Goal: Task Accomplishment & Management: Manage account settings

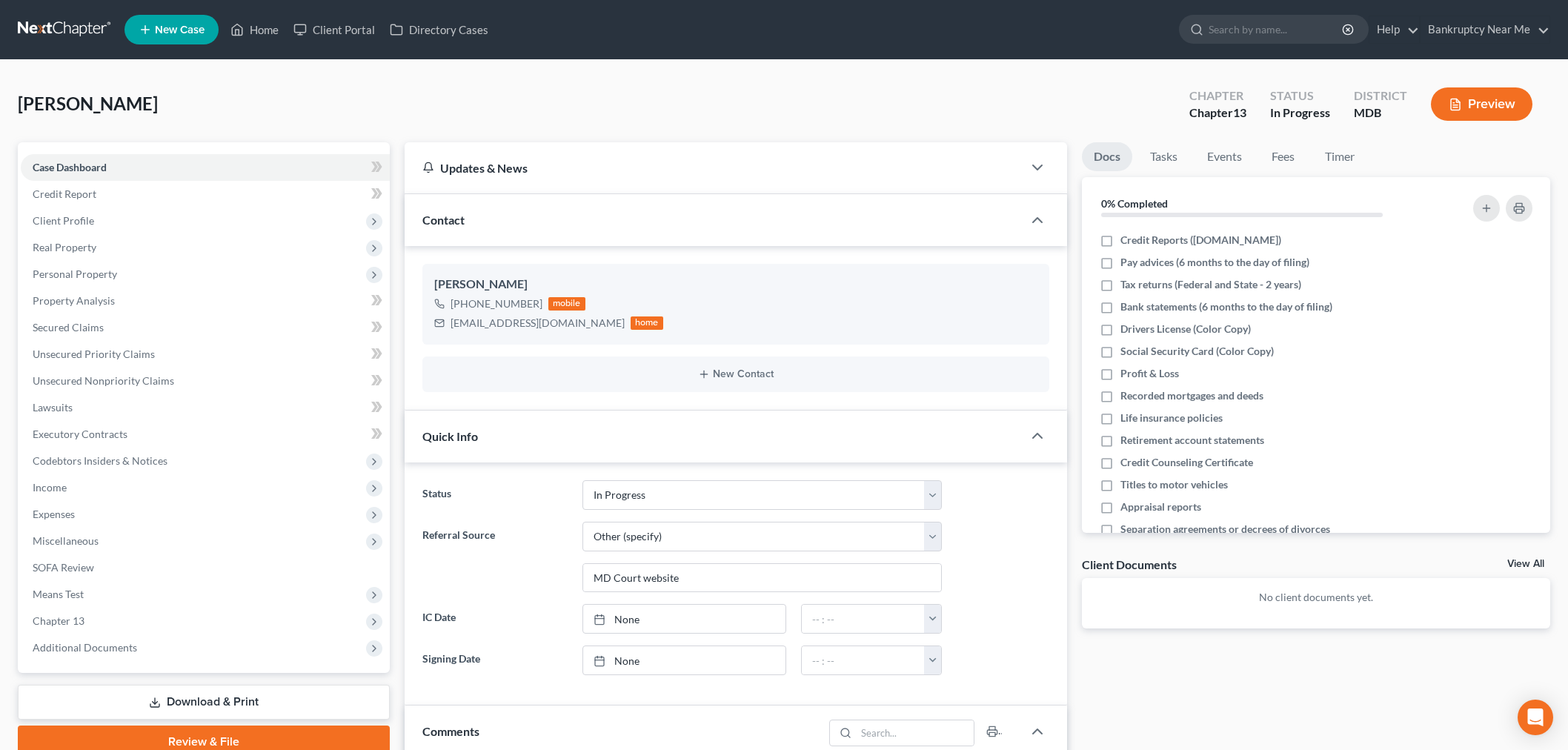
select select "9"
select select "6"
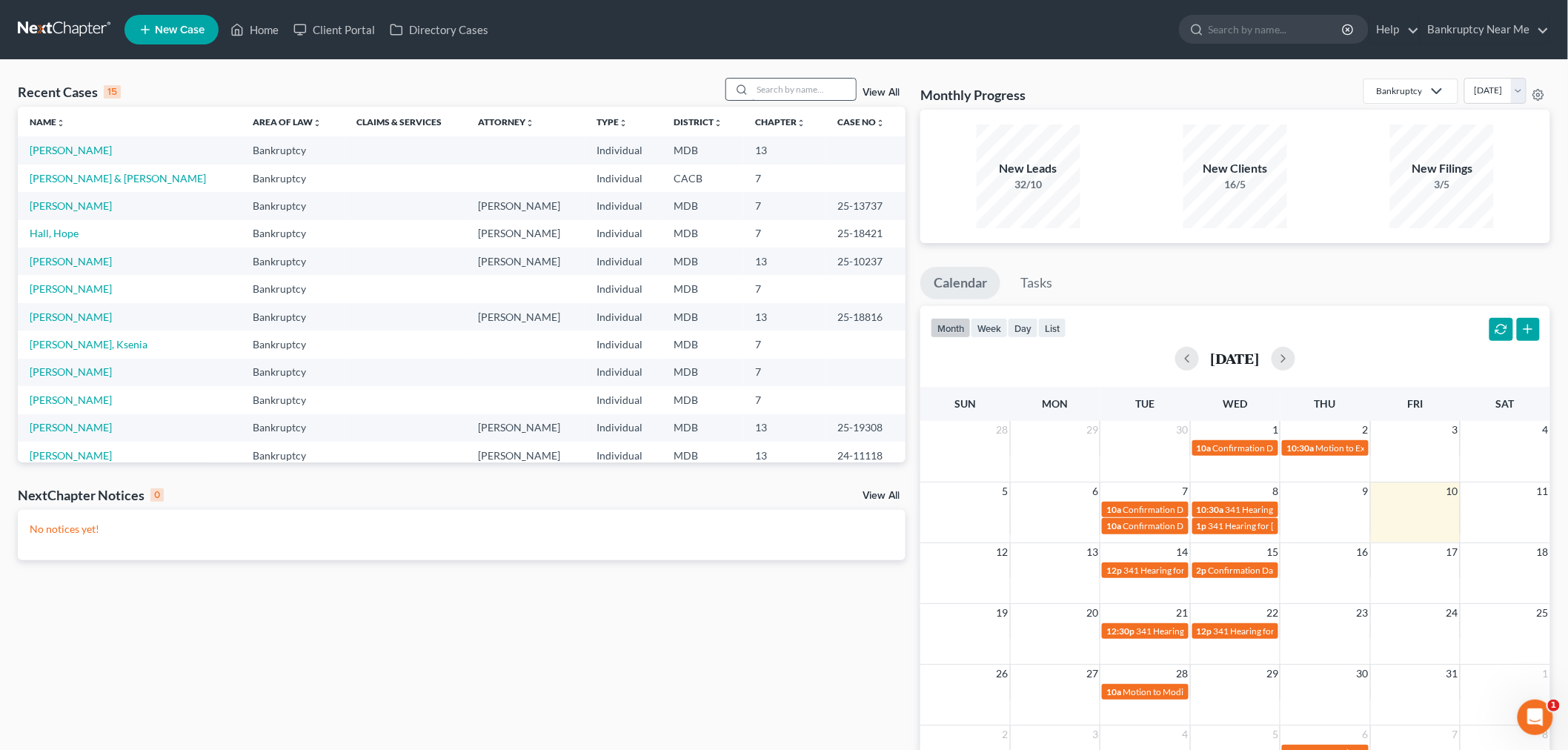
drag, startPoint x: 802, startPoint y: 64, endPoint x: 788, endPoint y: 87, distance: 26.9
click at [801, 68] on div "Recent Cases 15 View All Name unfold_more expand_more expand_less Area of Law u…" at bounding box center [784, 445] width 1568 height 769
click at [788, 87] on input "search" at bounding box center [804, 89] width 104 height 22
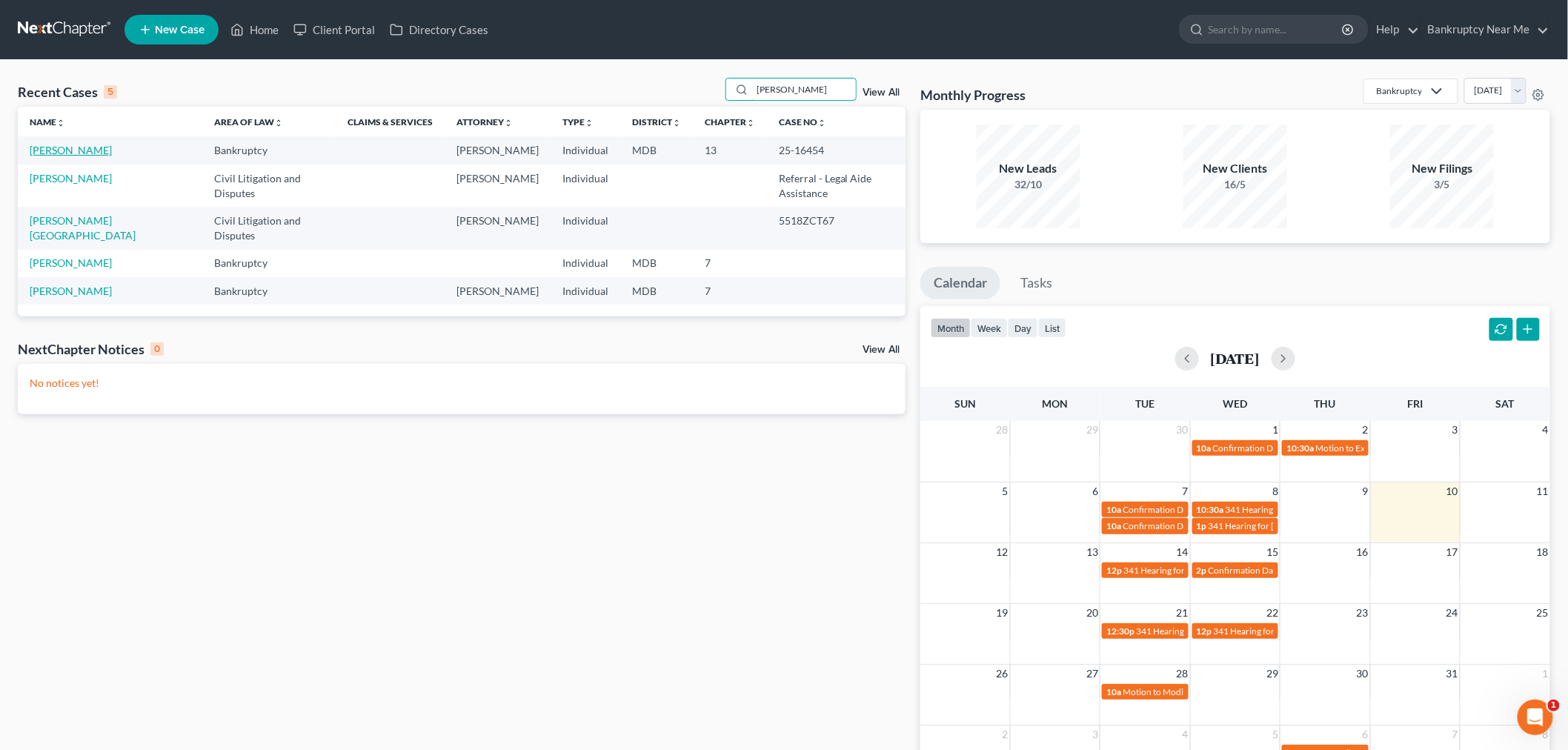
type input "stan"
click at [87, 151] on link "[PERSON_NAME]" at bounding box center [71, 150] width 82 height 13
select select "6"
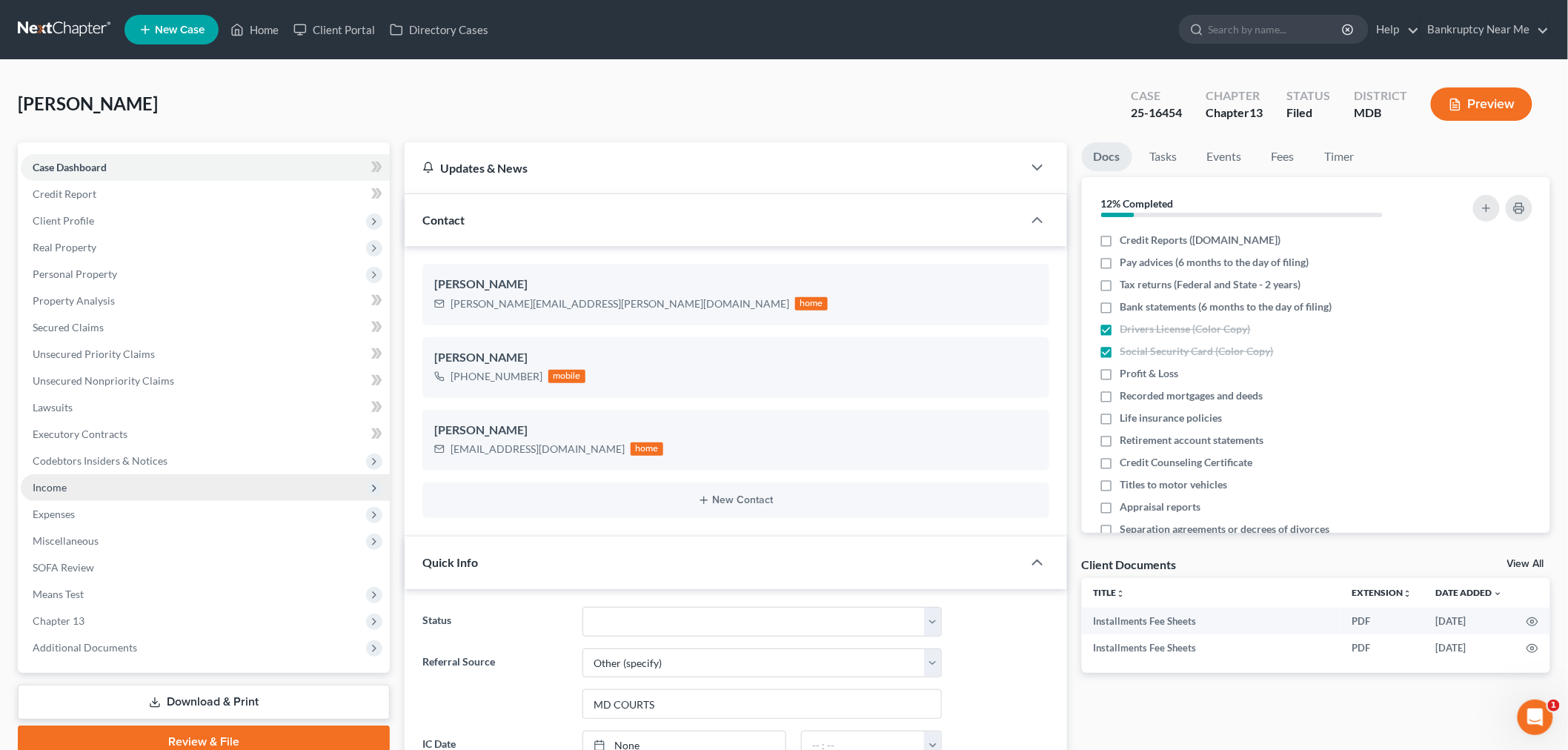
click at [61, 490] on span "Income" at bounding box center [50, 488] width 34 height 13
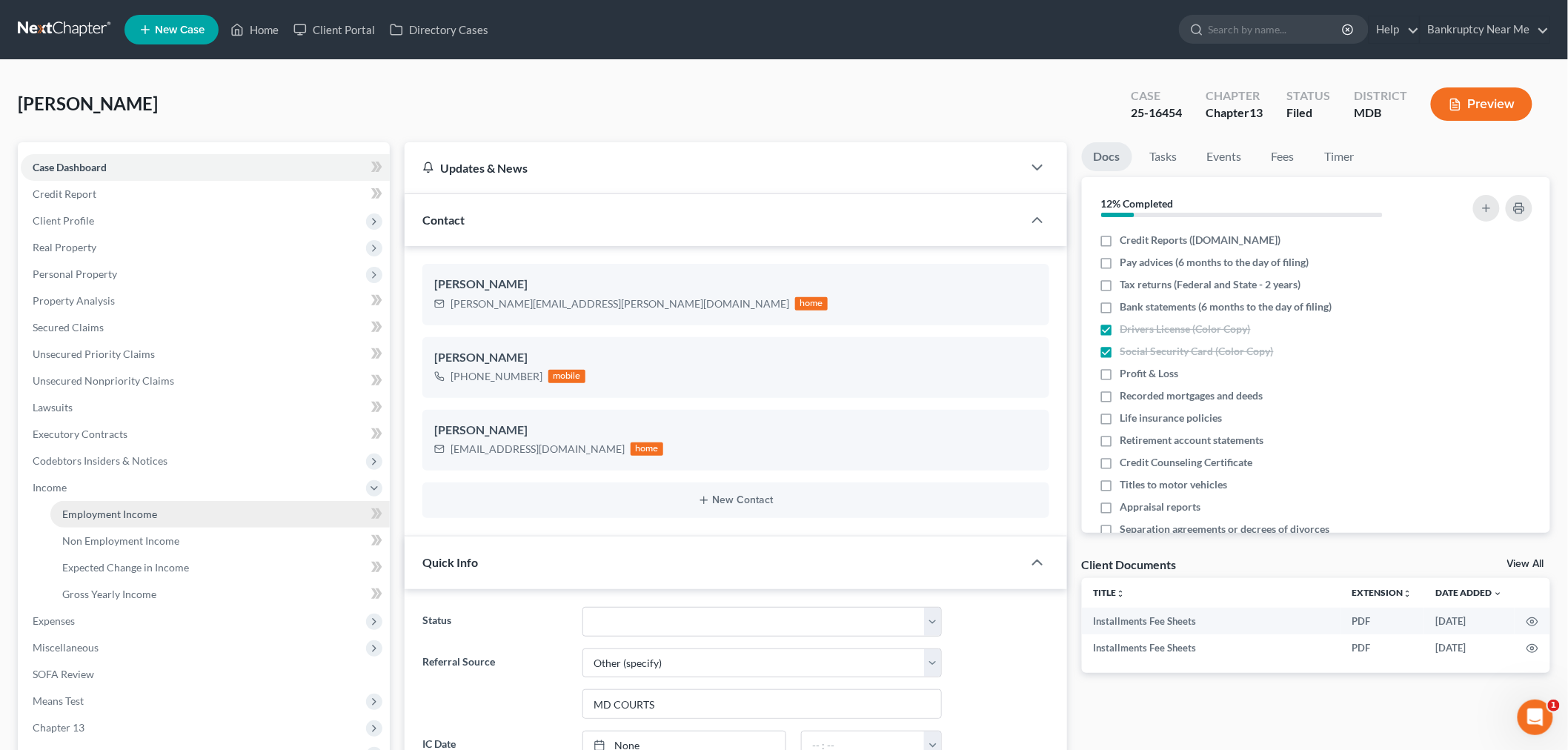
click at [95, 502] on link "Employment Income" at bounding box center [220, 514] width 340 height 27
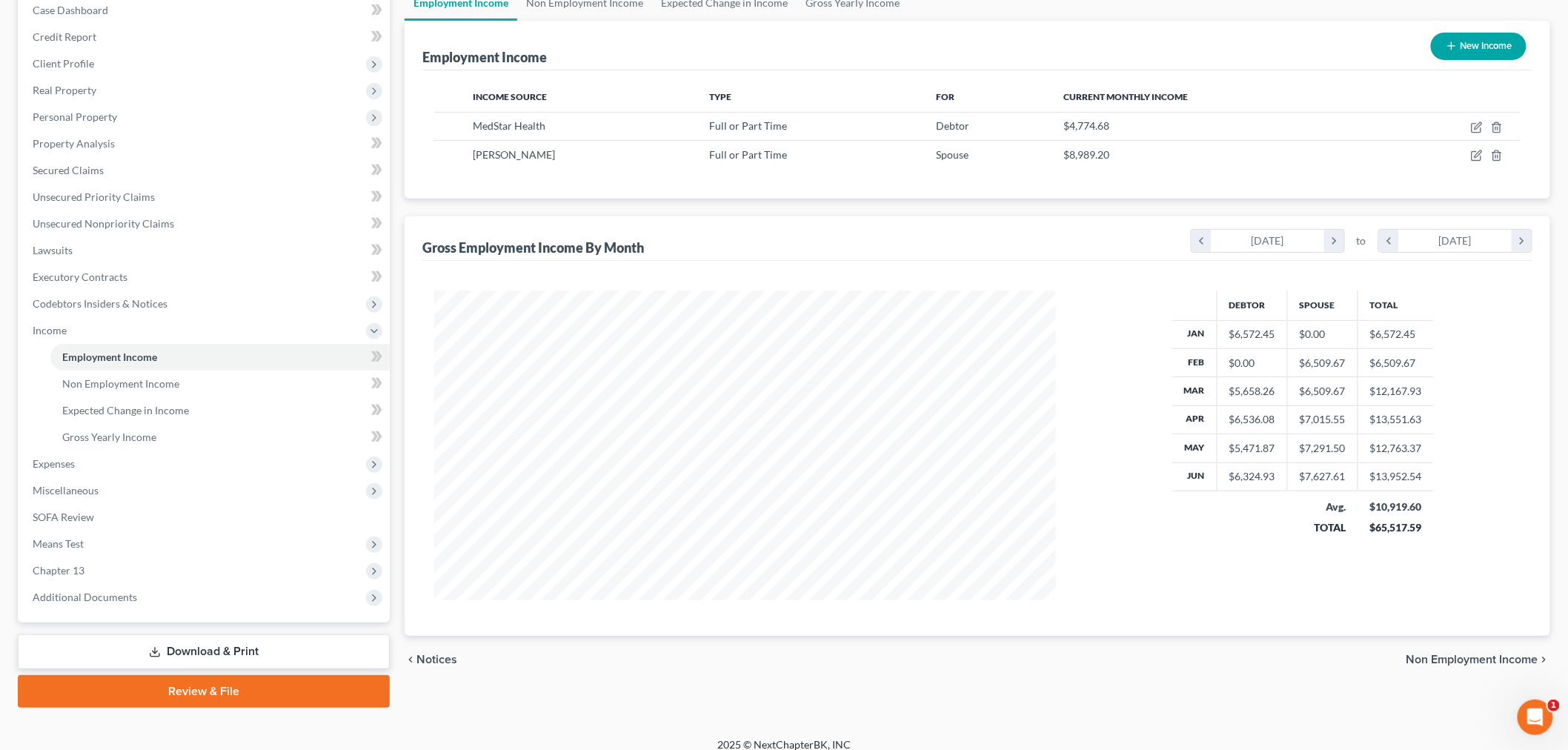
scroll to position [165, 0]
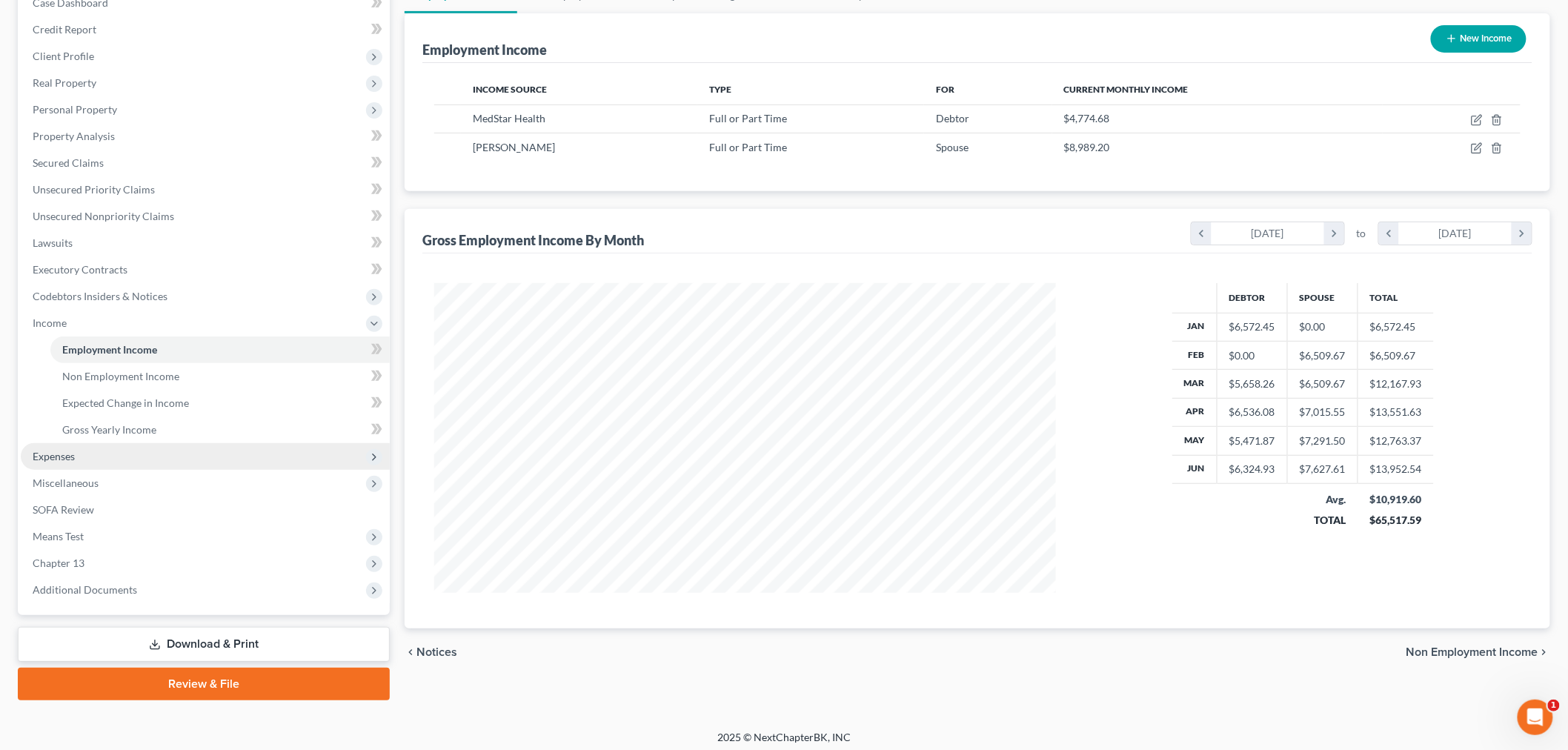
click at [71, 451] on span "Expenses" at bounding box center [54, 456] width 43 height 13
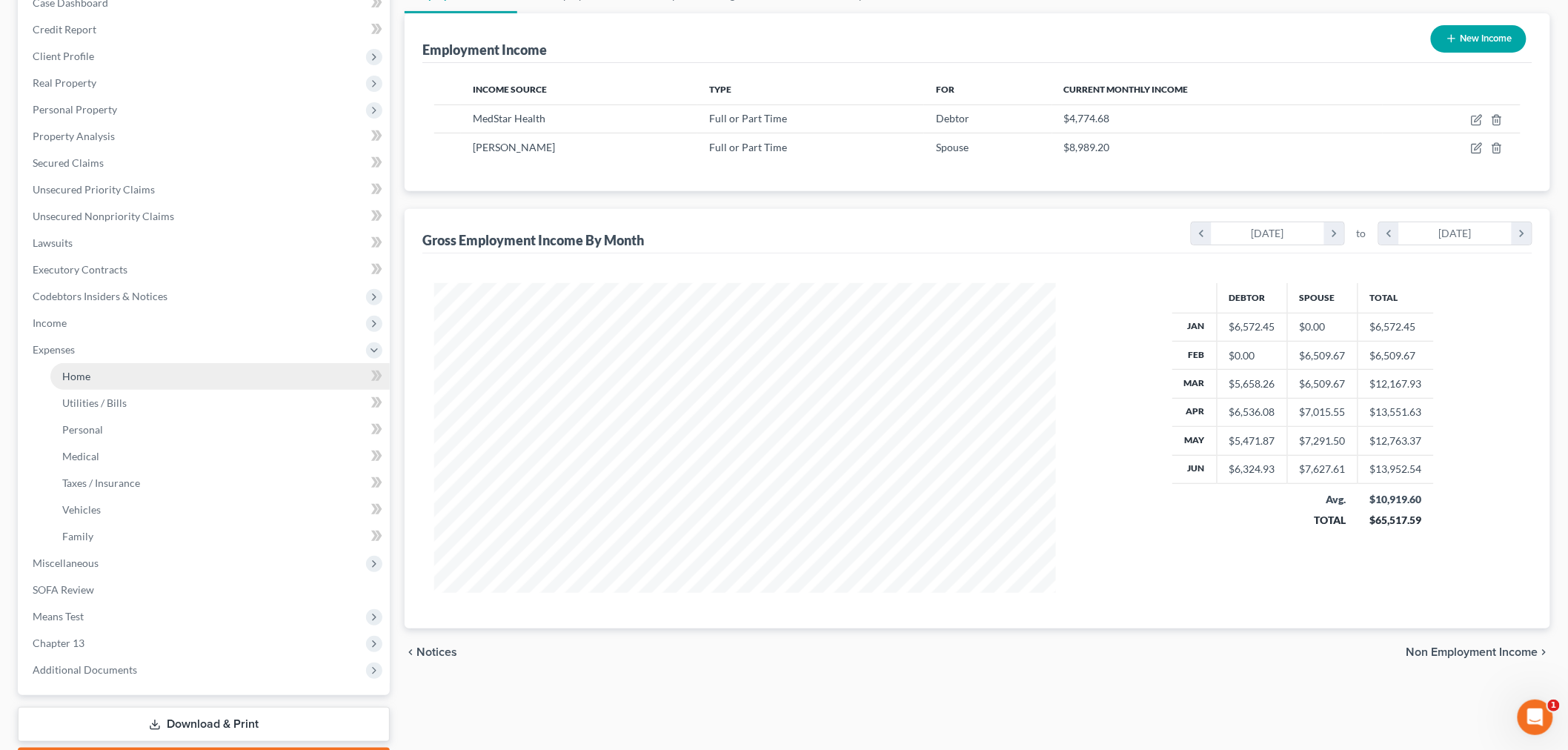
click at [130, 385] on link "Home" at bounding box center [220, 376] width 340 height 27
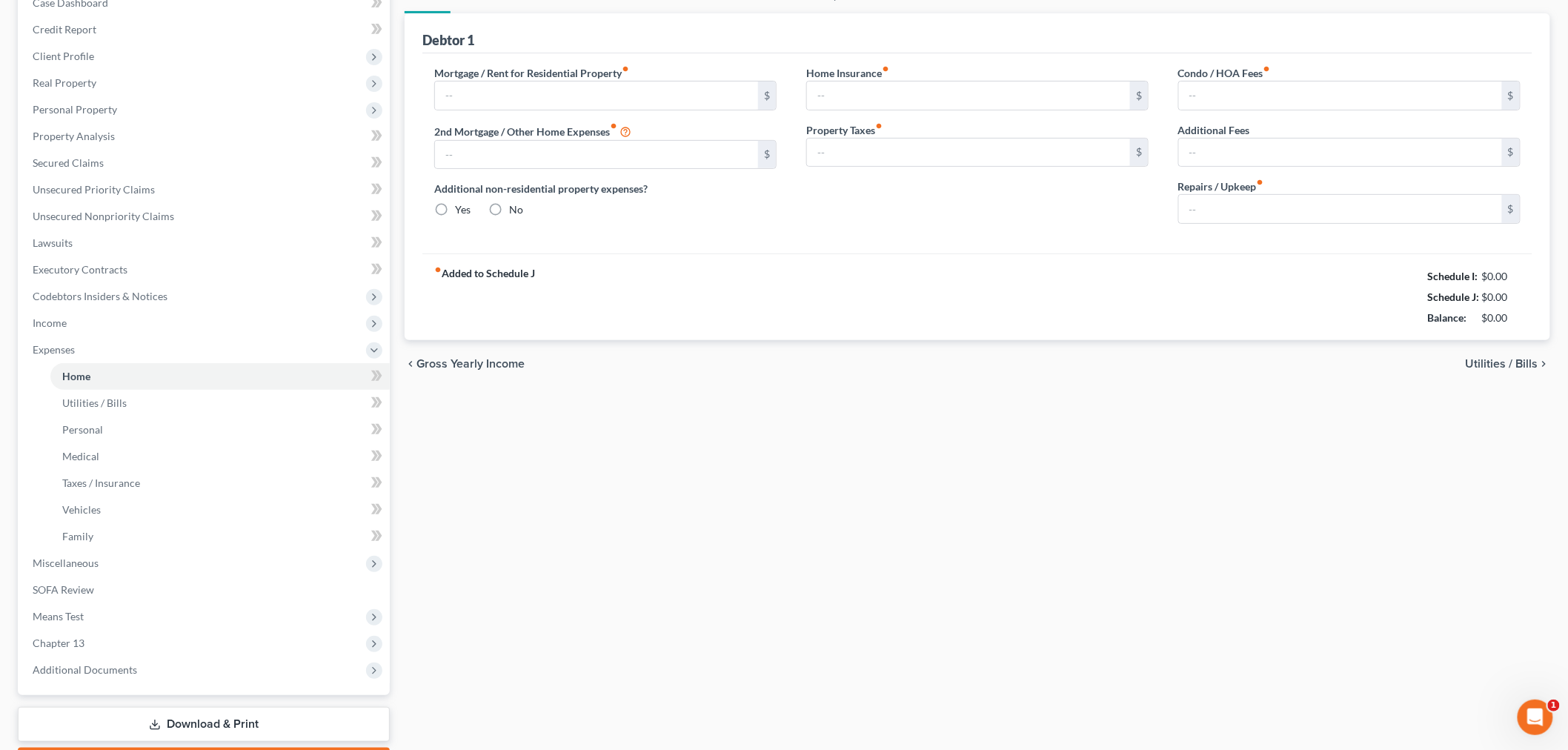
scroll to position [23, 0]
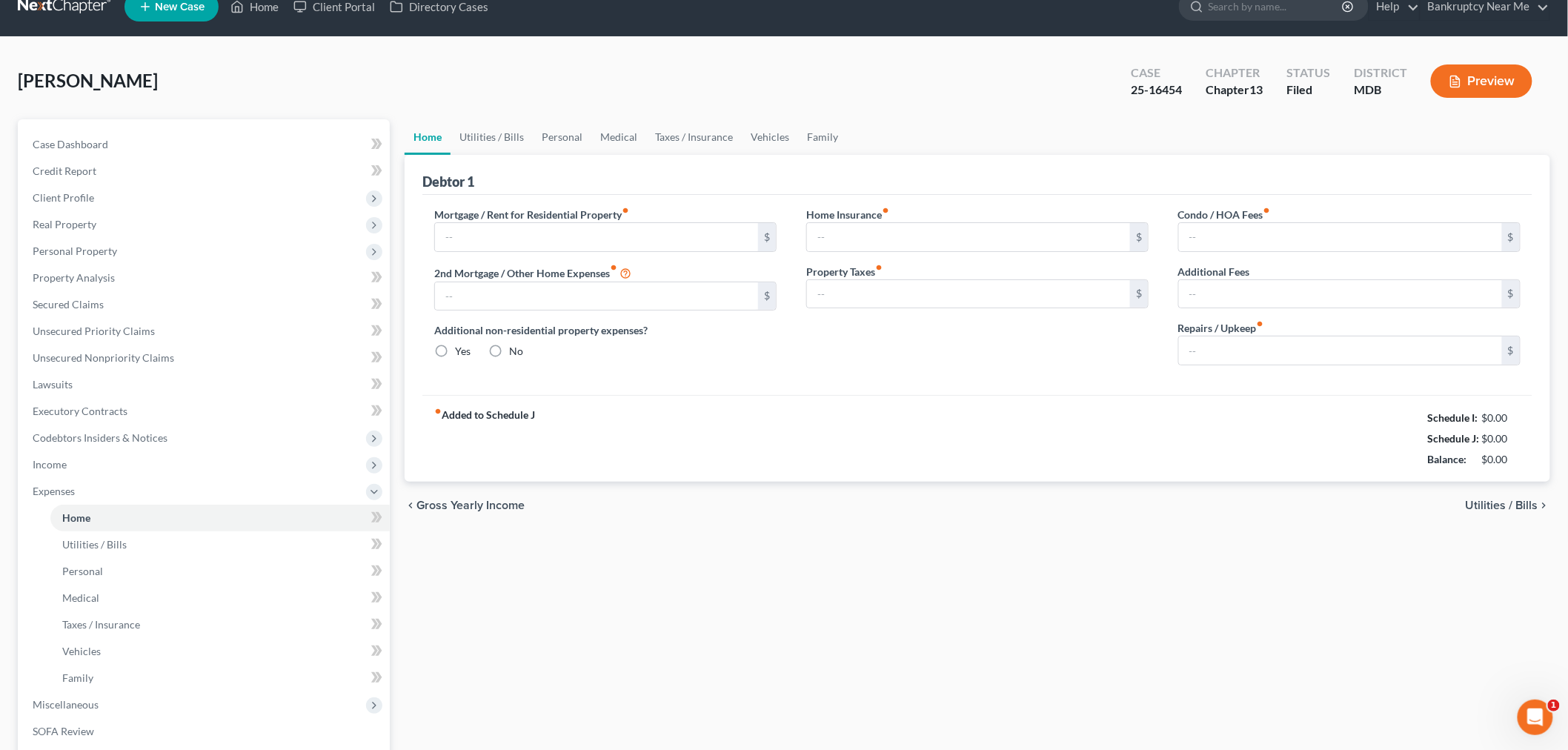
type input "2,848.00"
type input "0.00"
radio input "true"
type input "0.00"
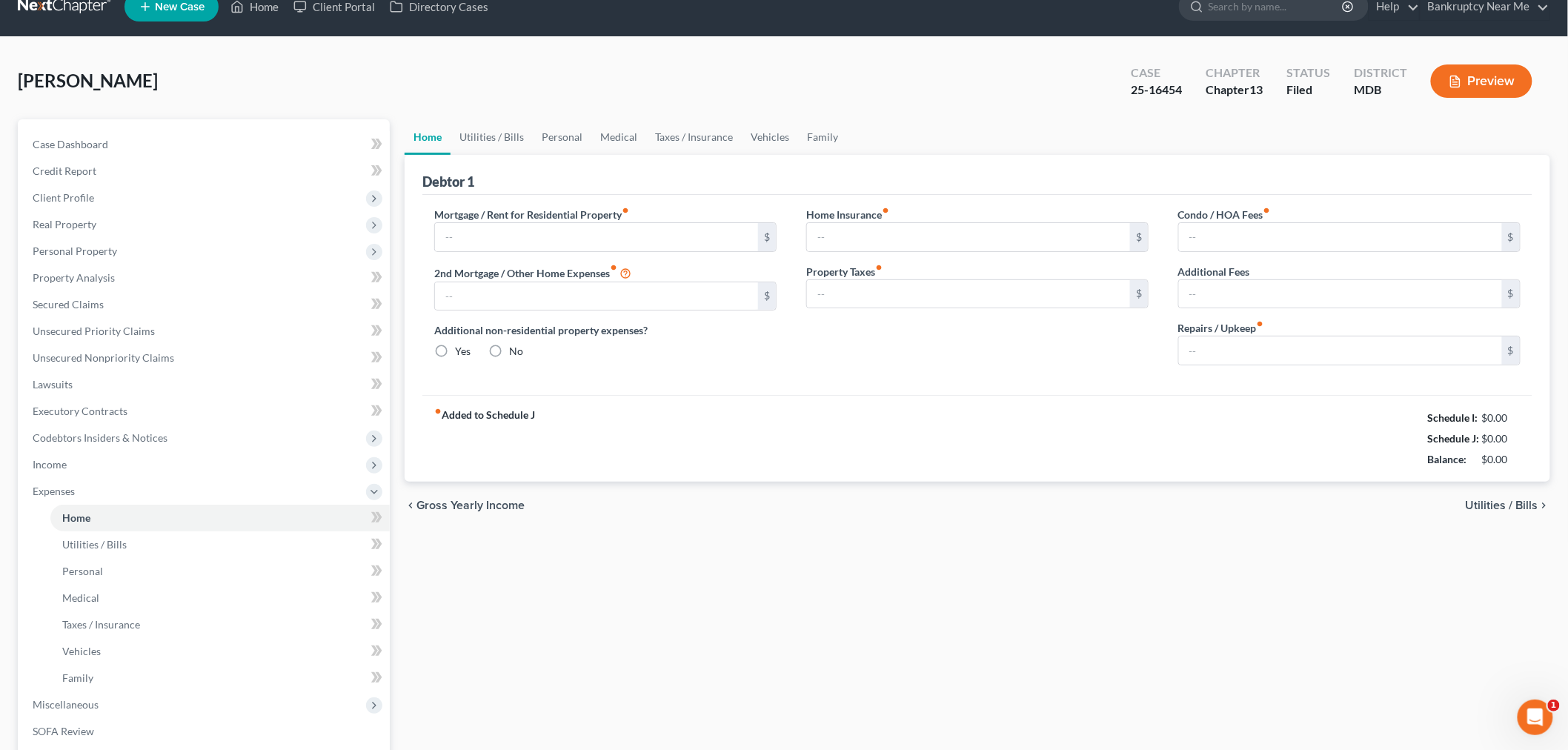
type input "0.00"
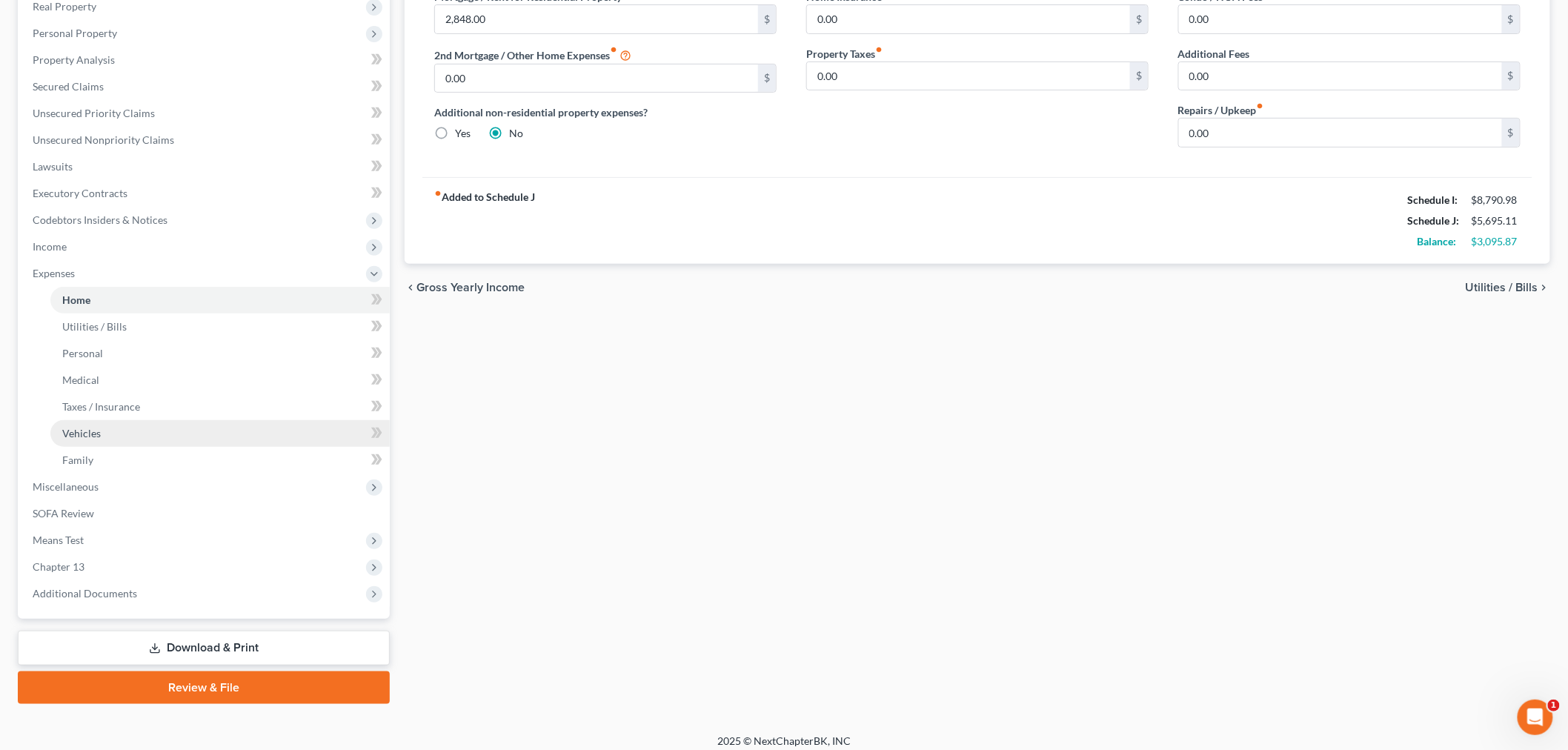
scroll to position [247, 0]
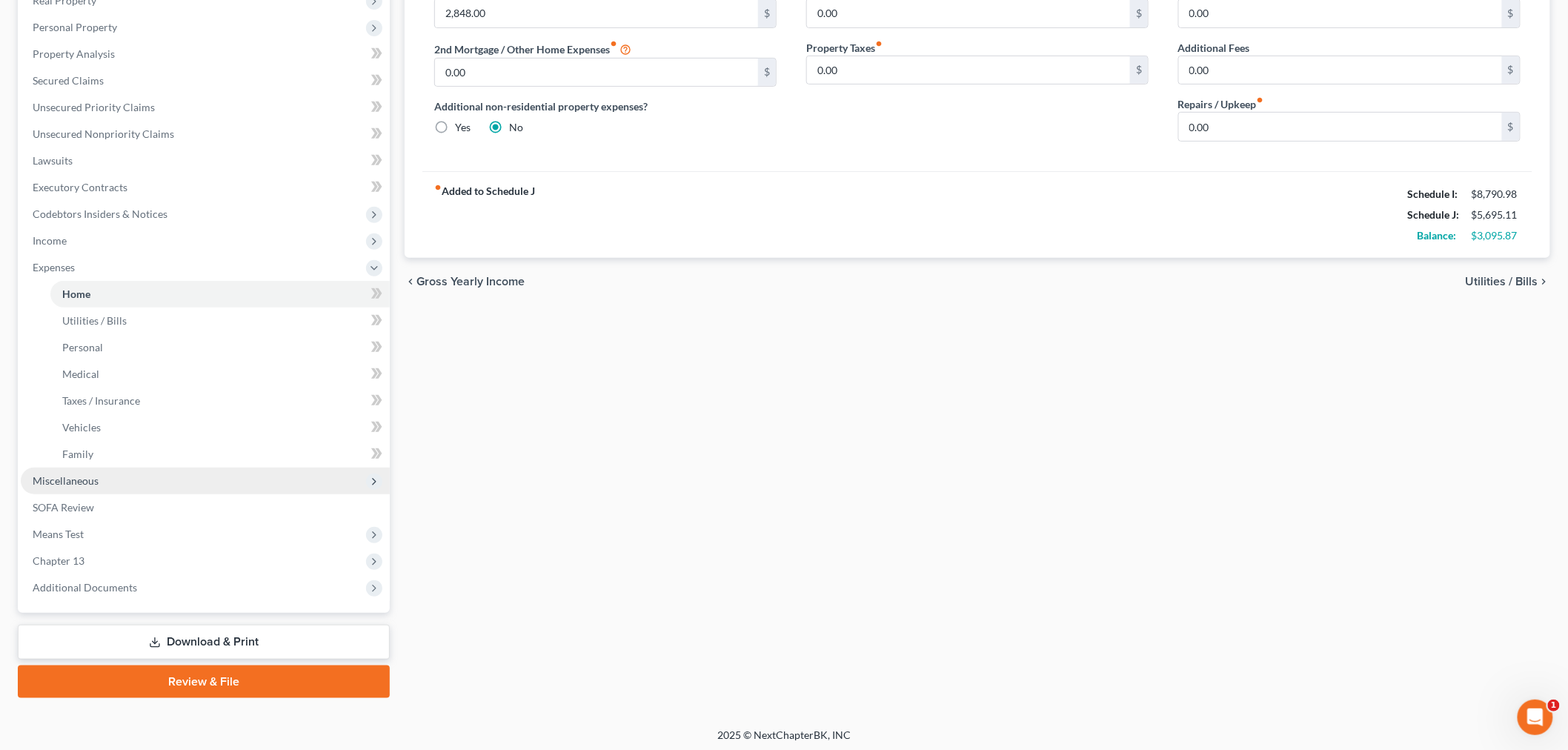
click at [106, 480] on span "Miscellaneous" at bounding box center [205, 480] width 369 height 27
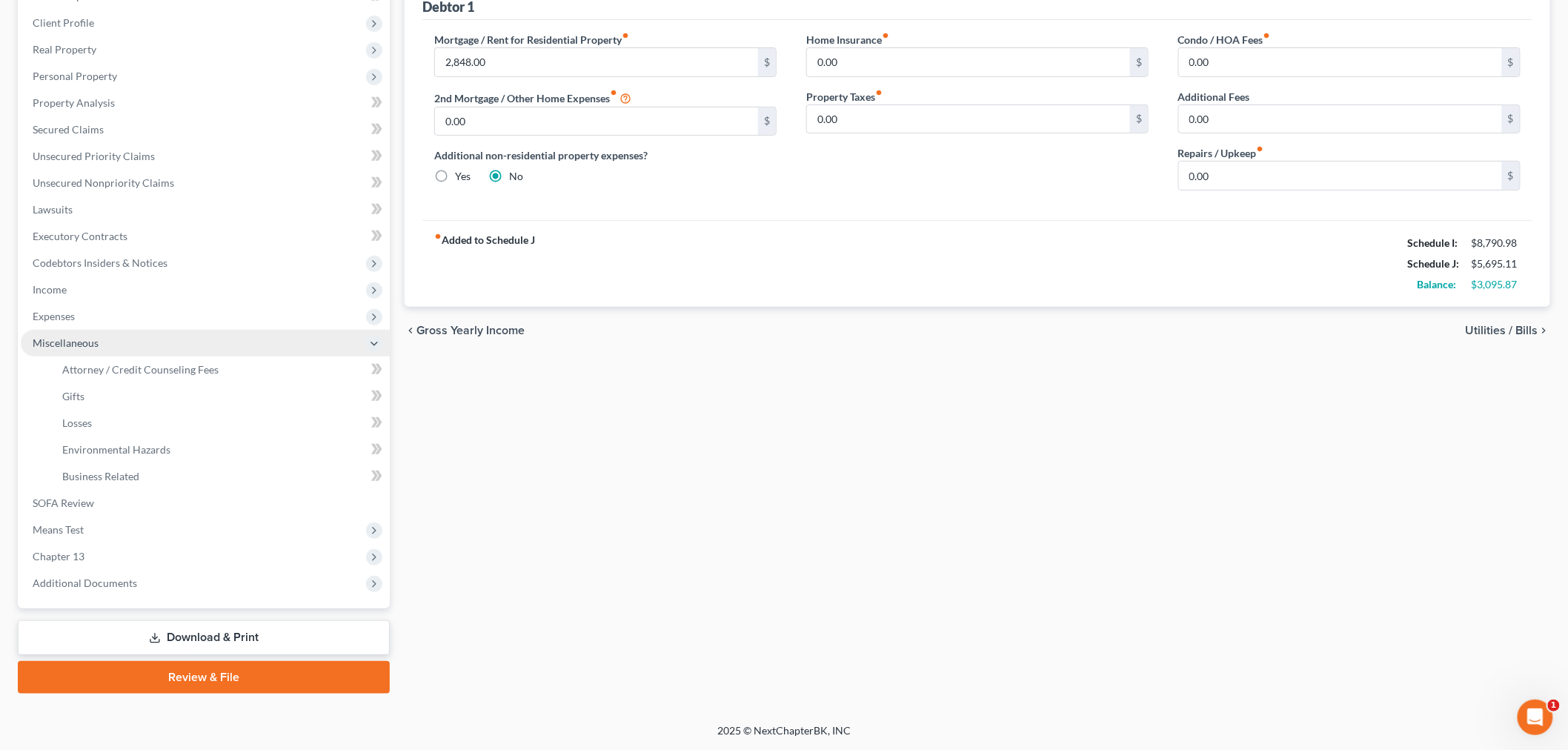
scroll to position [196, 0]
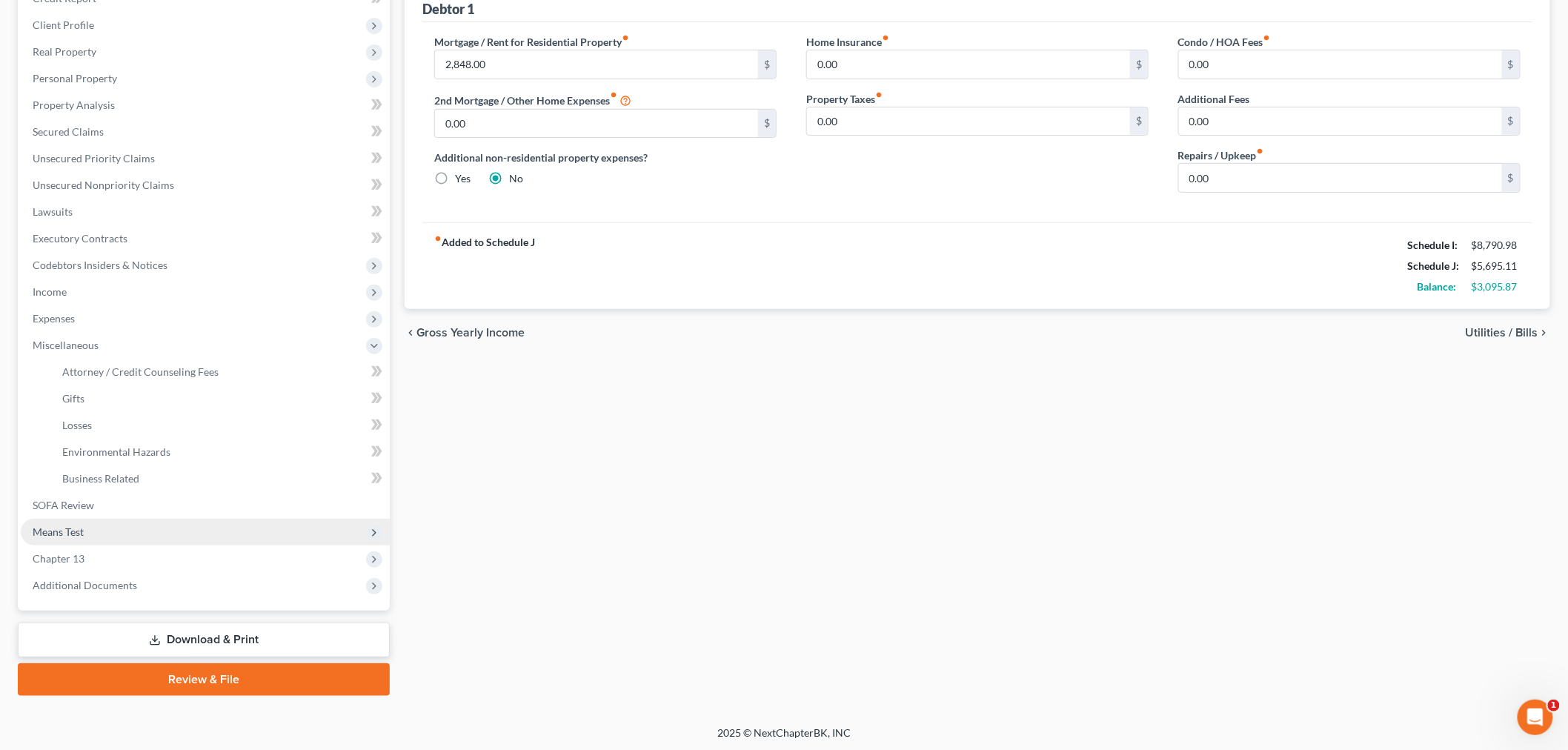
click at [83, 532] on span "Means Test" at bounding box center [59, 532] width 51 height 13
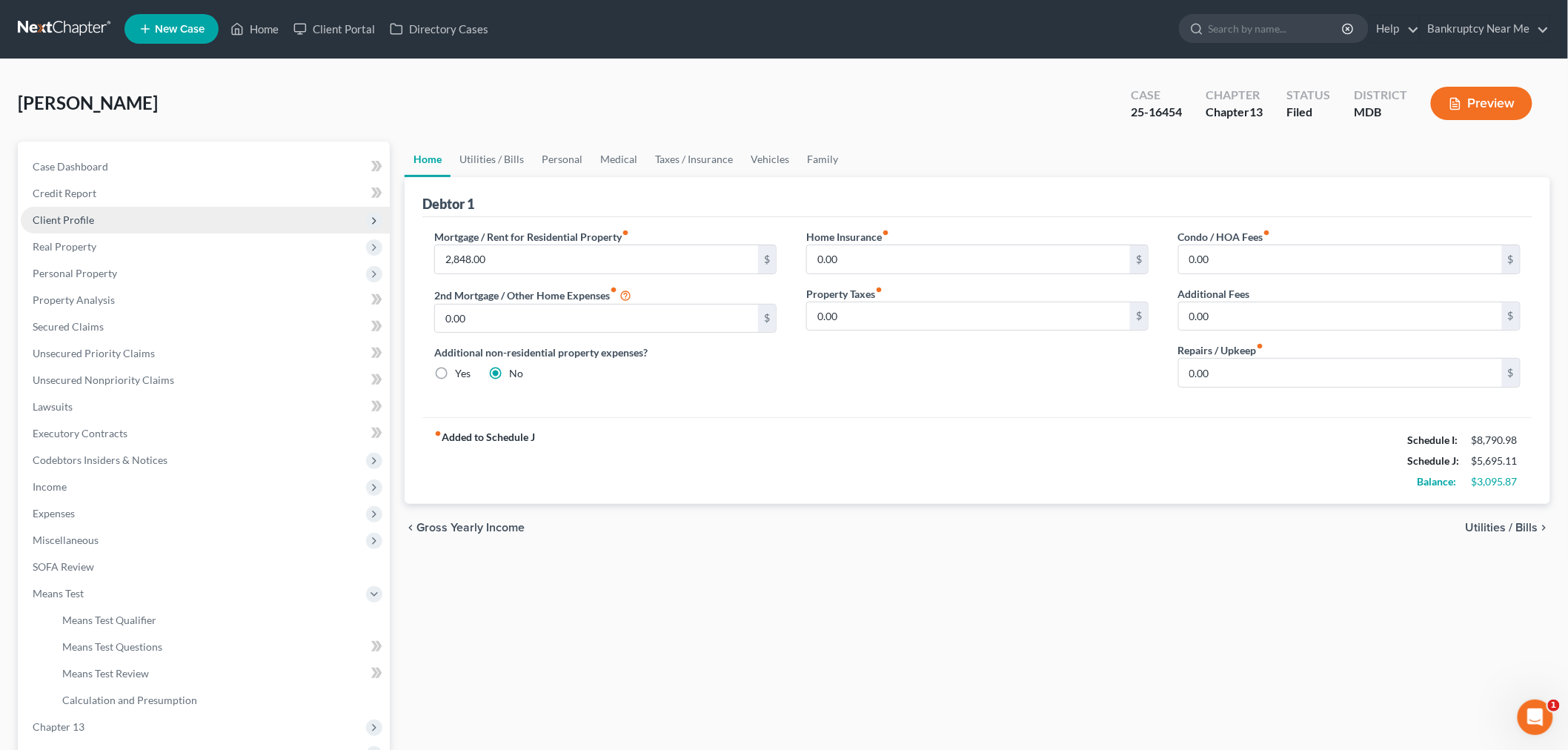
scroll to position [0, 0]
click at [179, 150] on div "Case Dashboard Payments Invoices Payments Payments Credit Report Client Profile…" at bounding box center [204, 461] width 372 height 637
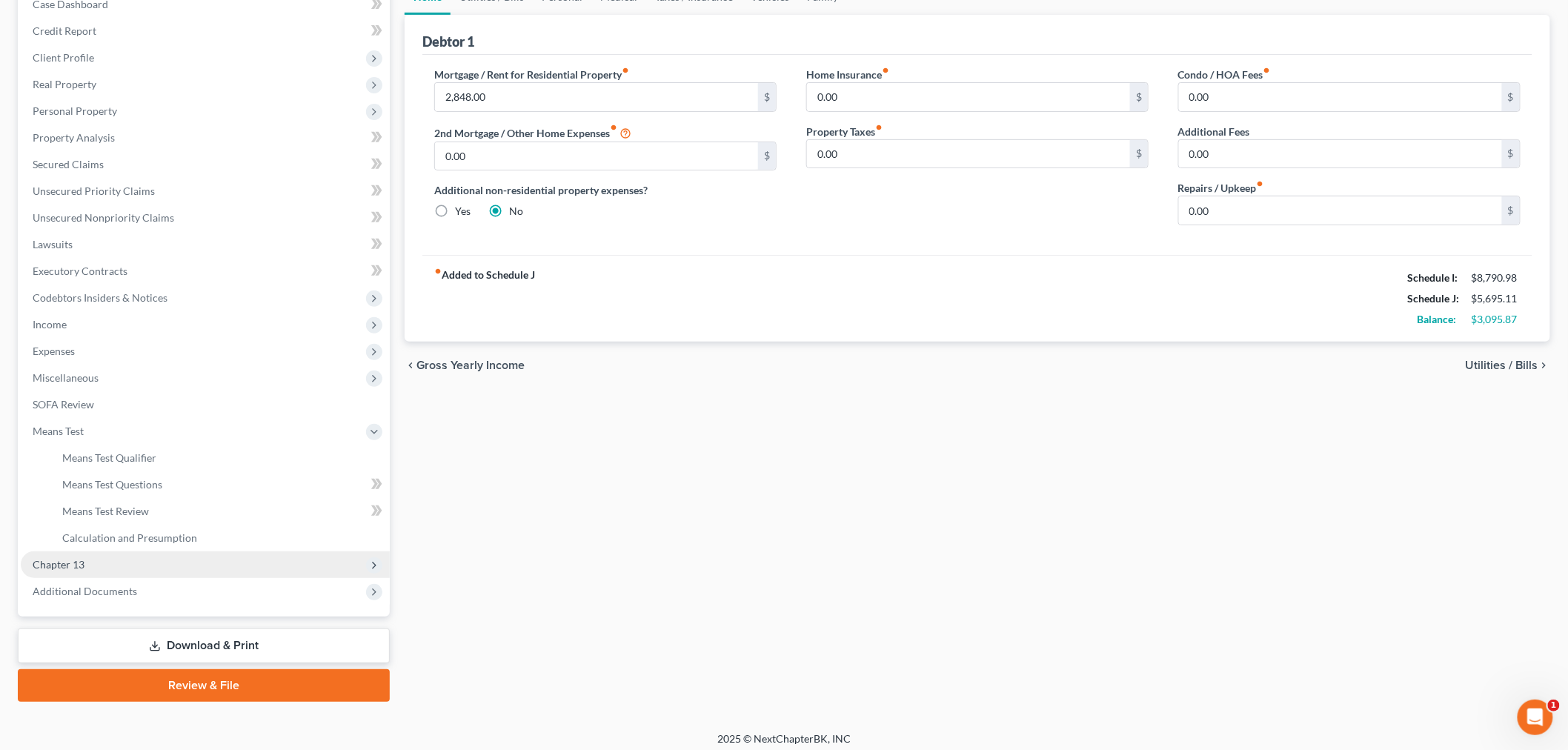
scroll to position [169, 0]
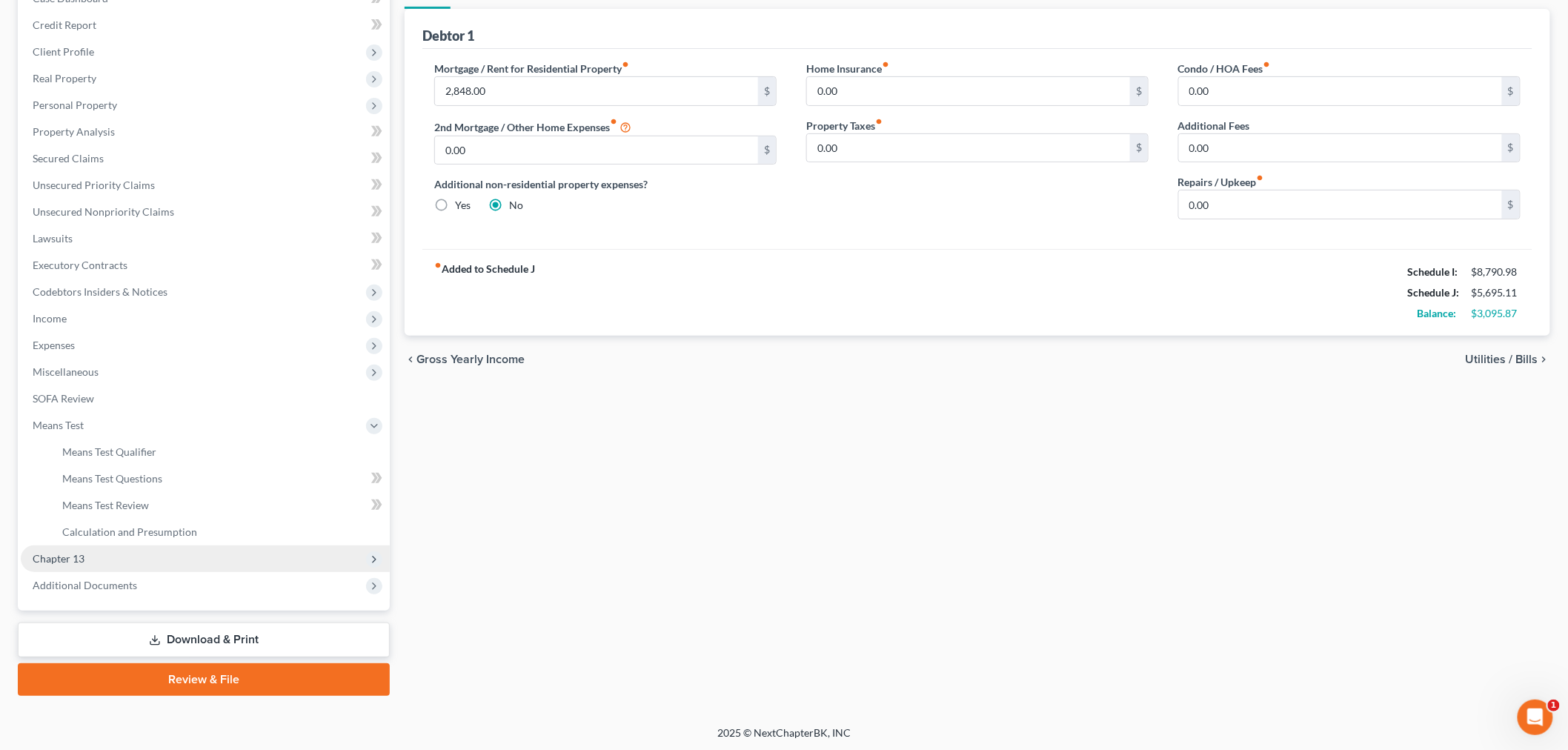
drag, startPoint x: 84, startPoint y: 553, endPoint x: 95, endPoint y: 550, distance: 11.4
click at [84, 553] on span "Chapter 13" at bounding box center [205, 558] width 369 height 27
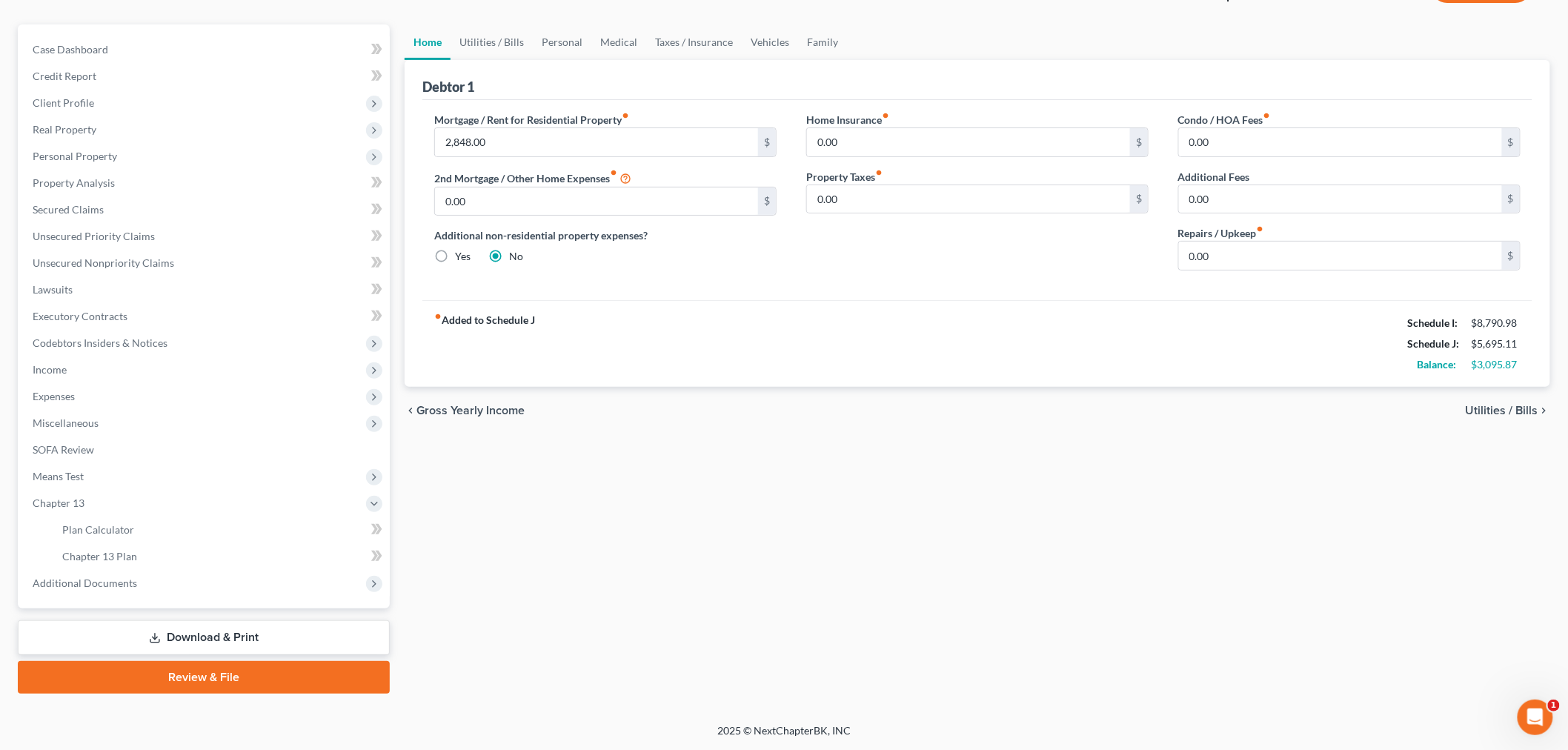
scroll to position [116, 0]
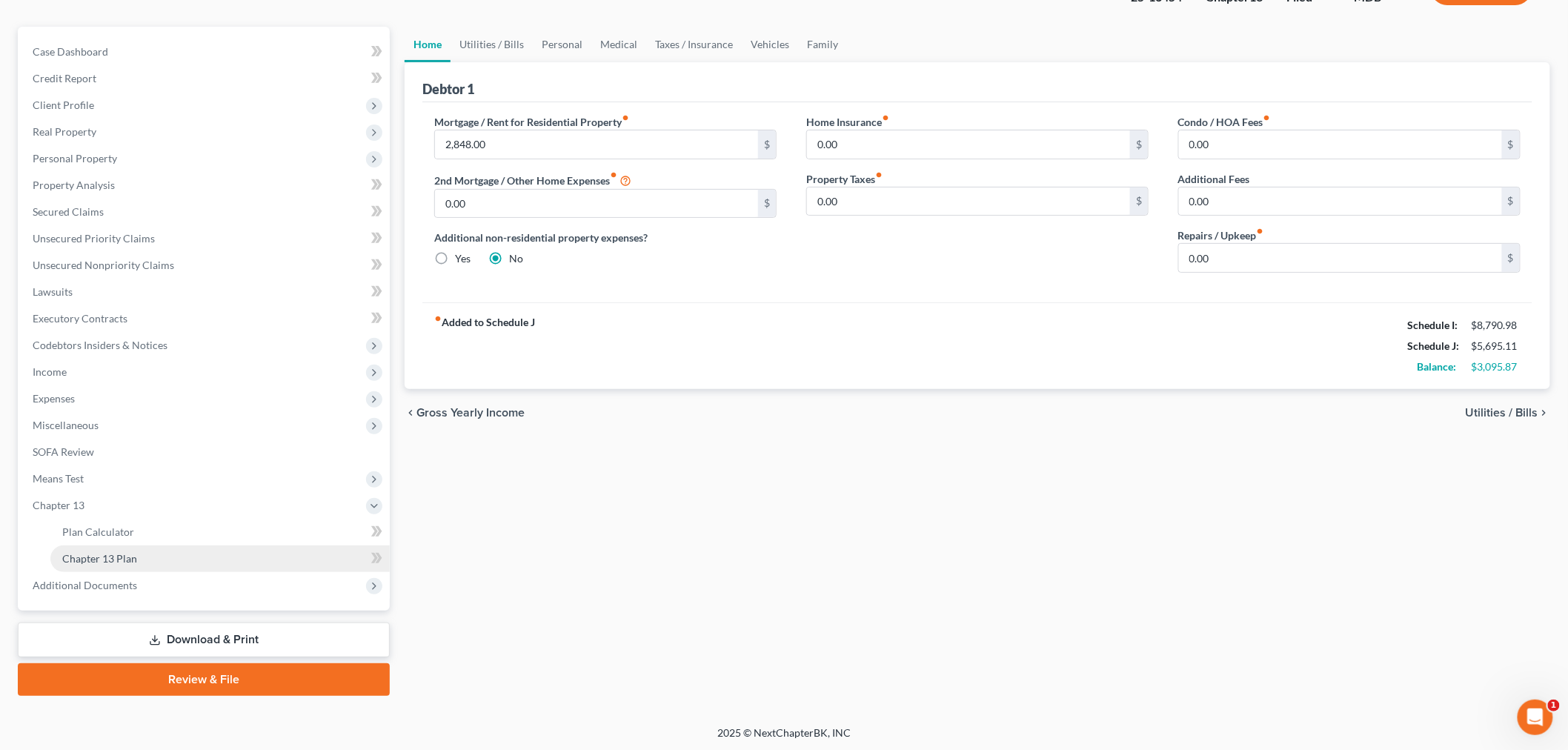
click at [142, 551] on link "Chapter 13 Plan" at bounding box center [220, 558] width 340 height 27
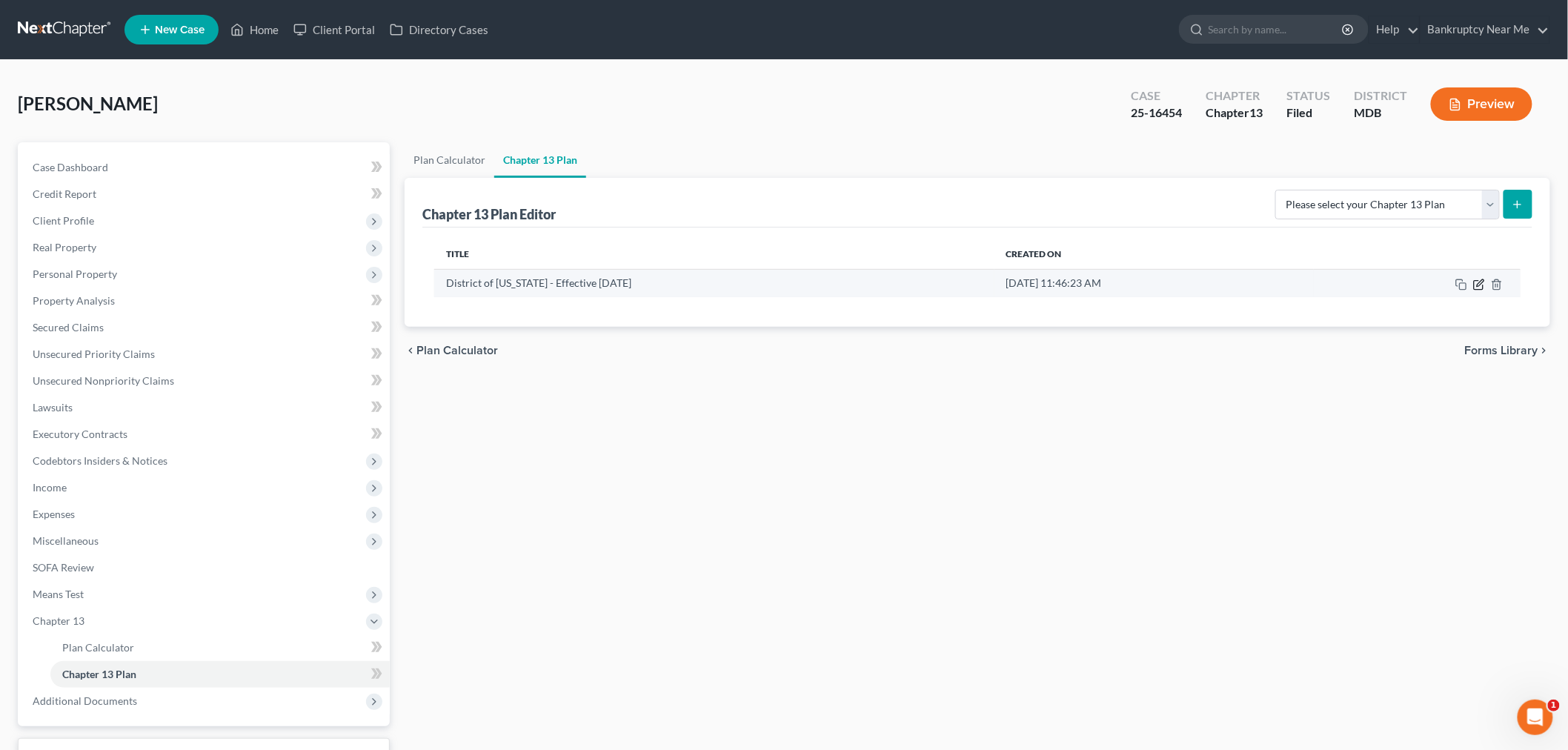
click at [1480, 285] on icon "button" at bounding box center [1480, 282] width 6 height 6
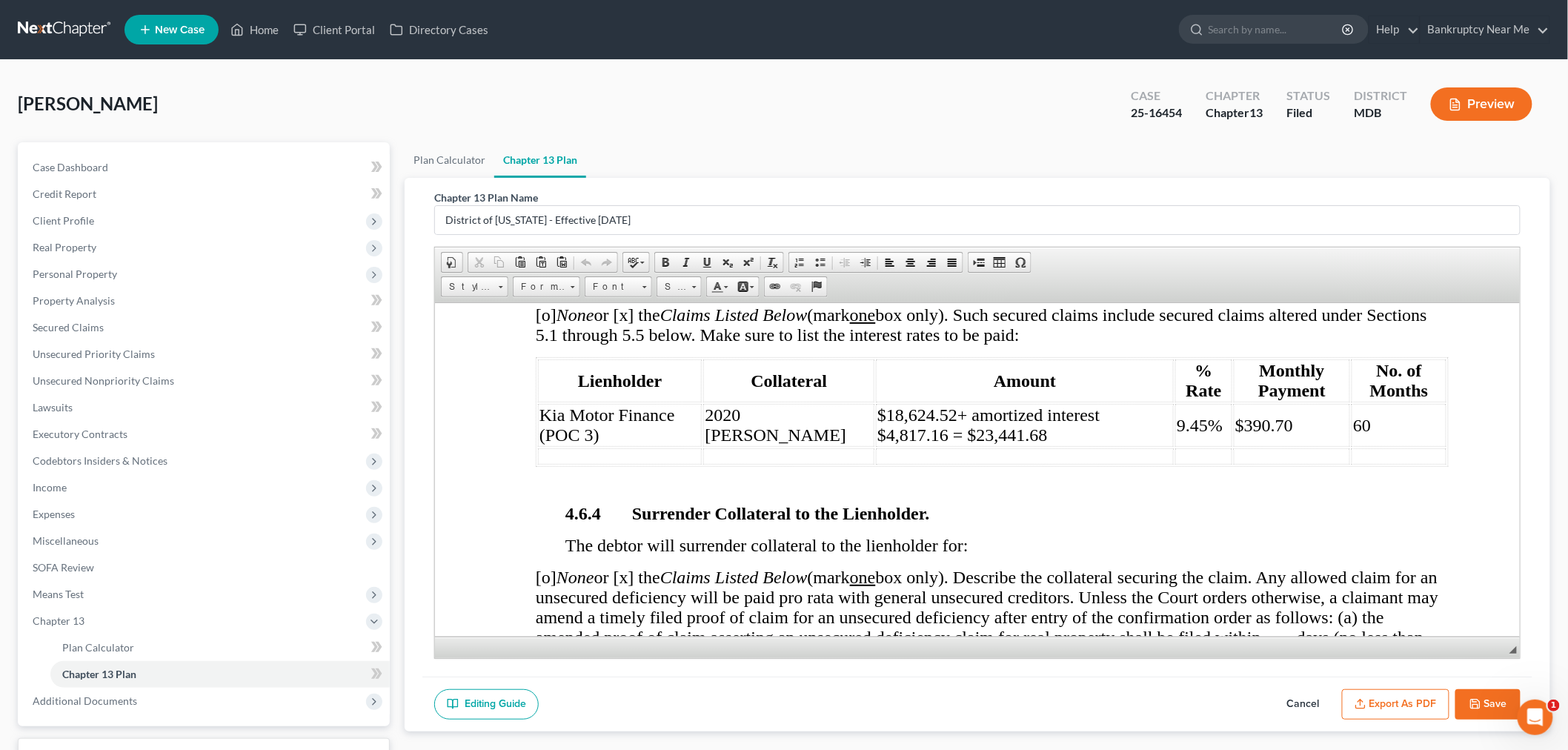
scroll to position [3295, 0]
click at [1176, 434] on span "9.45%" at bounding box center [1199, 424] width 46 height 19
drag, startPoint x: 1274, startPoint y: 504, endPoint x: 1219, endPoint y: 497, distance: 55.4
click at [1233, 446] on td "$390.70" at bounding box center [1291, 423] width 117 height 43
drag, startPoint x: 1924, startPoint y: 994, endPoint x: 1111, endPoint y: 492, distance: 955.5
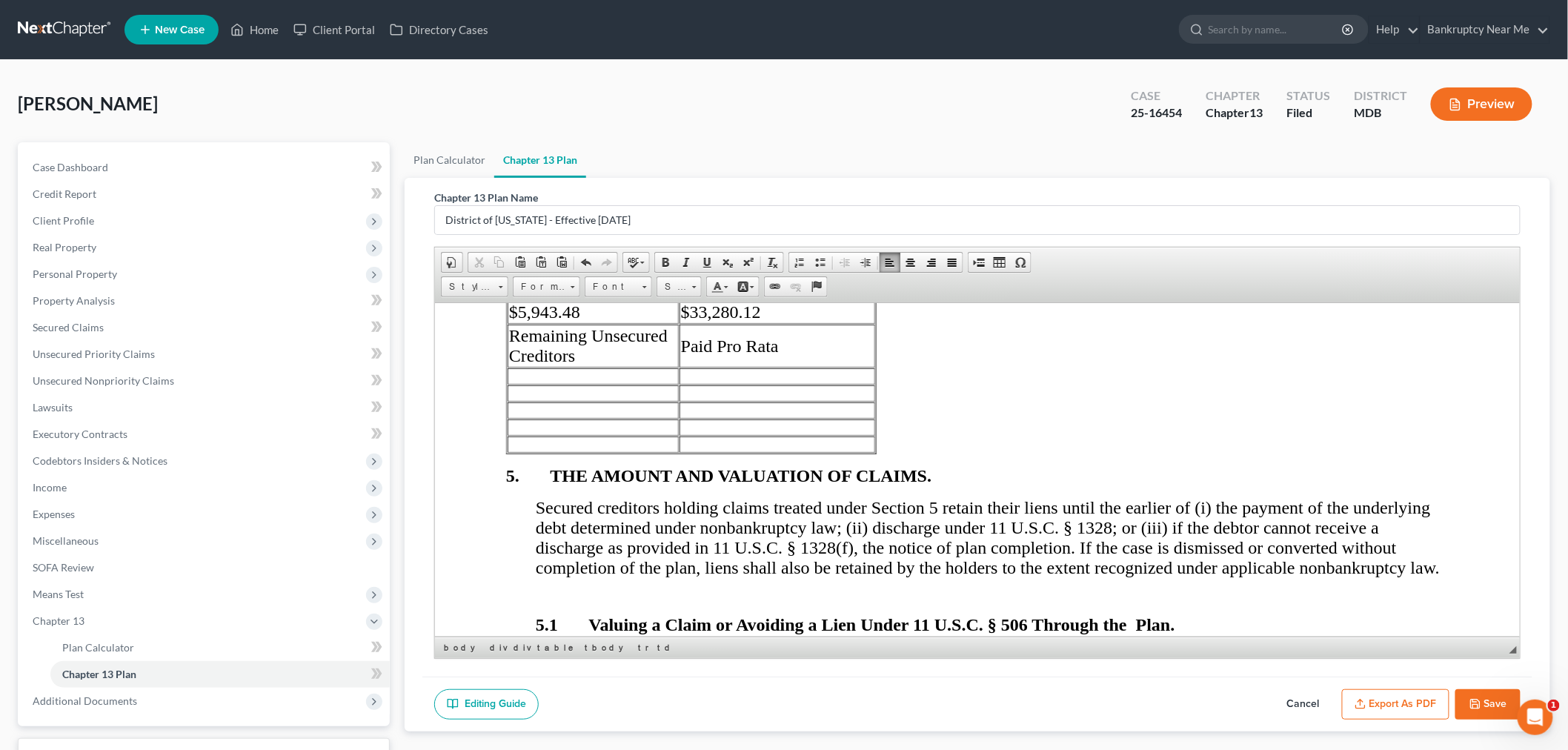
scroll to position [4630, 0]
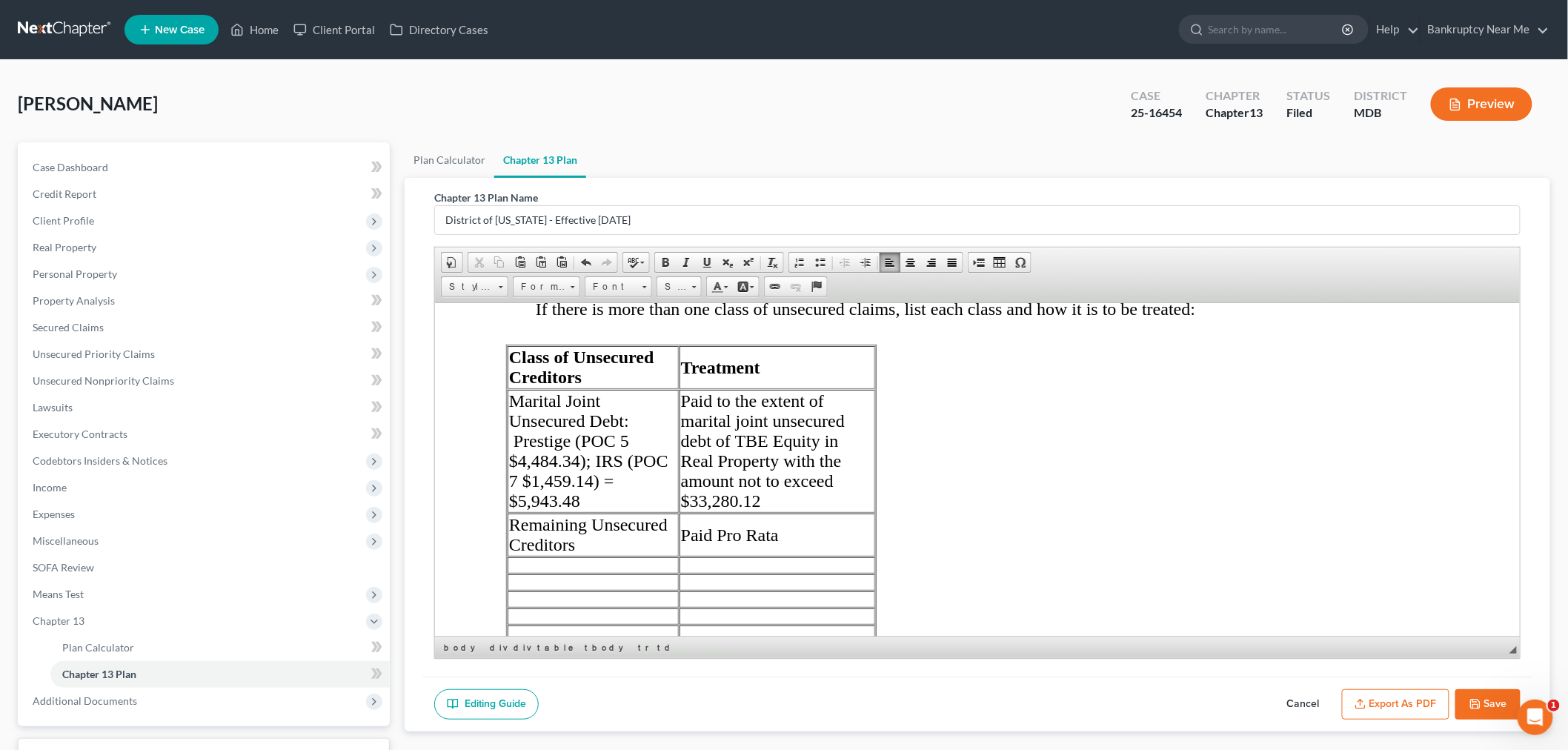
click at [626, 509] on span "Marital Joint Unsecured Debt: Prestige (POC 5 $4,484.34); IRS (POC 7 $1,459.14)…" at bounding box center [588, 451] width 159 height 119
drag, startPoint x: 515, startPoint y: 544, endPoint x: 567, endPoint y: 538, distance: 52.3
click at [514, 510] on span "Marital Joint Unsecured Debt: Prestige (POC 5: $4,484.34); IRS (POC 7 $1,459.14…" at bounding box center [588, 451] width 159 height 119
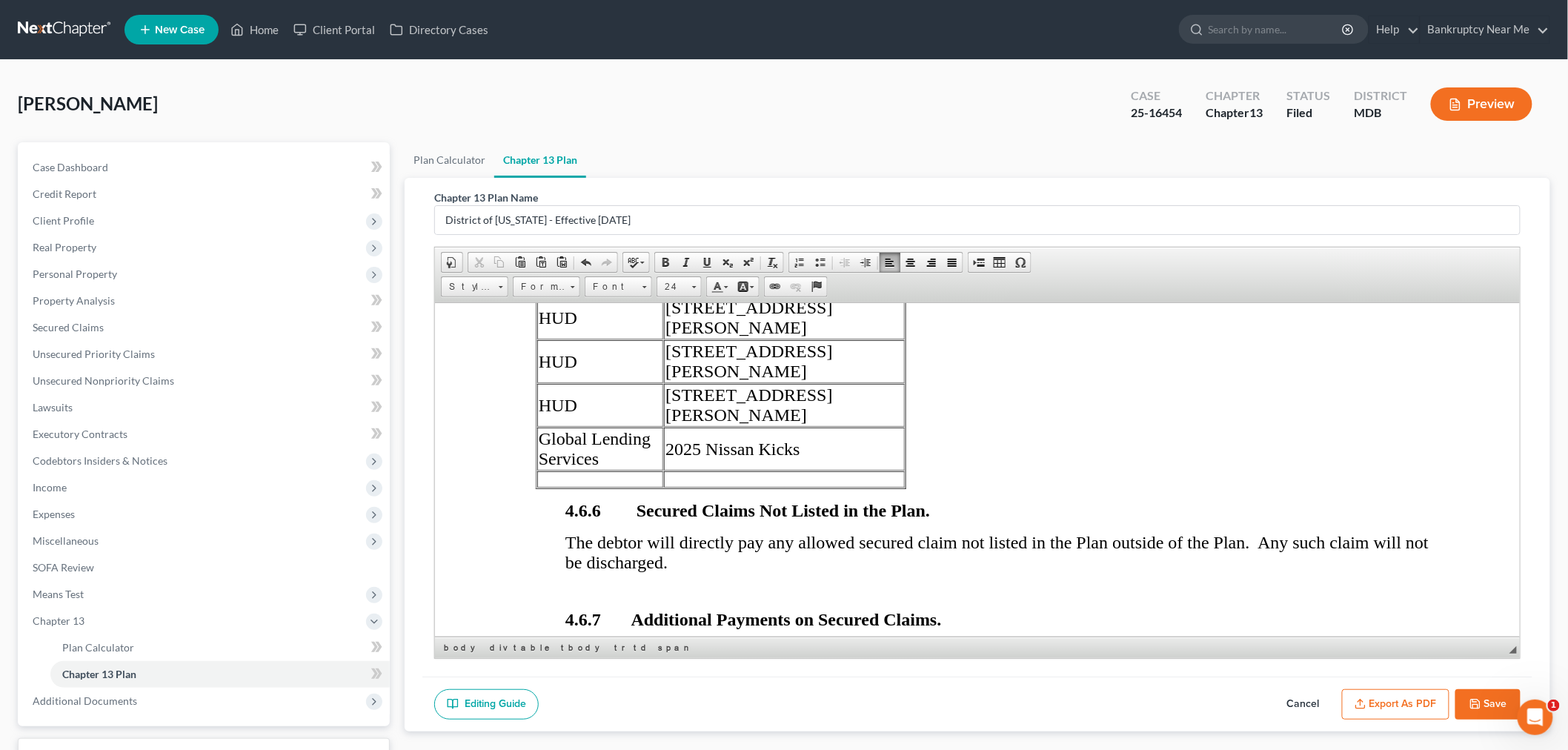
scroll to position [4053, 0]
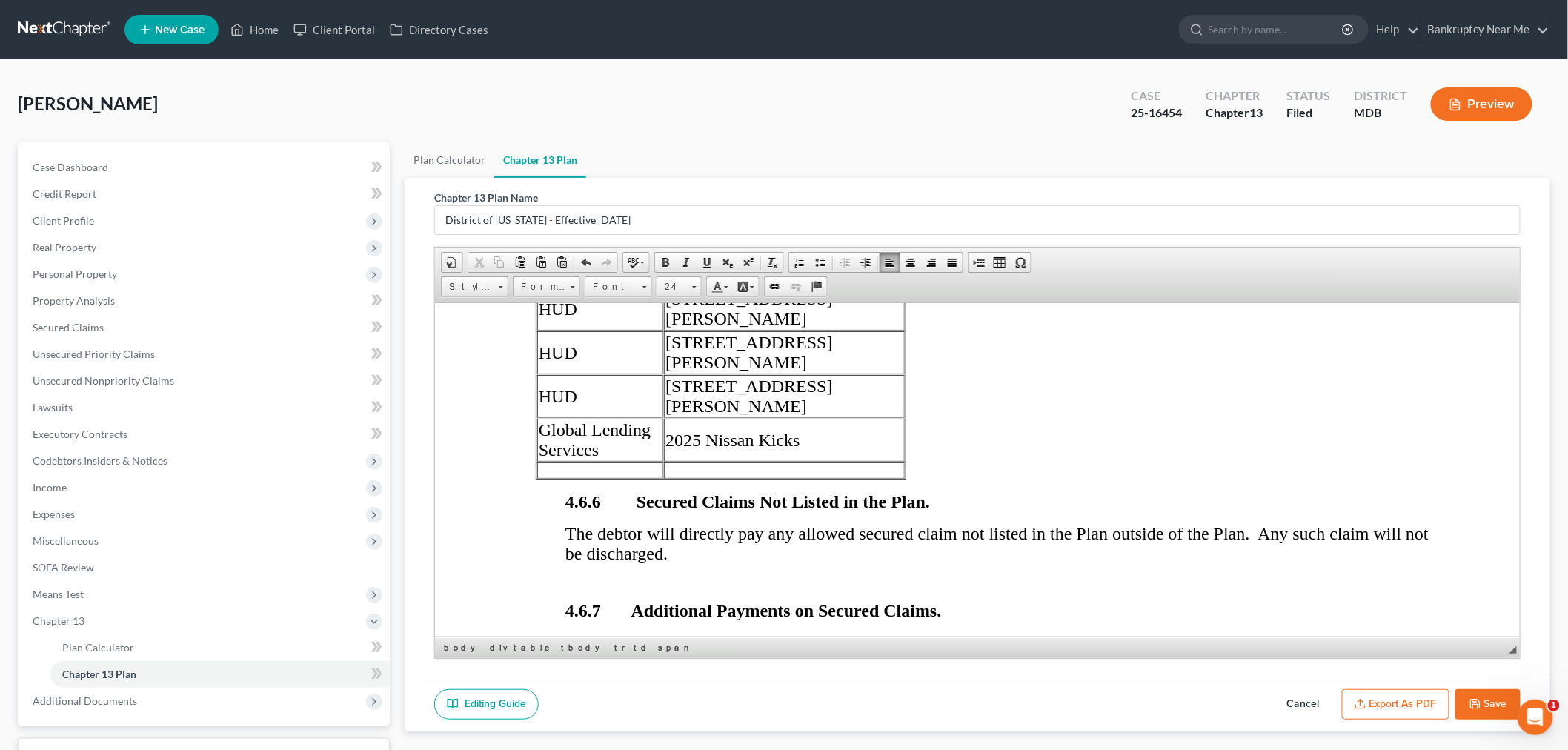
drag, startPoint x: 837, startPoint y: 370, endPoint x: 680, endPoint y: 373, distance: 157.0
click at [680, 286] on td "10916 Demarr Road" at bounding box center [784, 264] width 241 height 43
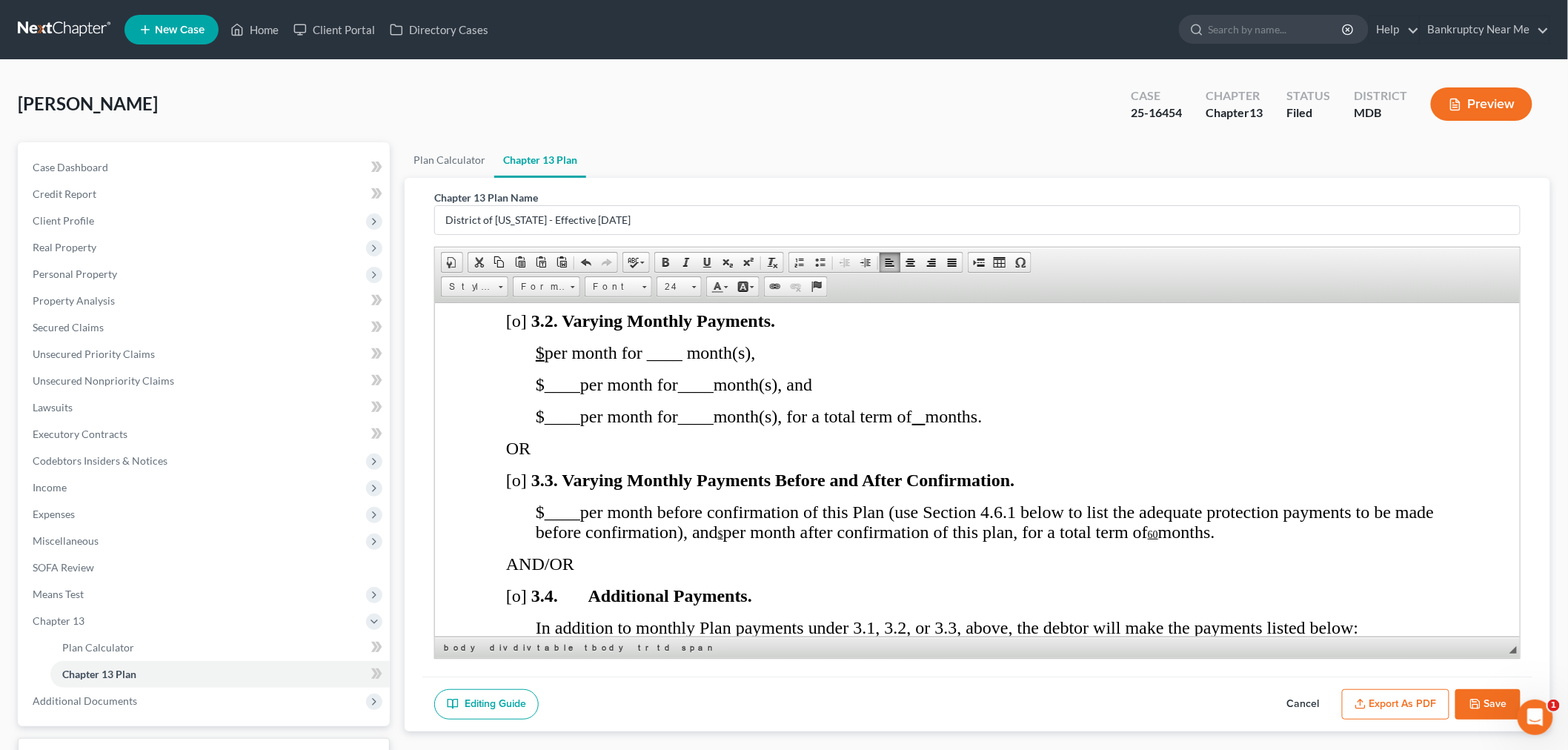
scroll to position [1253, 0]
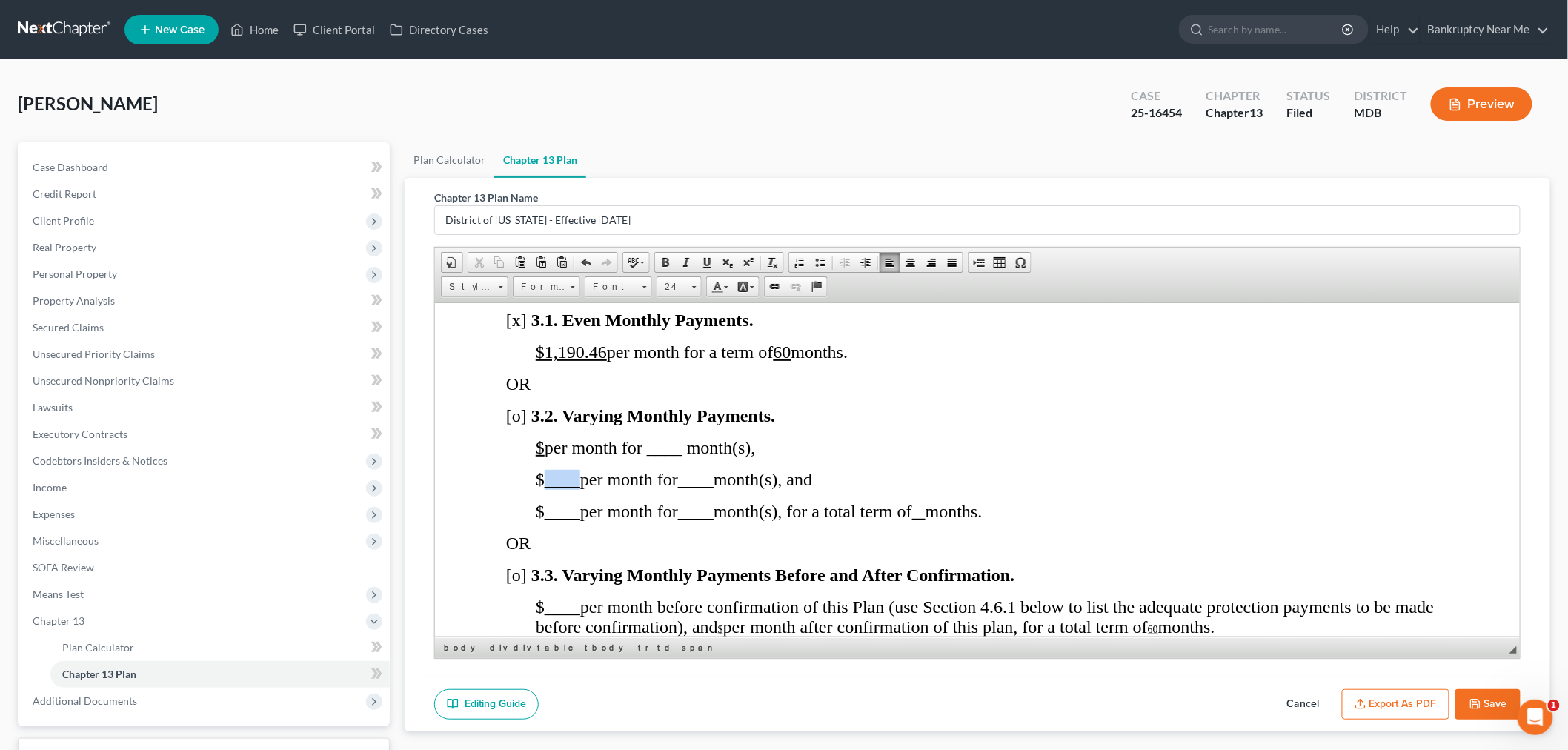
drag, startPoint x: 545, startPoint y: 530, endPoint x: 580, endPoint y: 530, distance: 35.0
click at [580, 488] on span "$ ____ per month for ____ month(s), and" at bounding box center [673, 479] width 277 height 19
drag, startPoint x: 609, startPoint y: 495, endPoint x: 544, endPoint y: 497, distance: 65.0
click at [544, 457] on u "$" at bounding box center [539, 447] width 9 height 19
drag, startPoint x: 713, startPoint y: 497, endPoint x: 747, endPoint y: 497, distance: 34.0
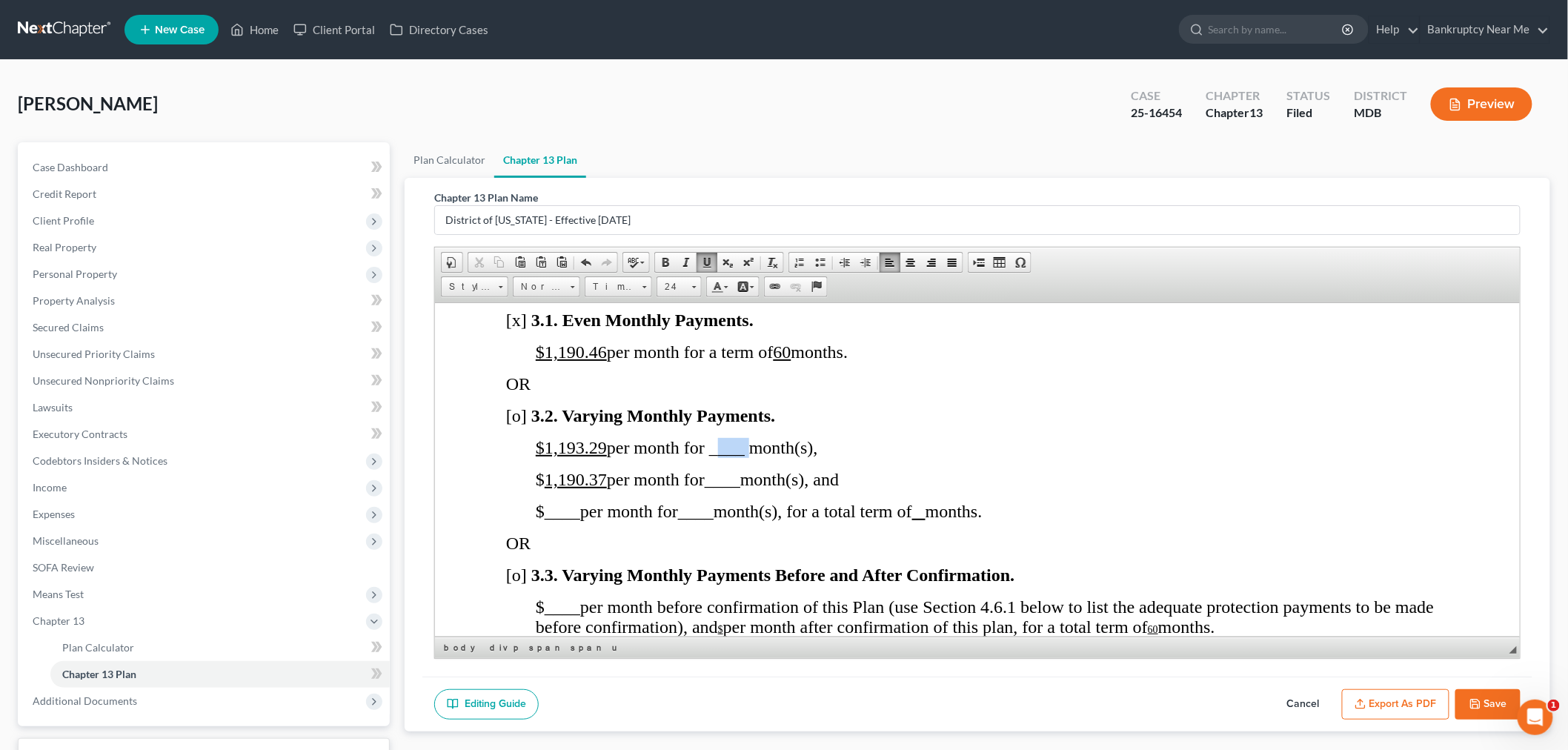
click at [747, 457] on span "$1,193.29 per month for ____ month(s)," at bounding box center [676, 447] width 282 height 19
drag, startPoint x: 715, startPoint y: 525, endPoint x: 745, endPoint y: 526, distance: 30.0
click at [739, 488] on span "____" at bounding box center [722, 479] width 35 height 19
click at [791, 361] on u "60" at bounding box center [782, 352] width 18 height 19
drag, startPoint x: 548, startPoint y: 402, endPoint x: 606, endPoint y: 400, distance: 58.0
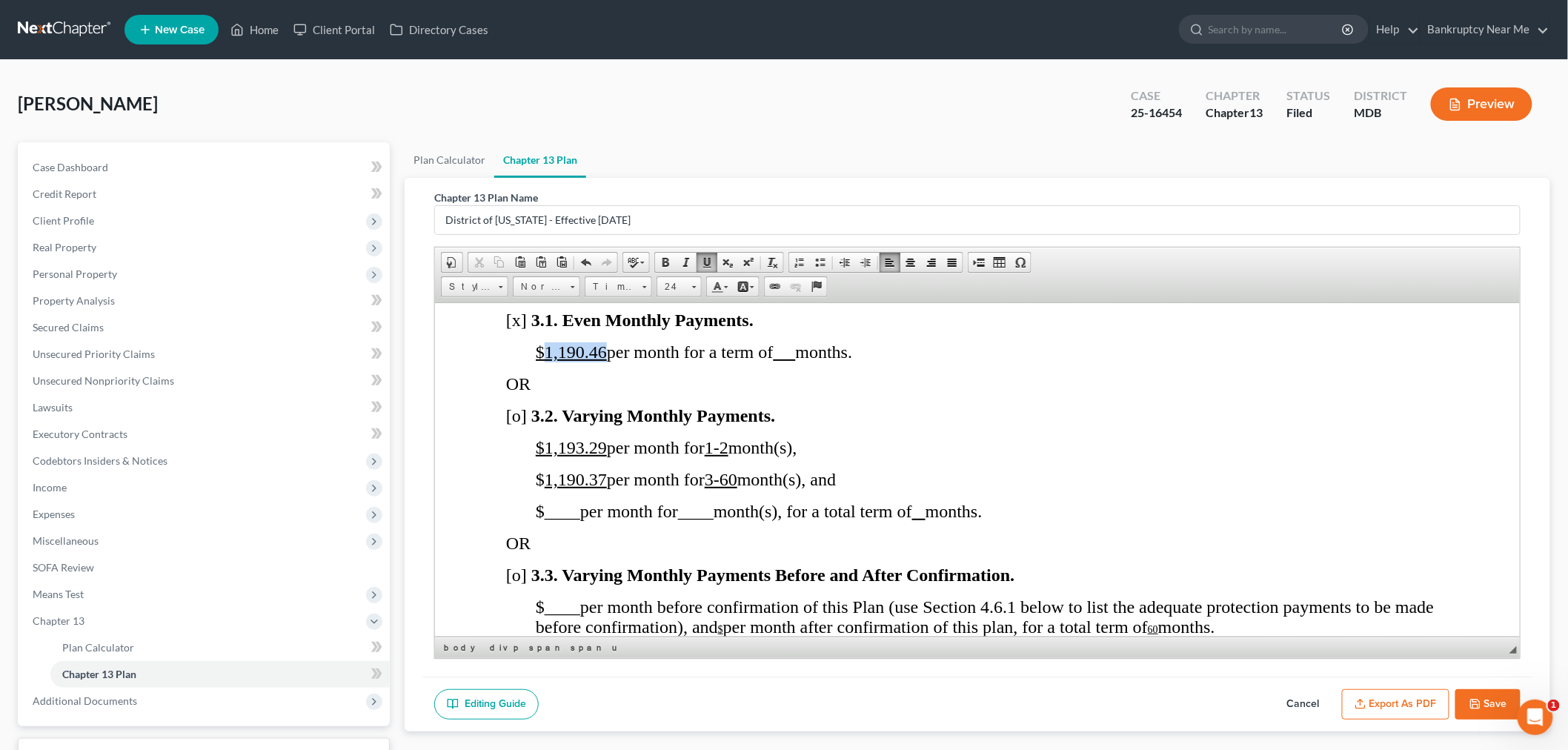
click at [606, 361] on span "$1,190.46 per month for a term of months." at bounding box center [693, 352] width 316 height 19
click at [517, 329] on span "[x]" at bounding box center [516, 319] width 21 height 19
click at [521, 425] on span "[o]" at bounding box center [516, 415] width 21 height 19
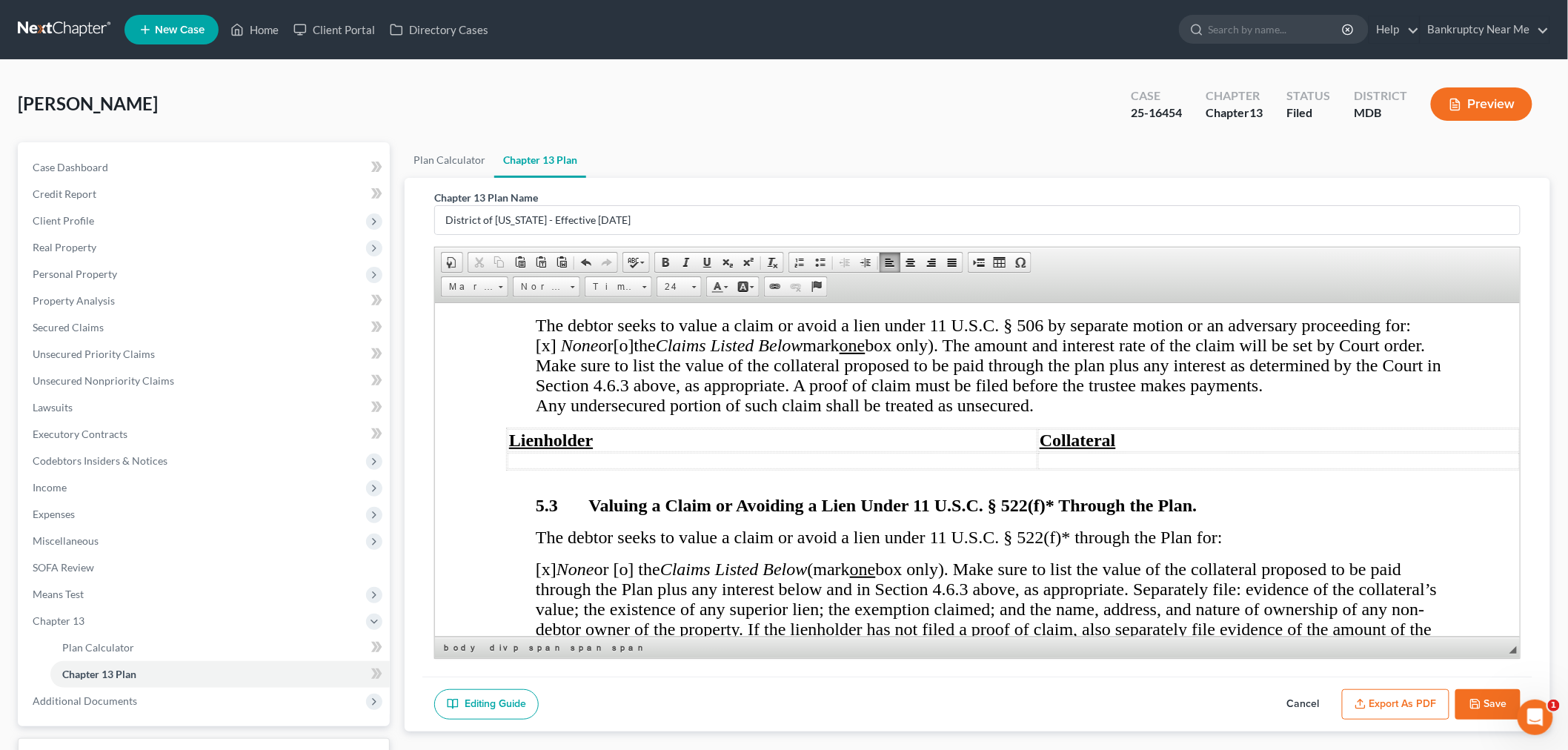
scroll to position [7266, 0]
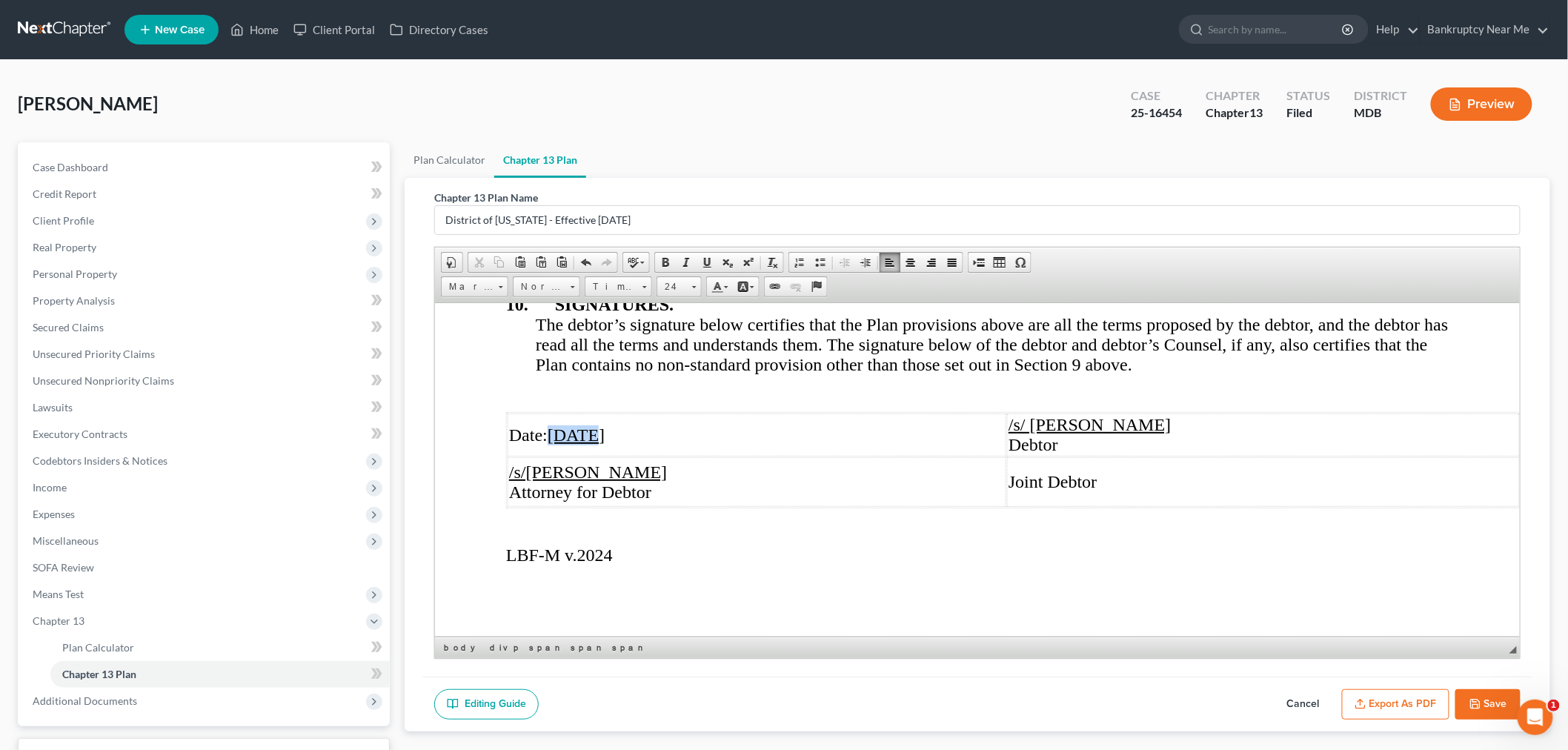
drag, startPoint x: 591, startPoint y: 414, endPoint x: 553, endPoint y: 414, distance: 38.0
click at [553, 425] on u "09/28/2025" at bounding box center [575, 435] width 57 height 19
click at [1465, 704] on button "Save" at bounding box center [1488, 705] width 65 height 31
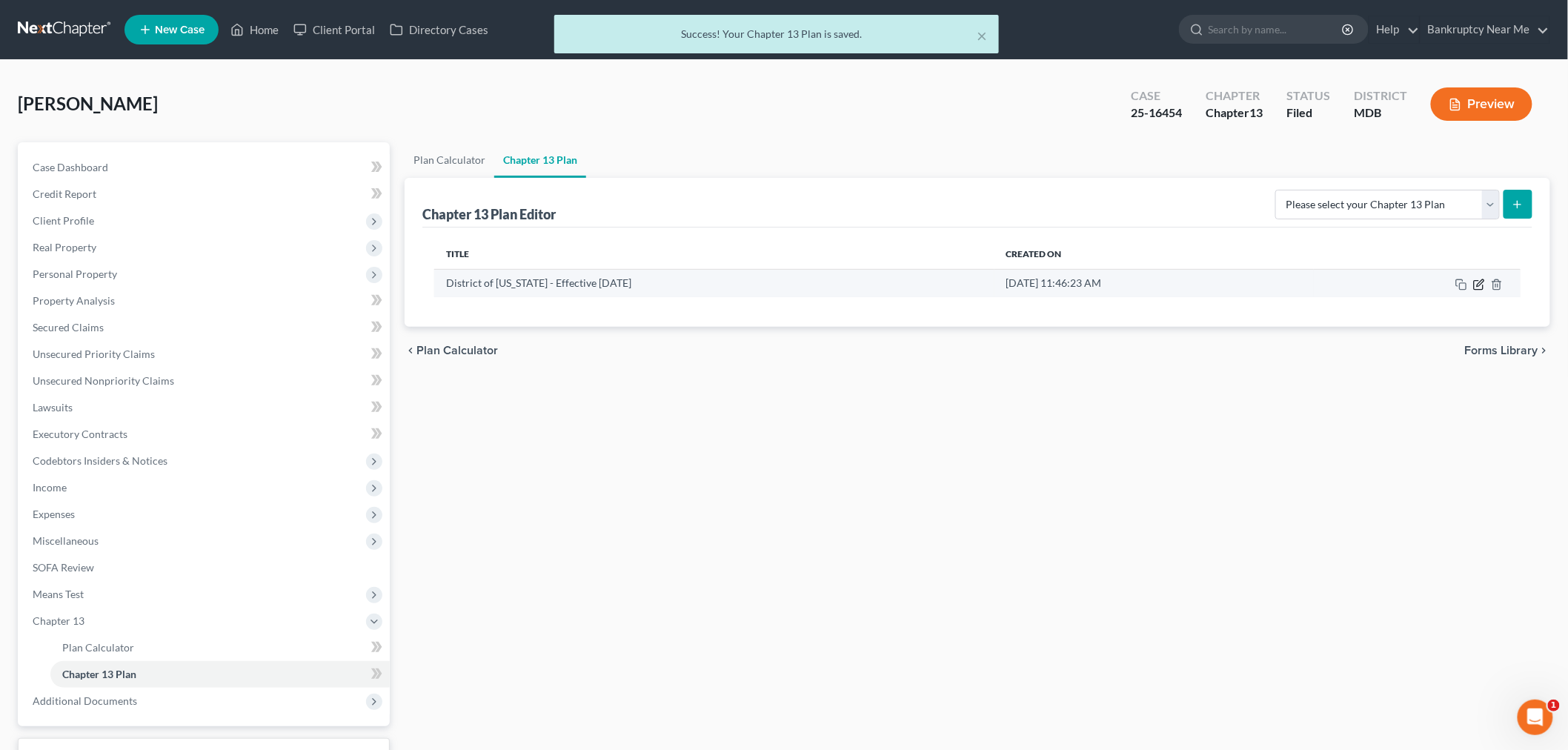
click at [1478, 289] on icon "button" at bounding box center [1478, 284] width 9 height 9
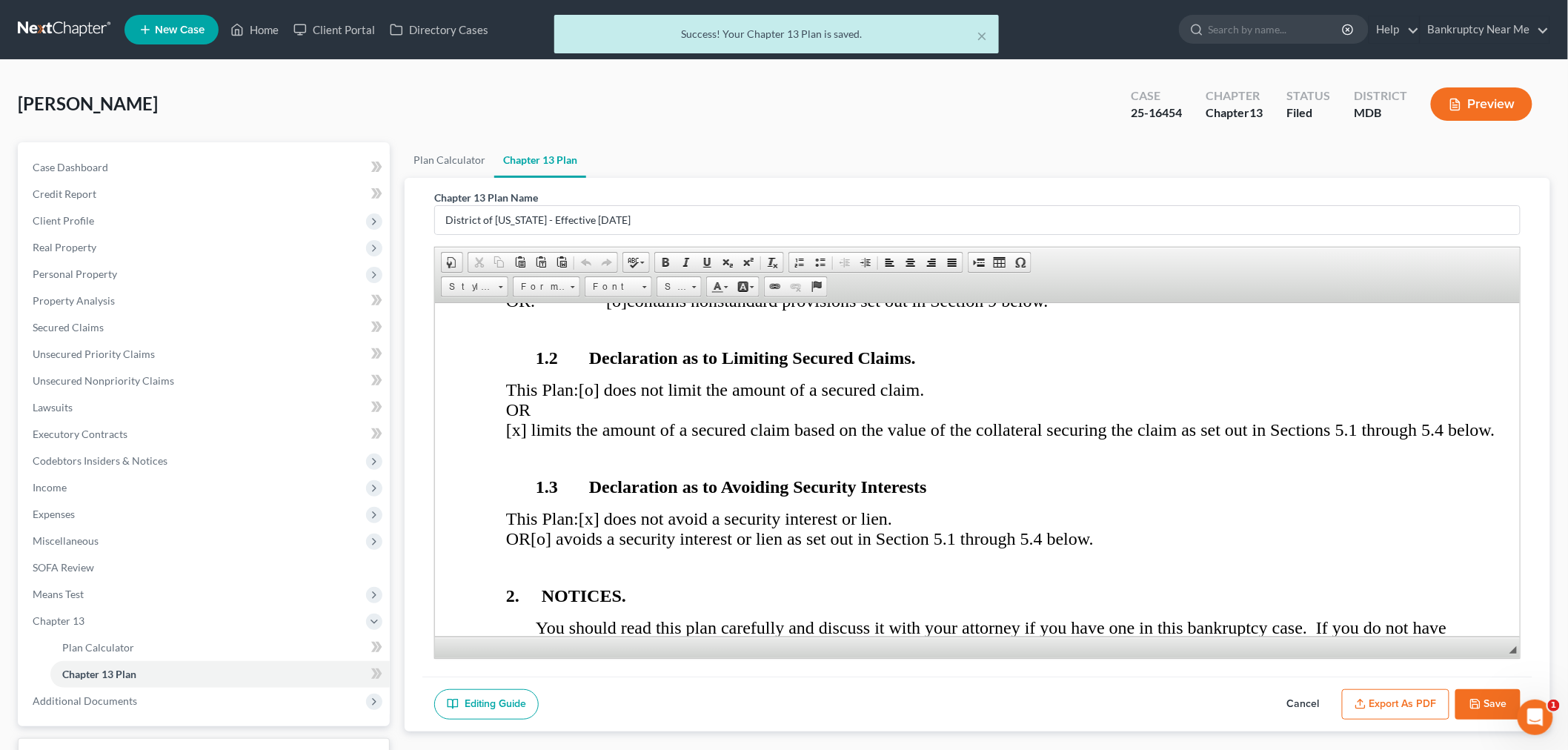
scroll to position [494, 0]
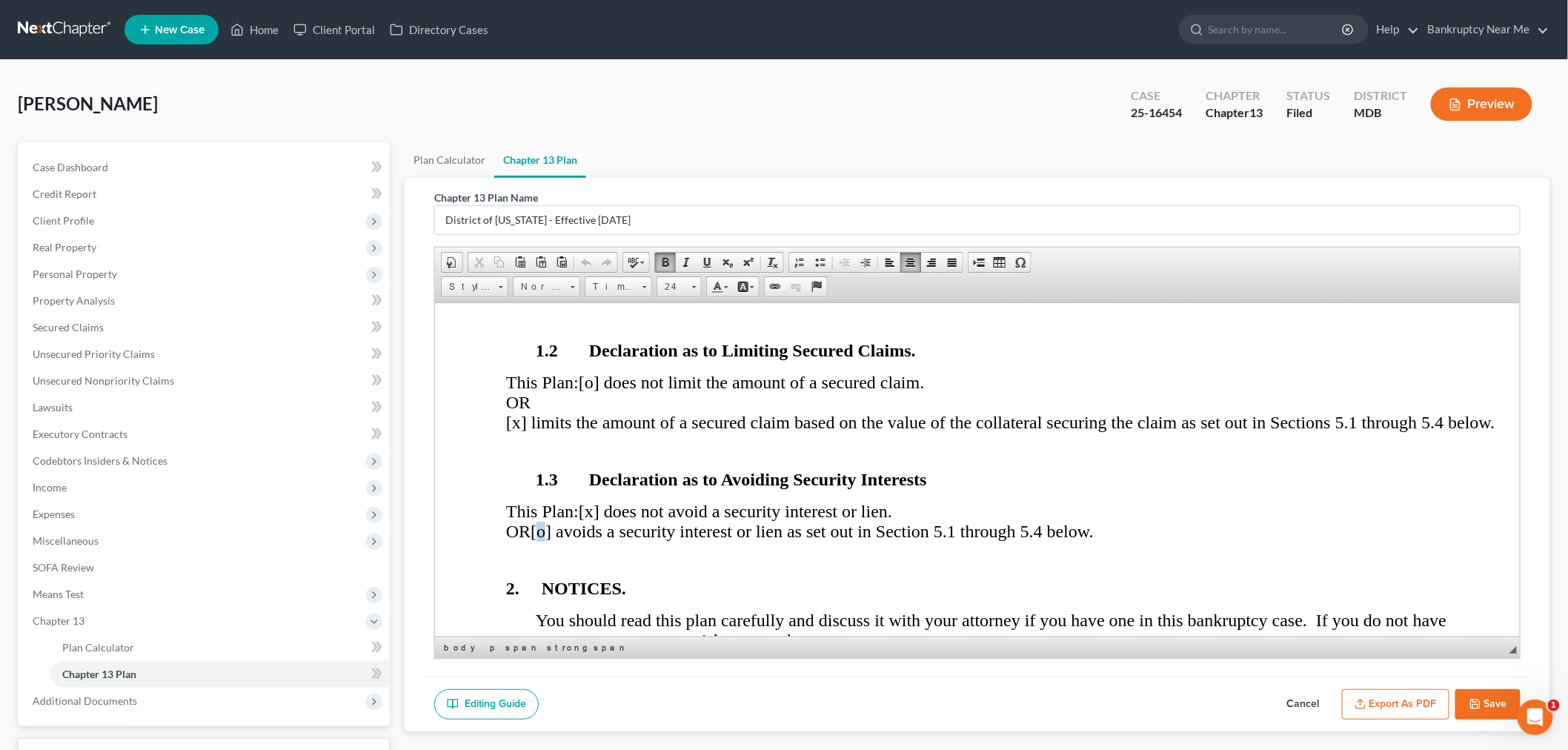
click at [609, 541] on span "[o] avoids a security interest or lien as set out in Section 5.1 through 5.4 be…" at bounding box center [812, 531] width 563 height 19
click at [609, 521] on span "[x] does not avoid a security interest or lien." at bounding box center [735, 511] width 314 height 19
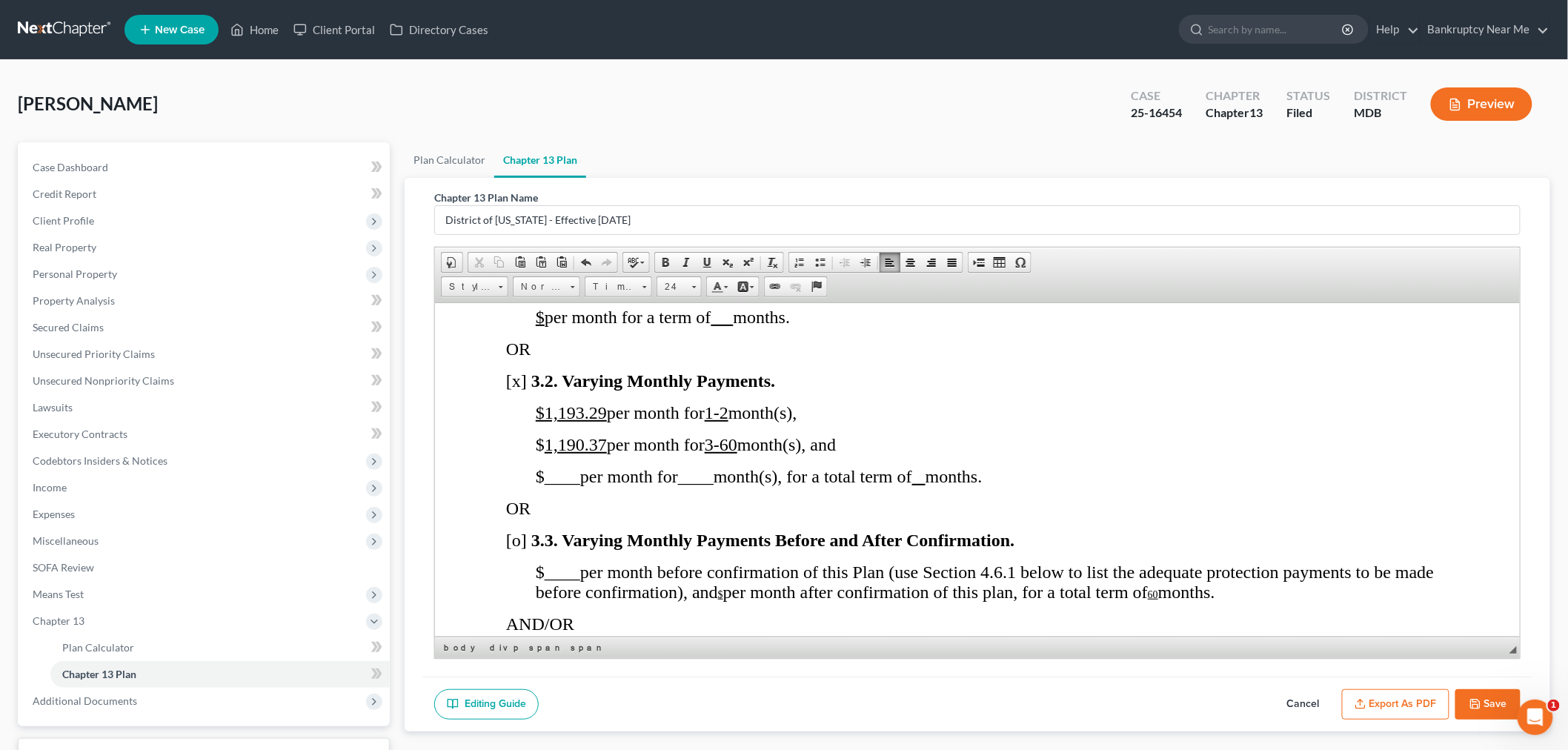
scroll to position [1317, 0]
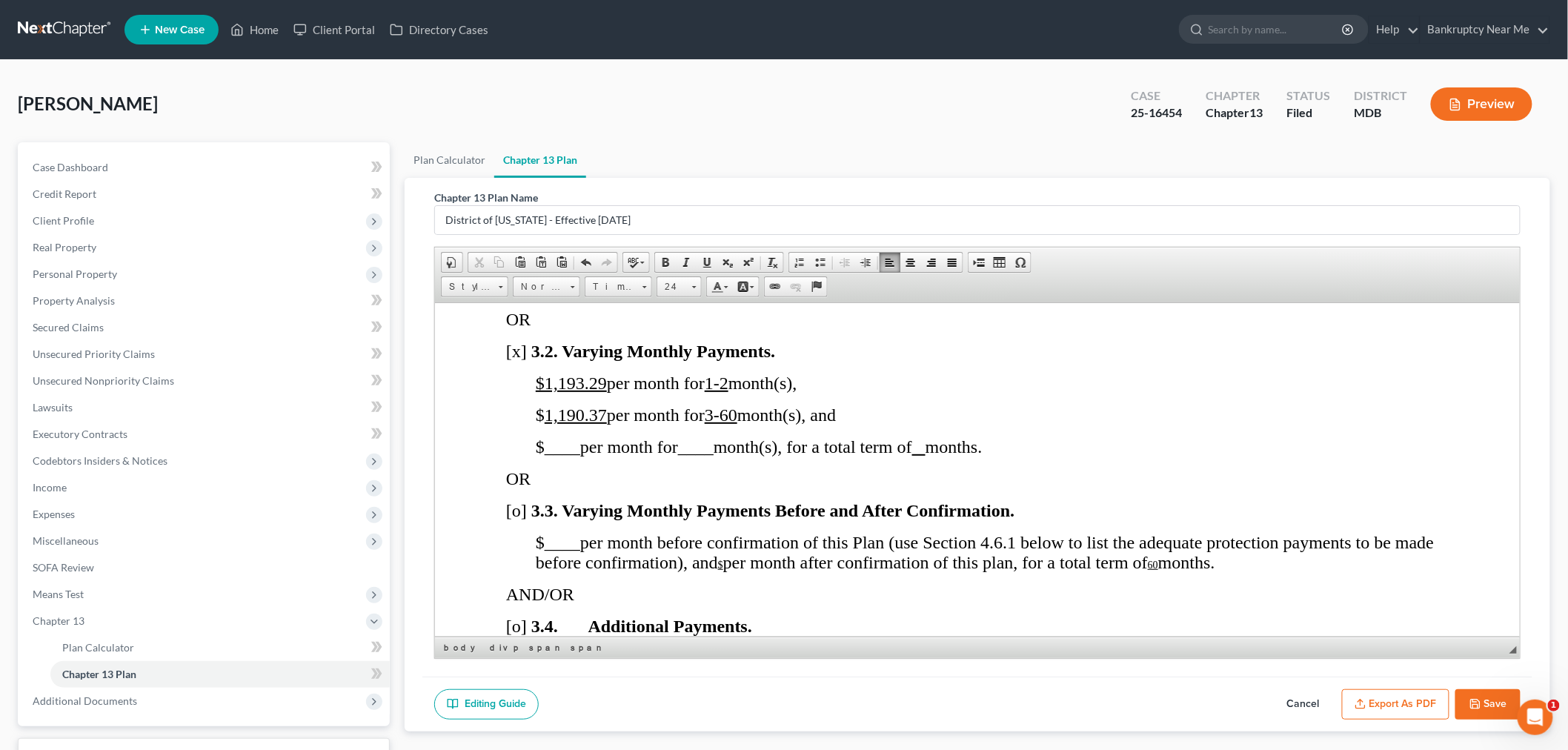
click at [1425, 701] on button "Export as PDF" at bounding box center [1396, 705] width 108 height 31
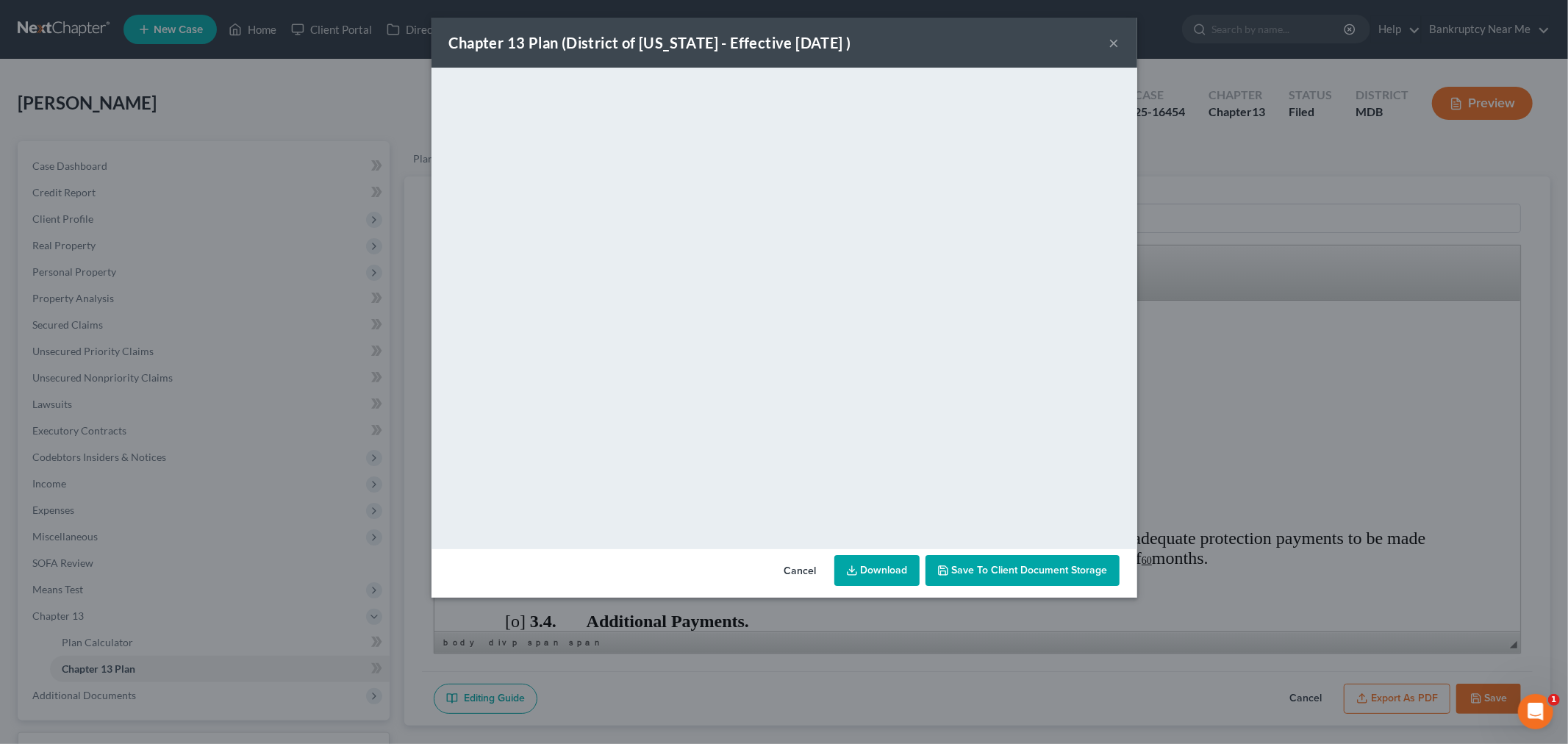
click at [1112, 38] on button "×" at bounding box center [1114, 42] width 10 height 18
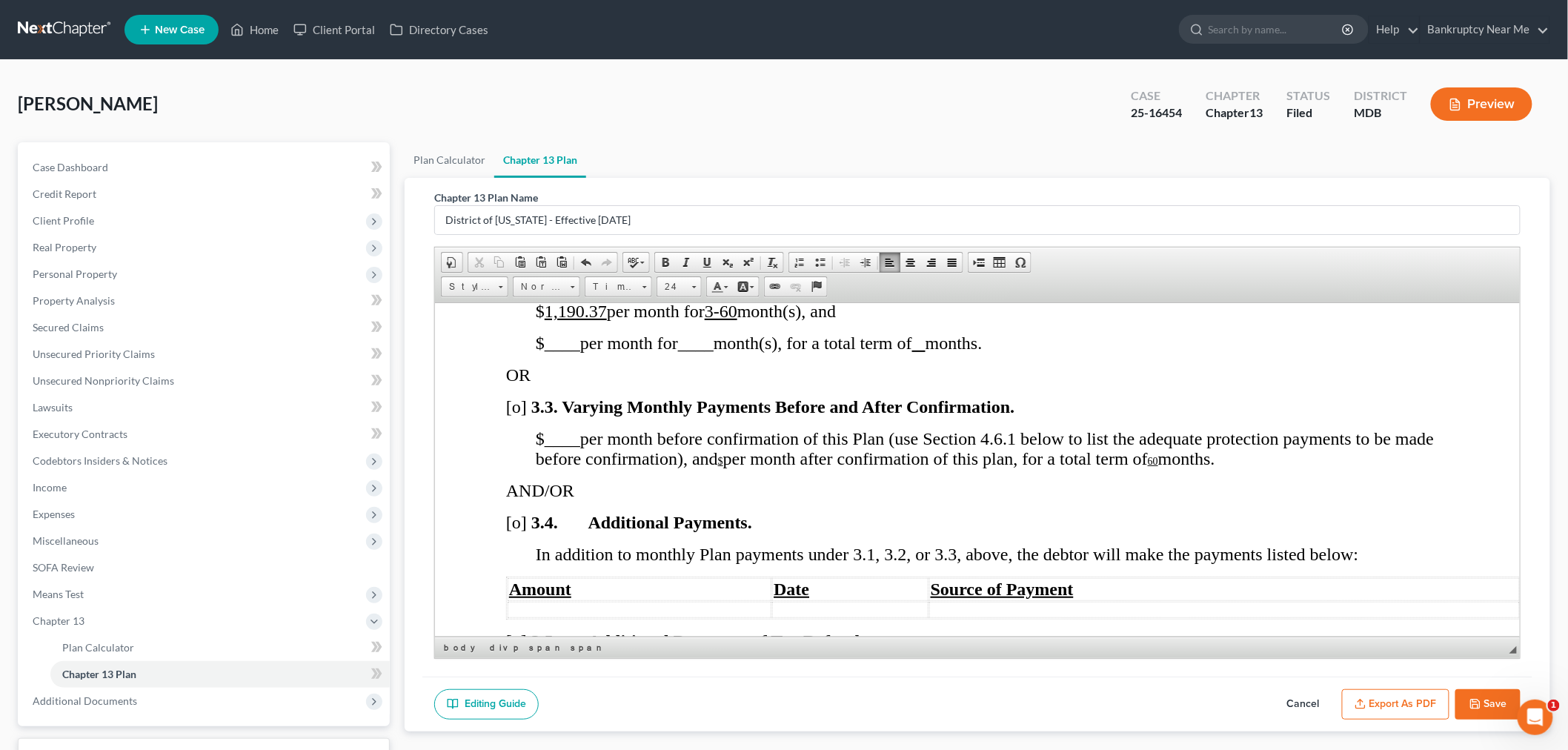
scroll to position [1565, 0]
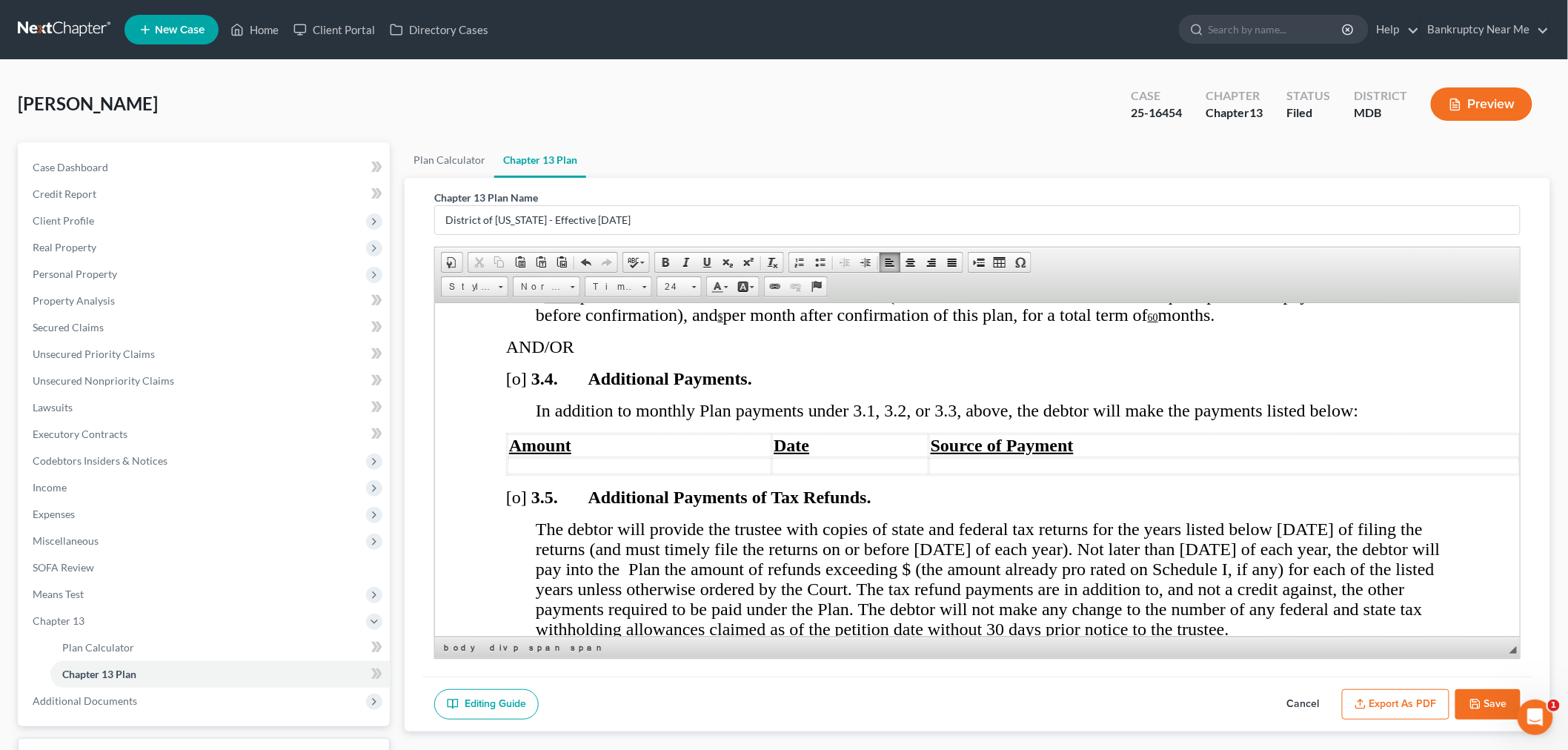
click at [1491, 701] on button "Save" at bounding box center [1488, 705] width 65 height 31
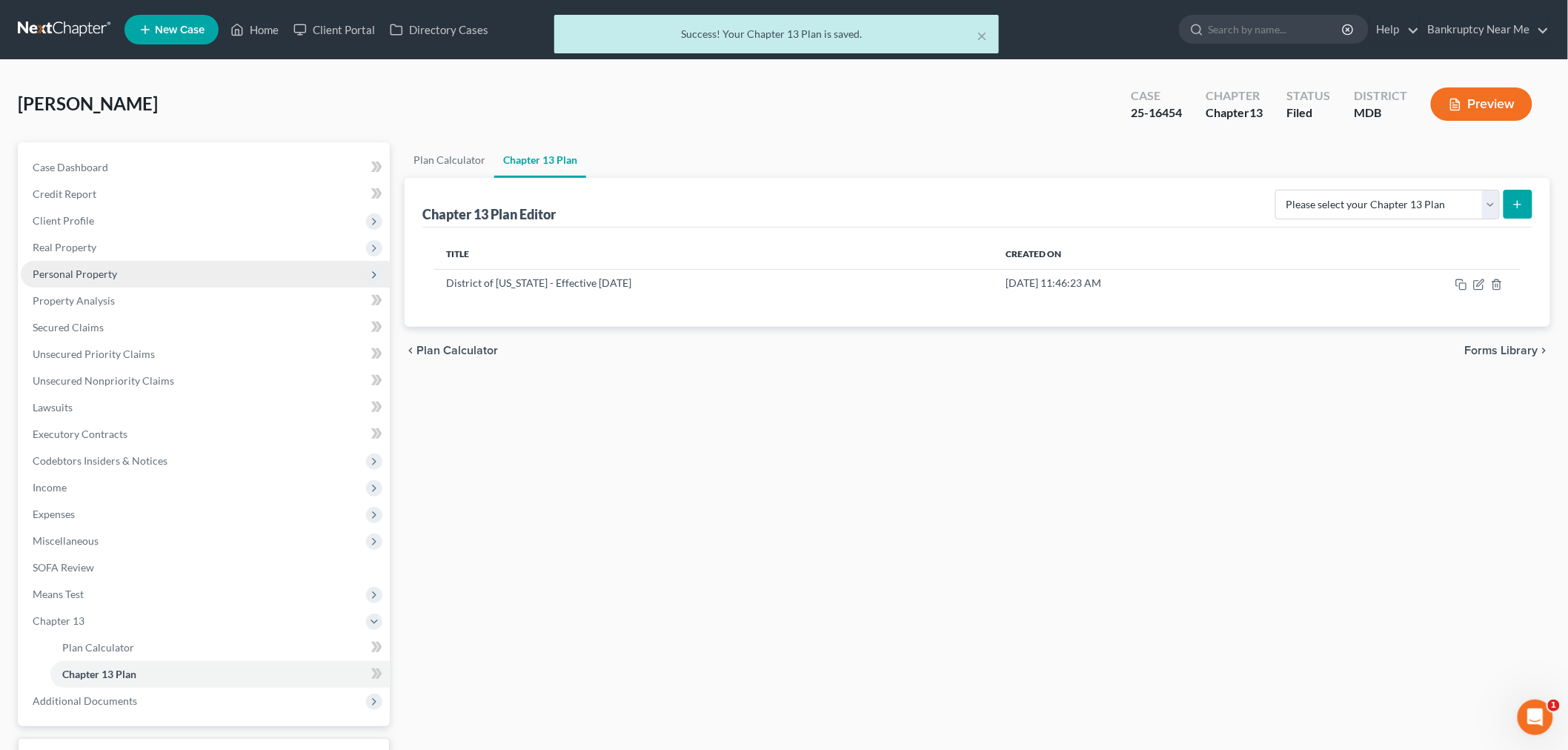
click at [113, 270] on span "Personal Property" at bounding box center [75, 274] width 84 height 13
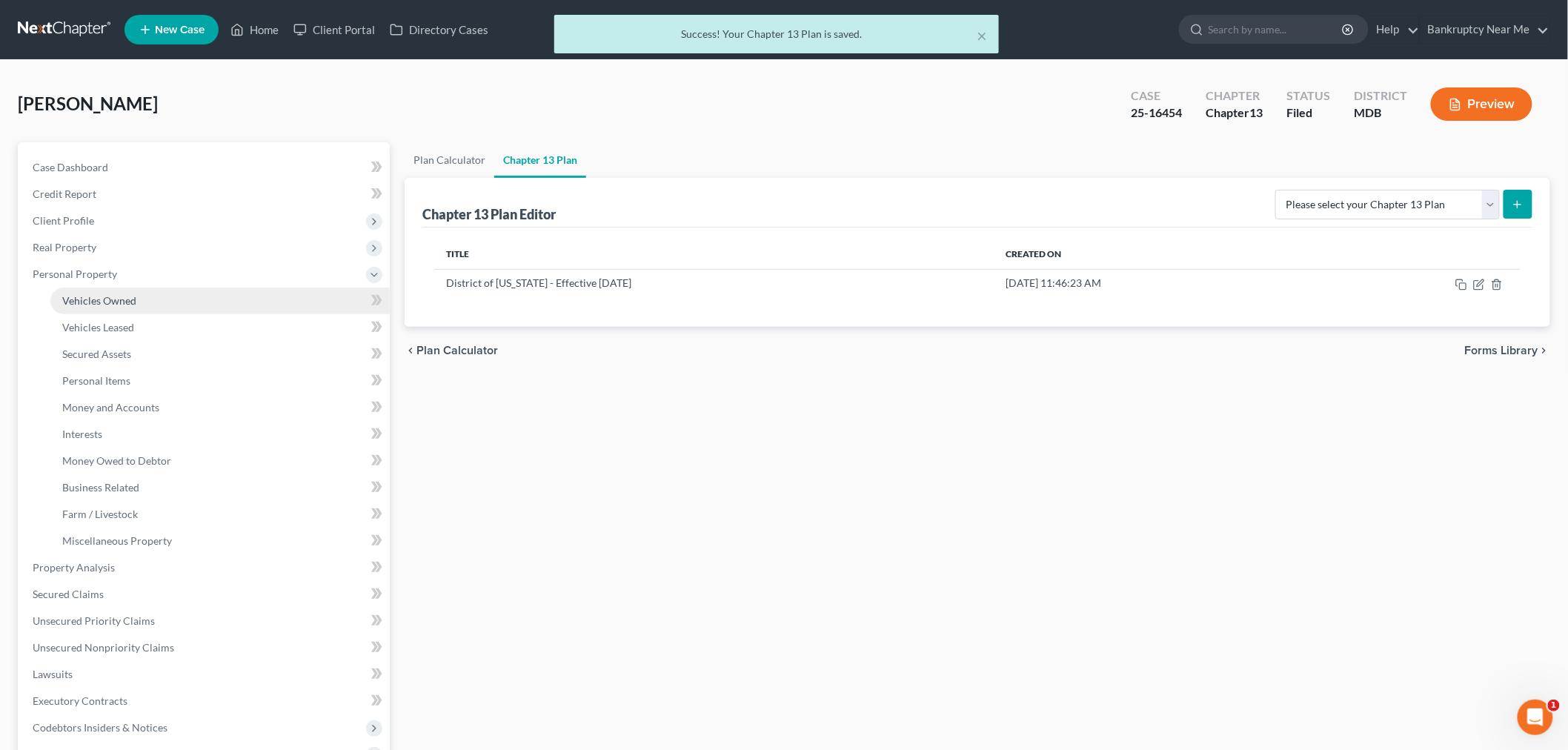
click at [117, 295] on span "Vehicles Owned" at bounding box center [99, 301] width 74 height 13
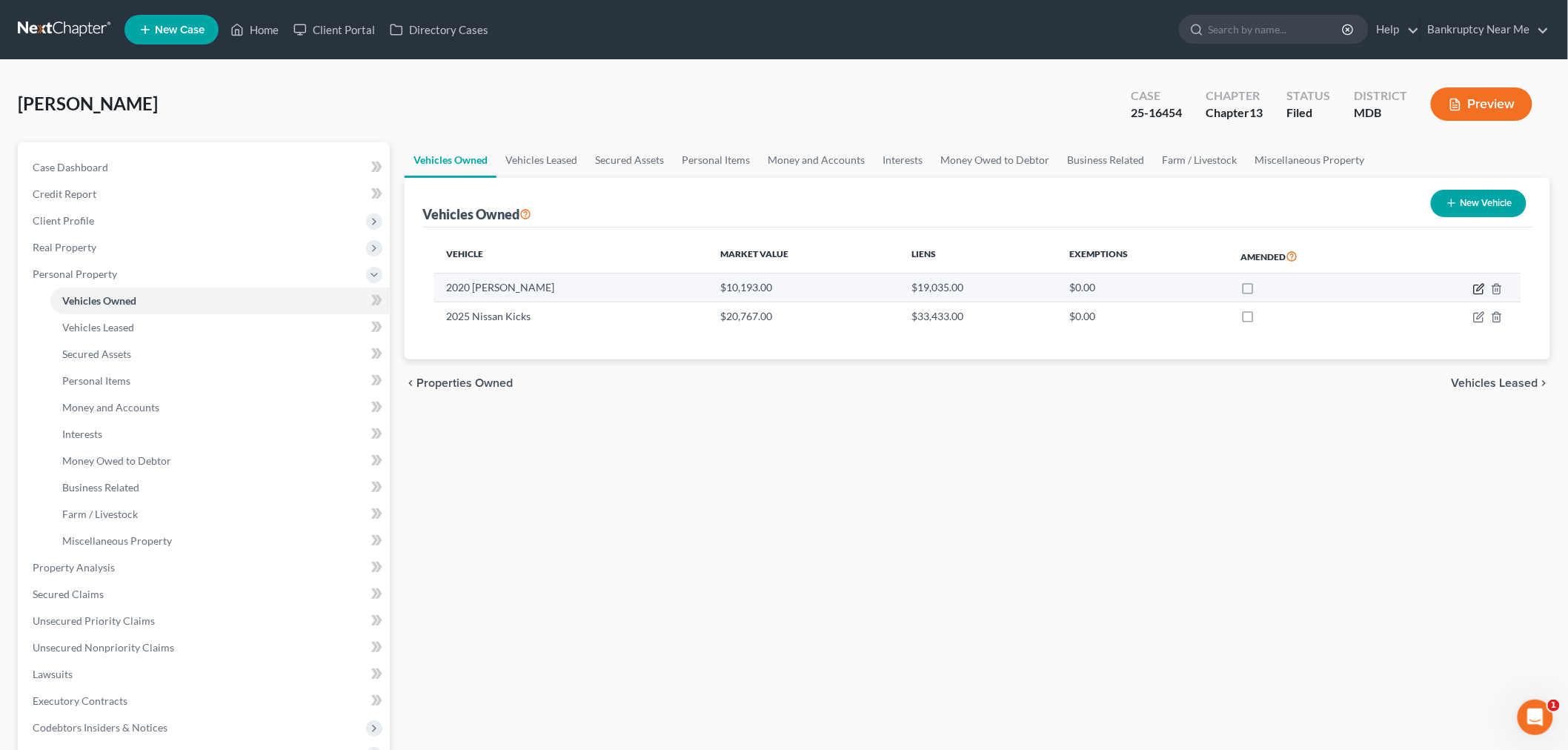
click at [1475, 285] on icon "button" at bounding box center [1478, 289] width 9 height 9
select select "0"
select select "6"
select select "2"
select select "3"
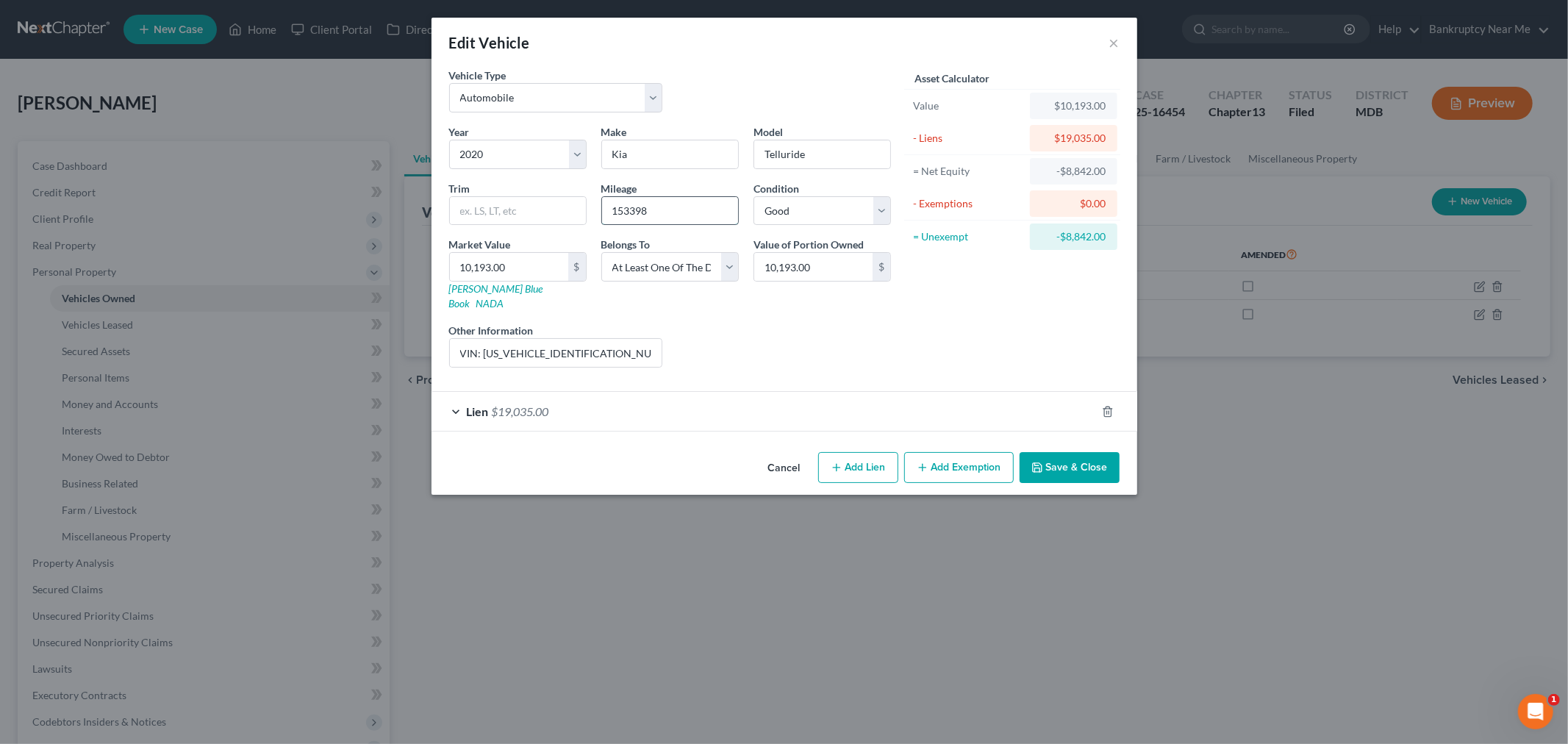
click at [630, 212] on input "153398" at bounding box center [670, 211] width 136 height 28
click at [1114, 34] on button "×" at bounding box center [1114, 42] width 10 height 18
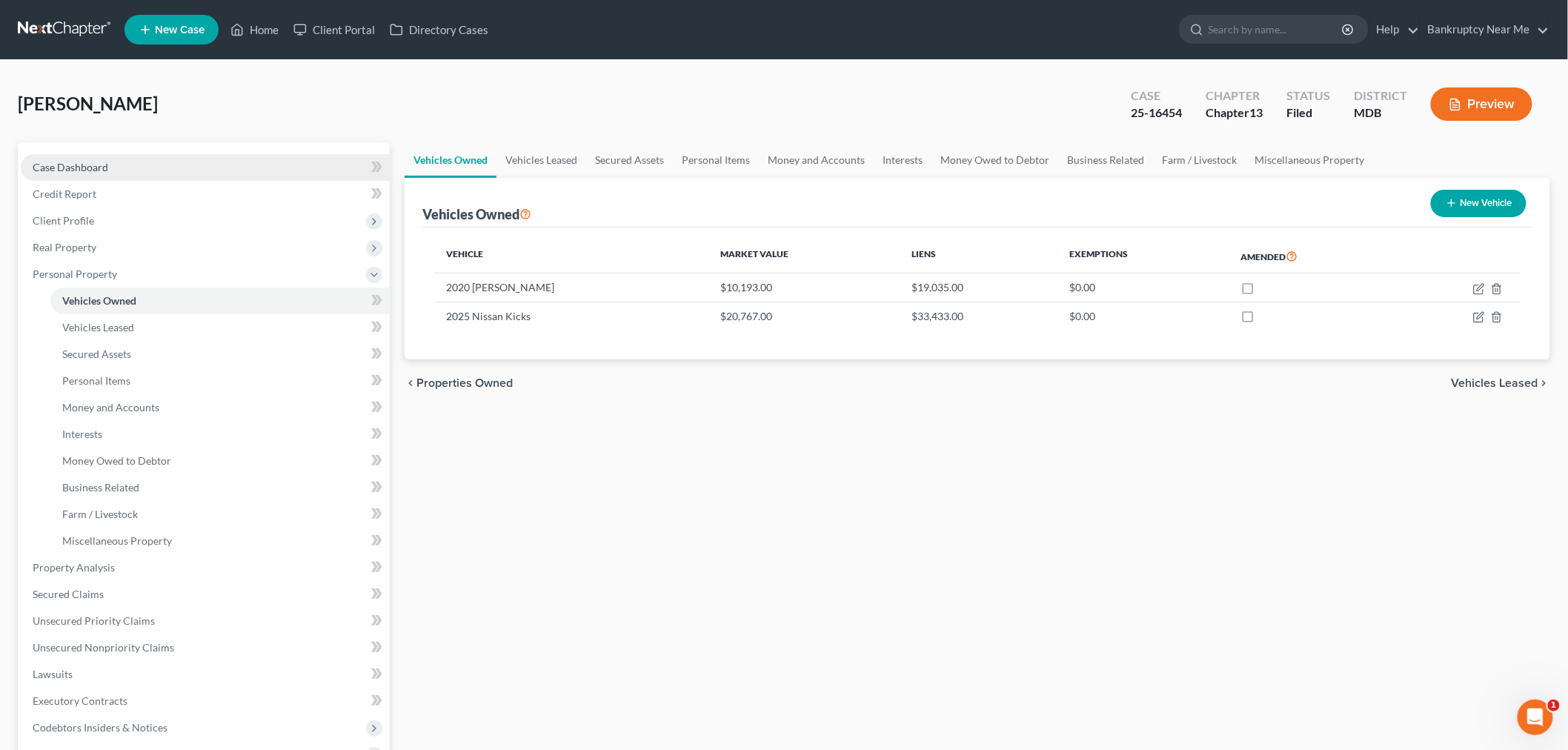
click at [204, 165] on link "Case Dashboard" at bounding box center [205, 167] width 369 height 27
select select "6"
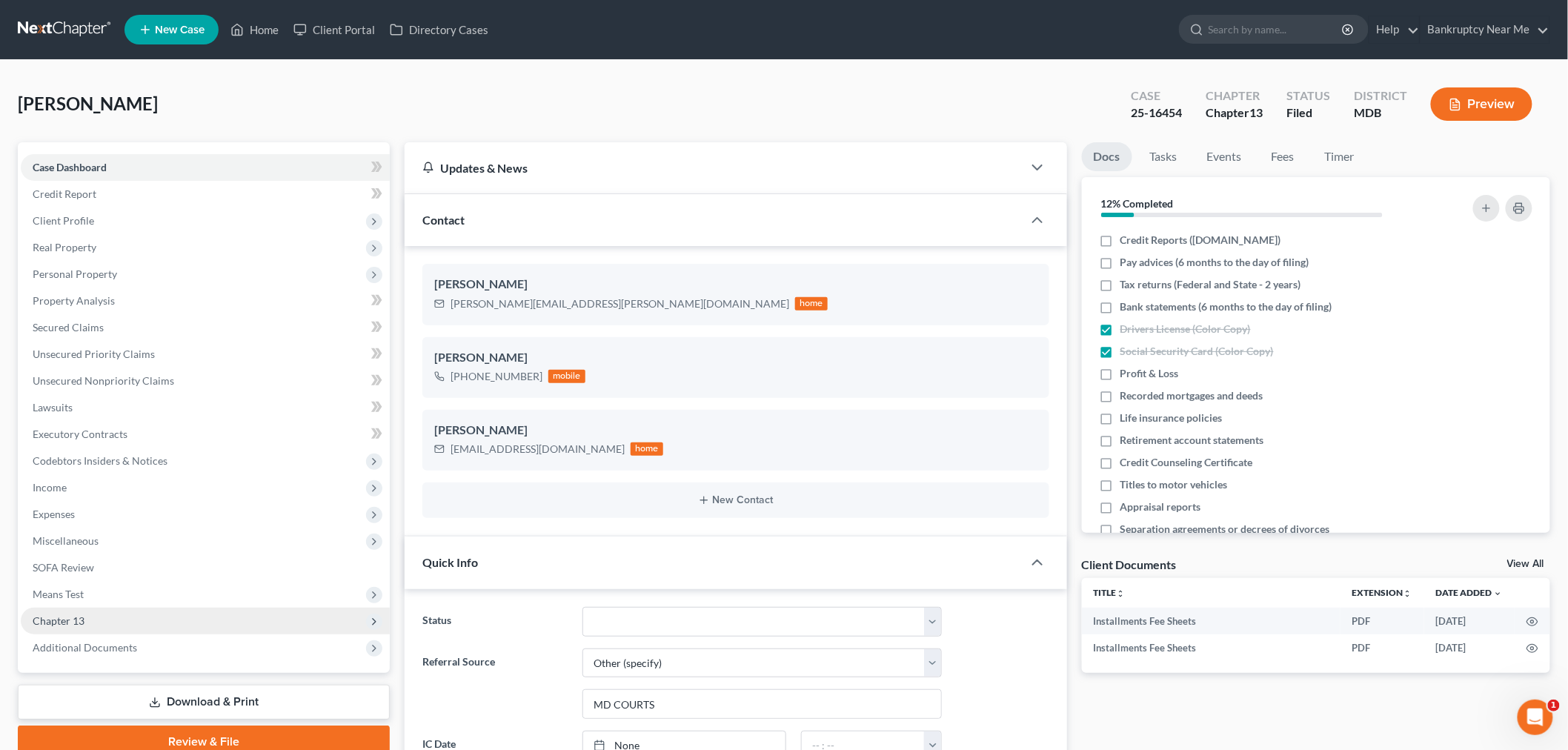
drag, startPoint x: 76, startPoint y: 612, endPoint x: 82, endPoint y: 607, distance: 7.8
click at [76, 615] on span "Chapter 13" at bounding box center [59, 621] width 51 height 13
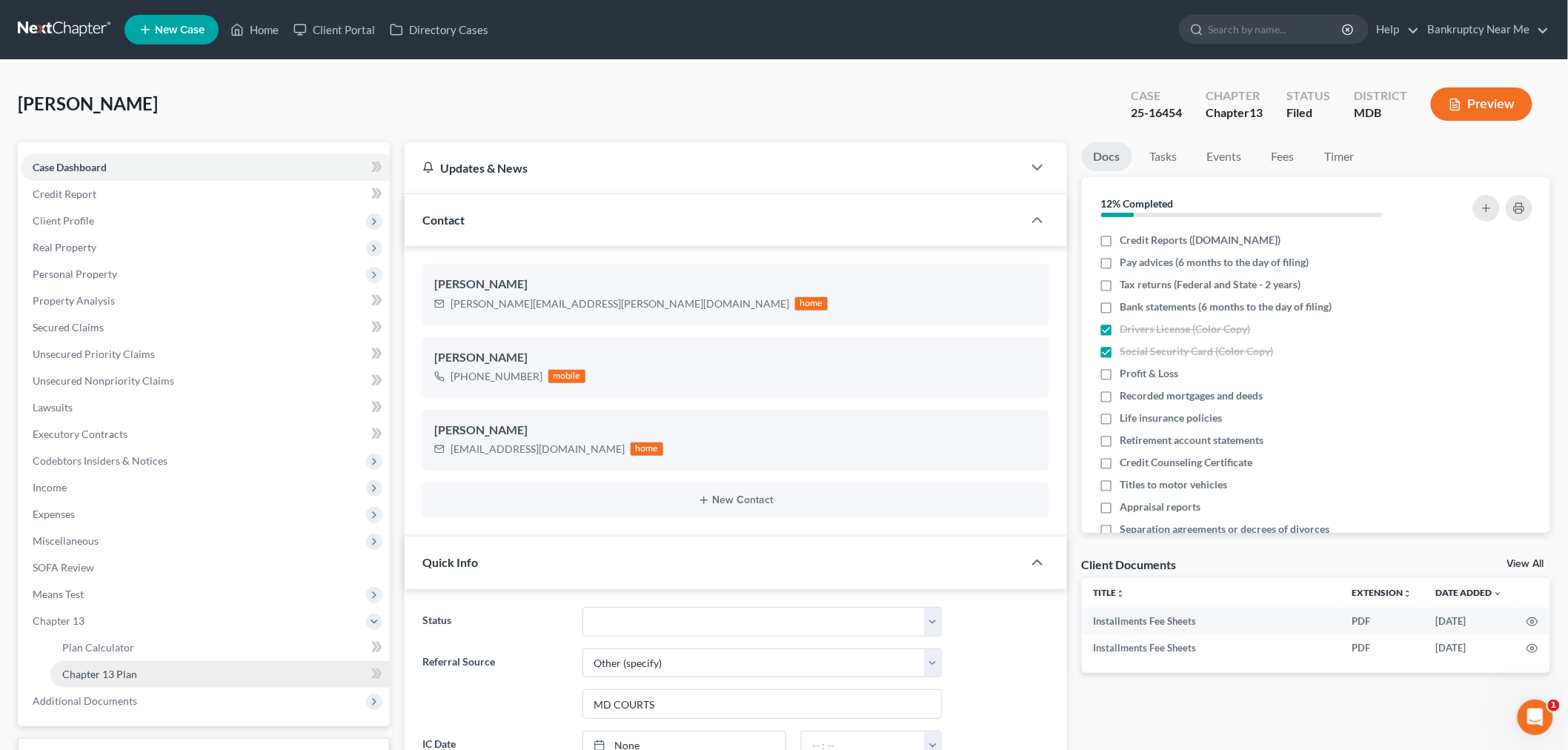
click at [160, 673] on link "Chapter 13 Plan" at bounding box center [220, 674] width 340 height 27
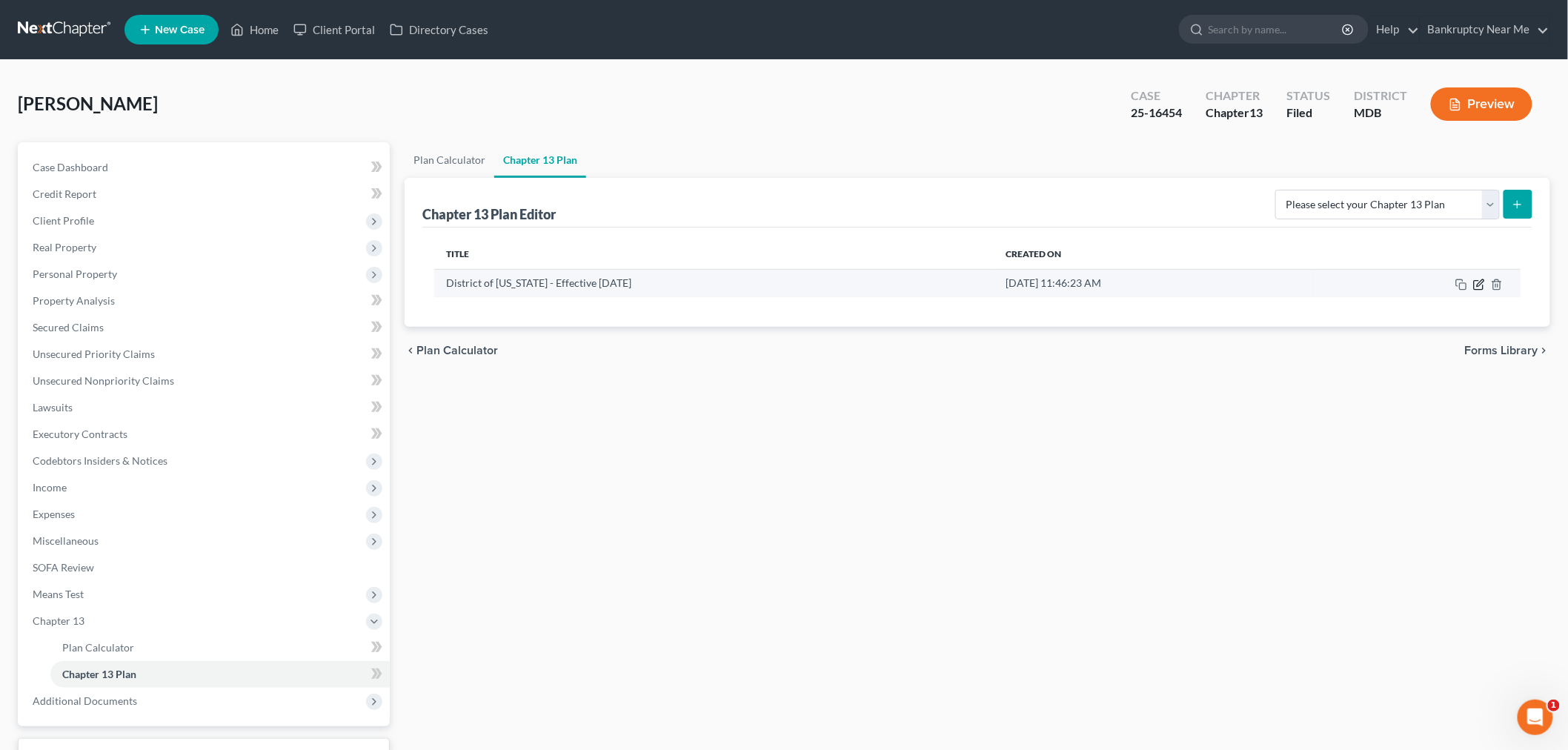
click at [1480, 278] on icon "button" at bounding box center [1479, 284] width 12 height 12
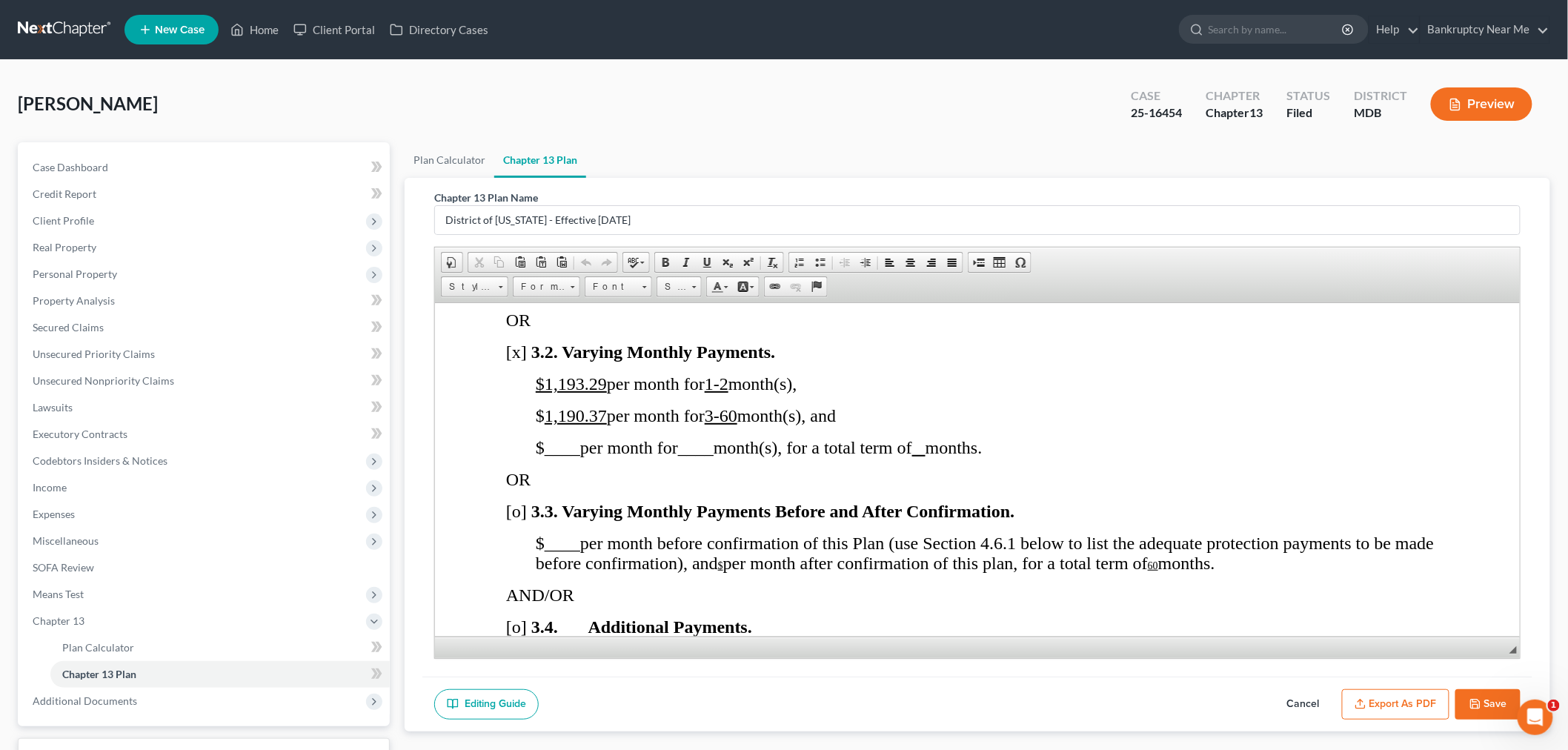
scroll to position [1317, 0]
click at [84, 159] on link "Case Dashboard" at bounding box center [205, 167] width 369 height 27
select select "6"
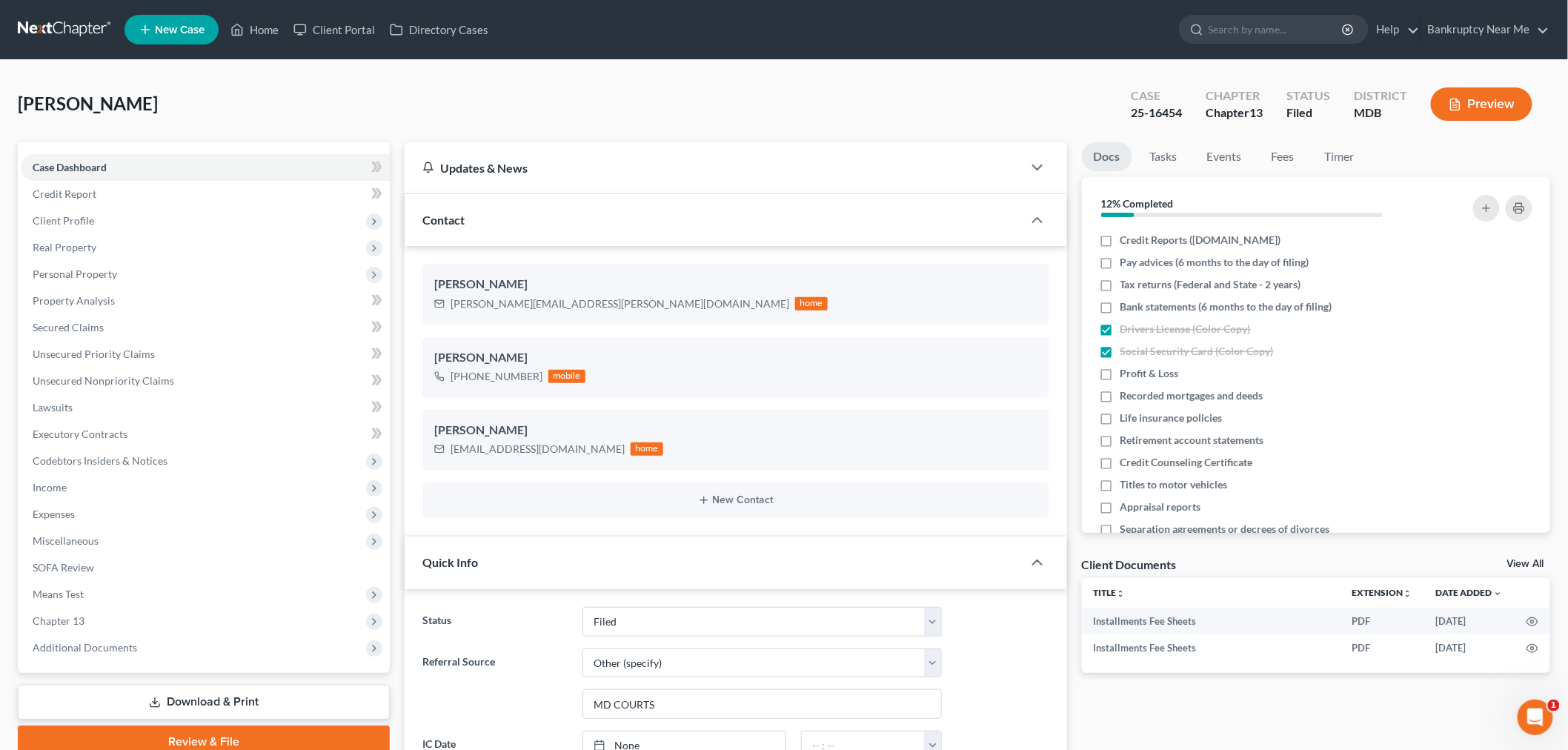
scroll to position [14670, 0]
drag, startPoint x: 563, startPoint y: 448, endPoint x: 448, endPoint y: 458, distance: 115.4
click at [435, 451] on div "stanton2878@gmail.com home" at bounding box center [549, 449] width 229 height 19
copy div "stanton2878@gmail.com"
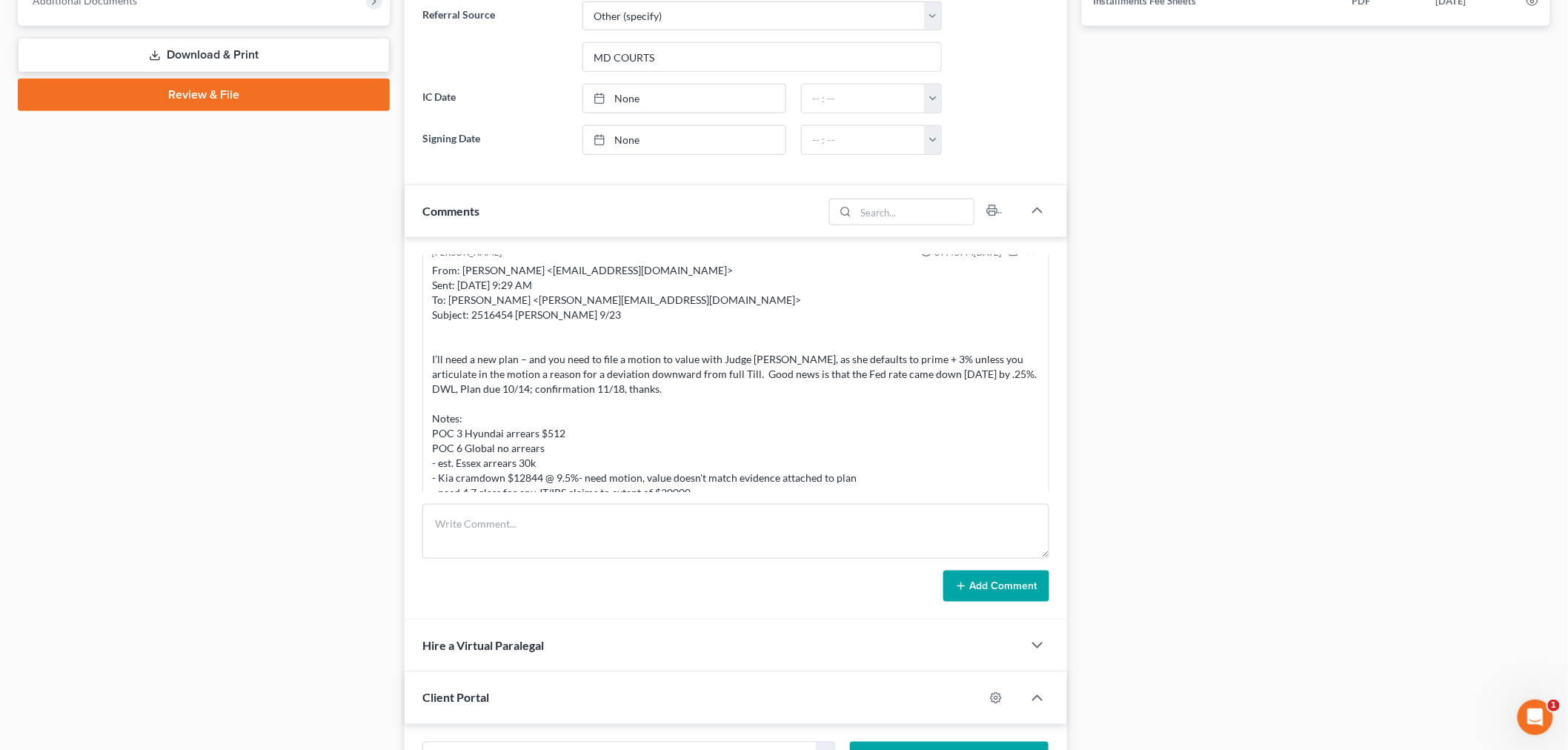
scroll to position [658, 0]
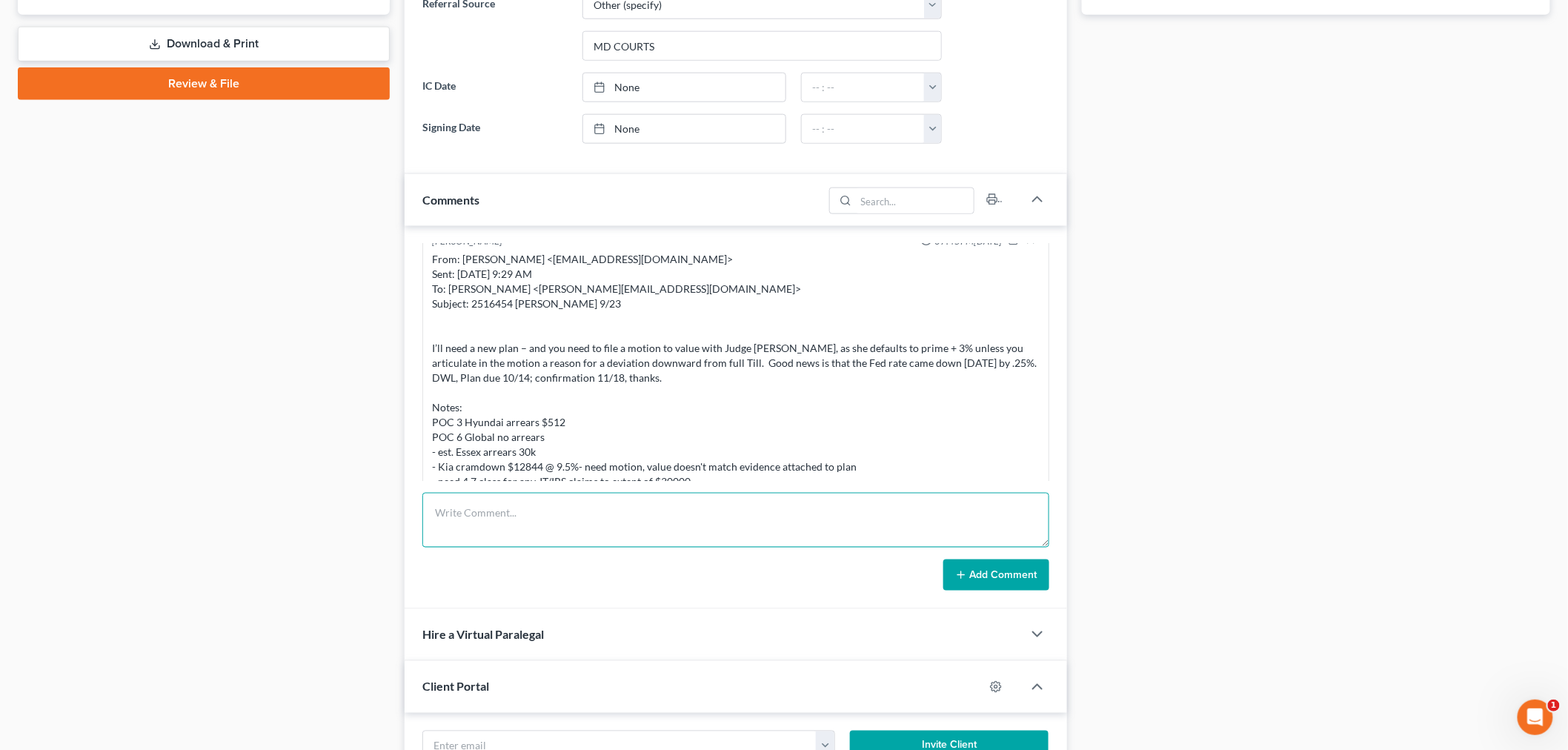
drag, startPoint x: 673, startPoint y: 534, endPoint x: 748, endPoint y: 550, distance: 76.7
click at [671, 537] on textarea at bounding box center [735, 521] width 627 height 55
paste textarea "From: Iris Kwon <iris@bankruptcynearme.org> Sent: Friday, October 10, 2025 10:4…"
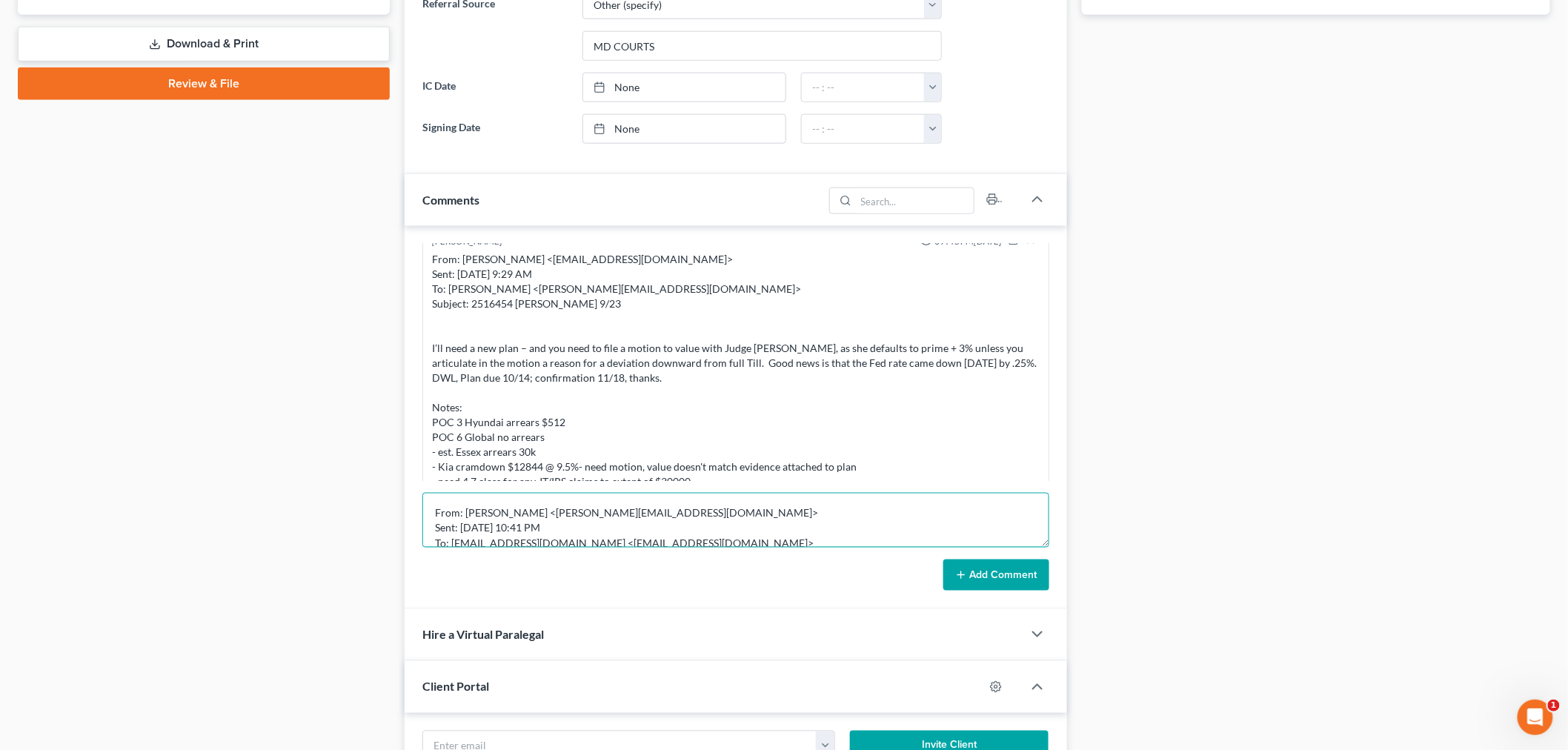
scroll to position [142, 0]
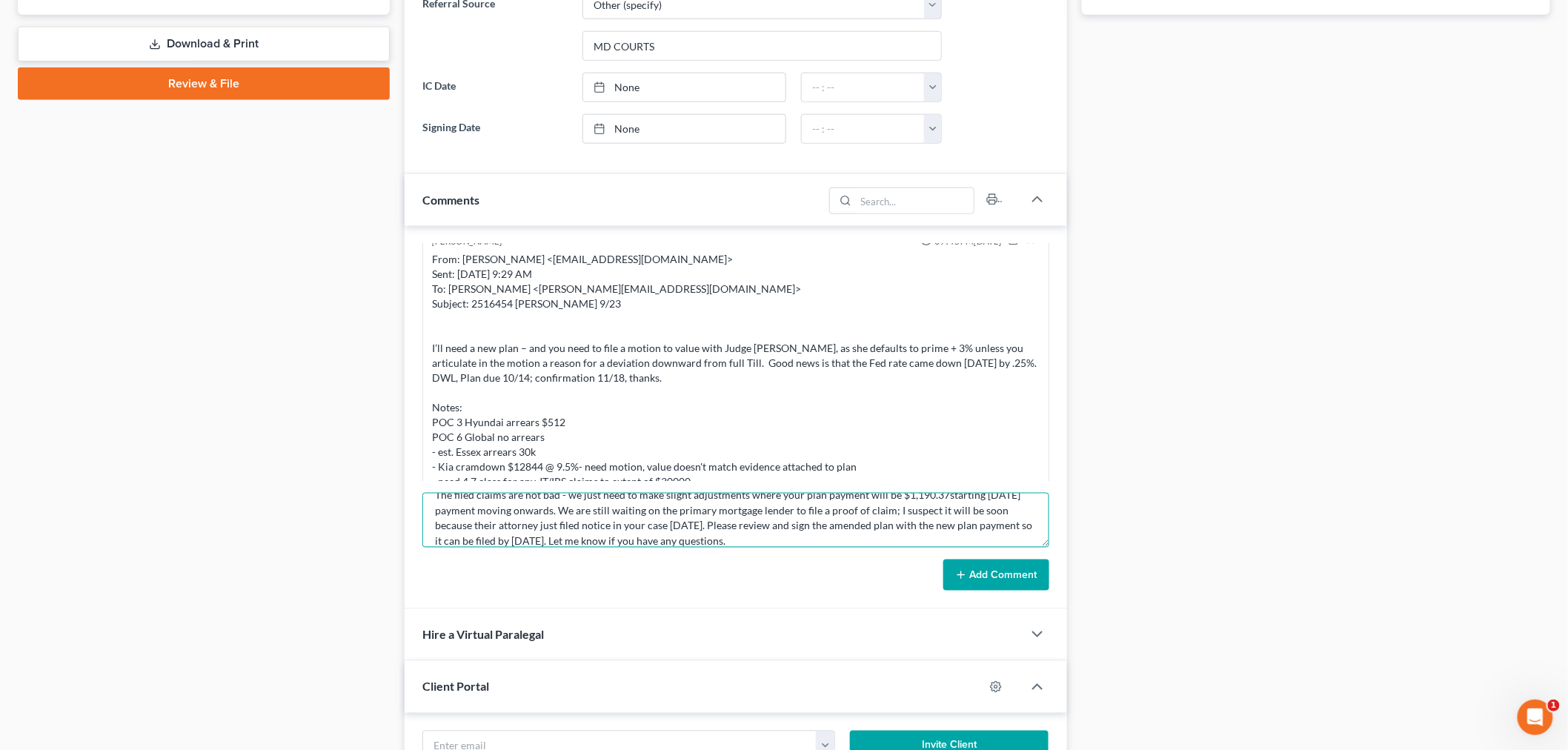
type textarea "From: Iris Kwon <iris@bankruptcynearme.org> Sent: Friday, October 10, 2025 10:4…"
drag, startPoint x: 1022, startPoint y: 568, endPoint x: 1063, endPoint y: 551, distance: 44.4
click at [1023, 568] on button "Add Comment" at bounding box center [997, 575] width 106 height 31
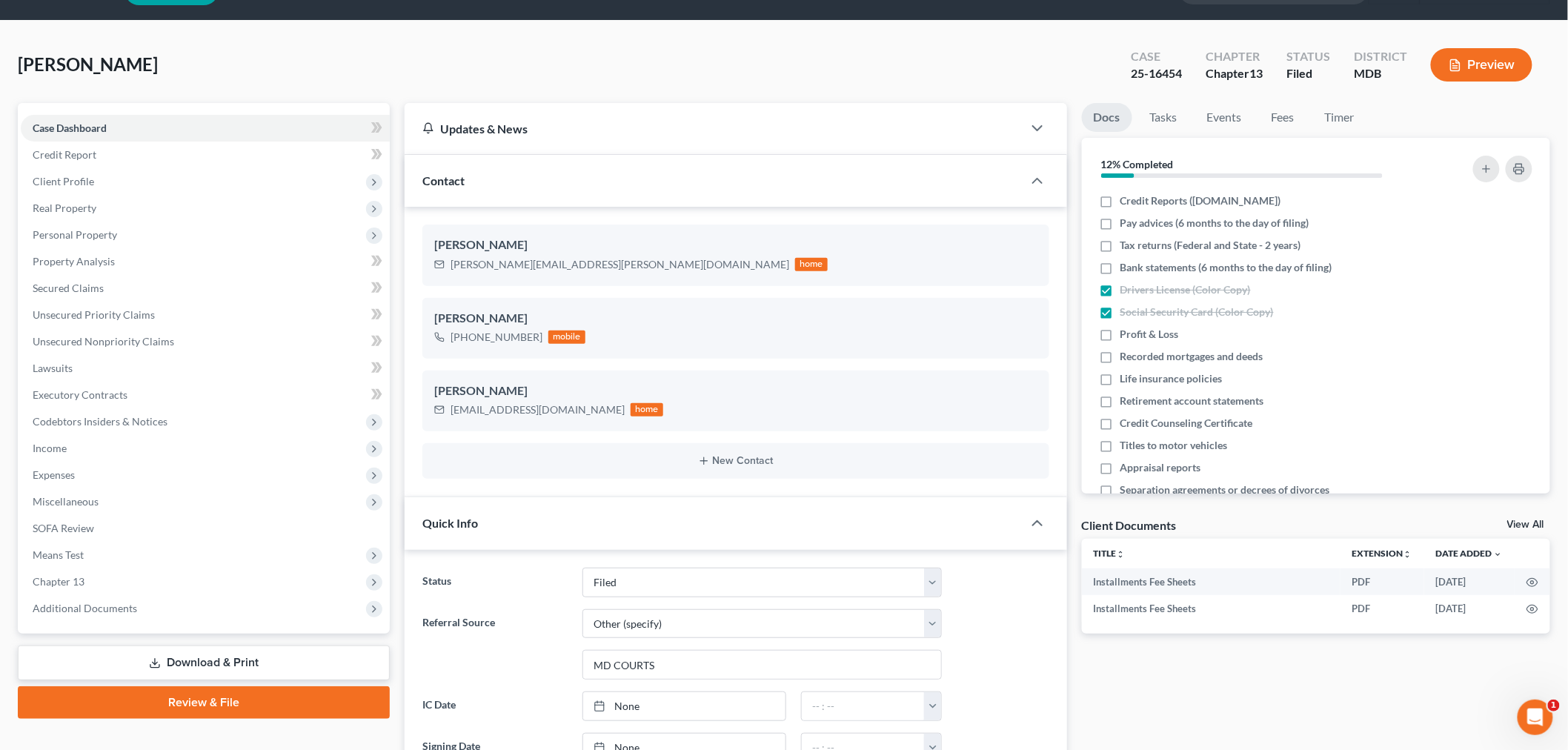
scroll to position [0, 0]
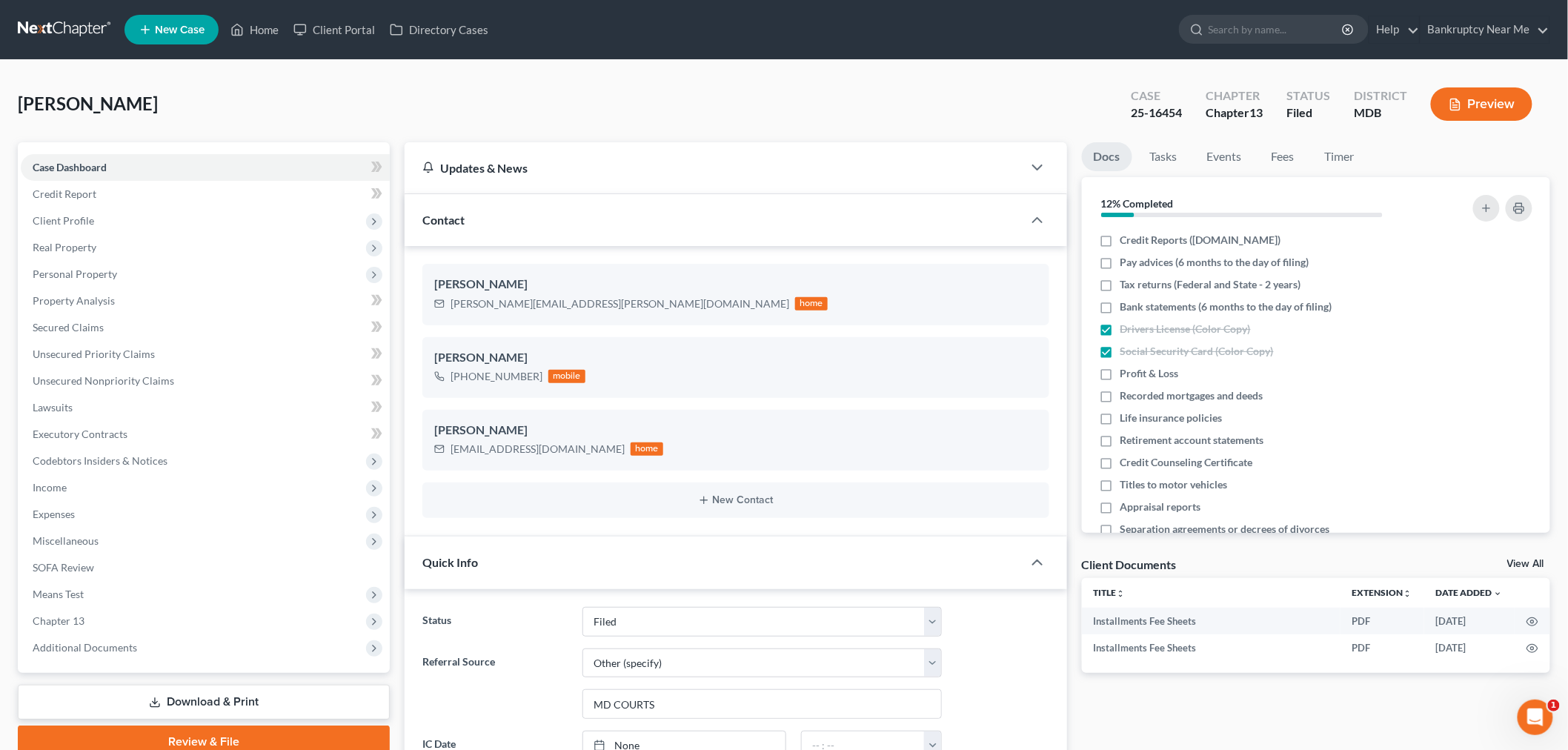
click at [83, 26] on link at bounding box center [65, 29] width 95 height 27
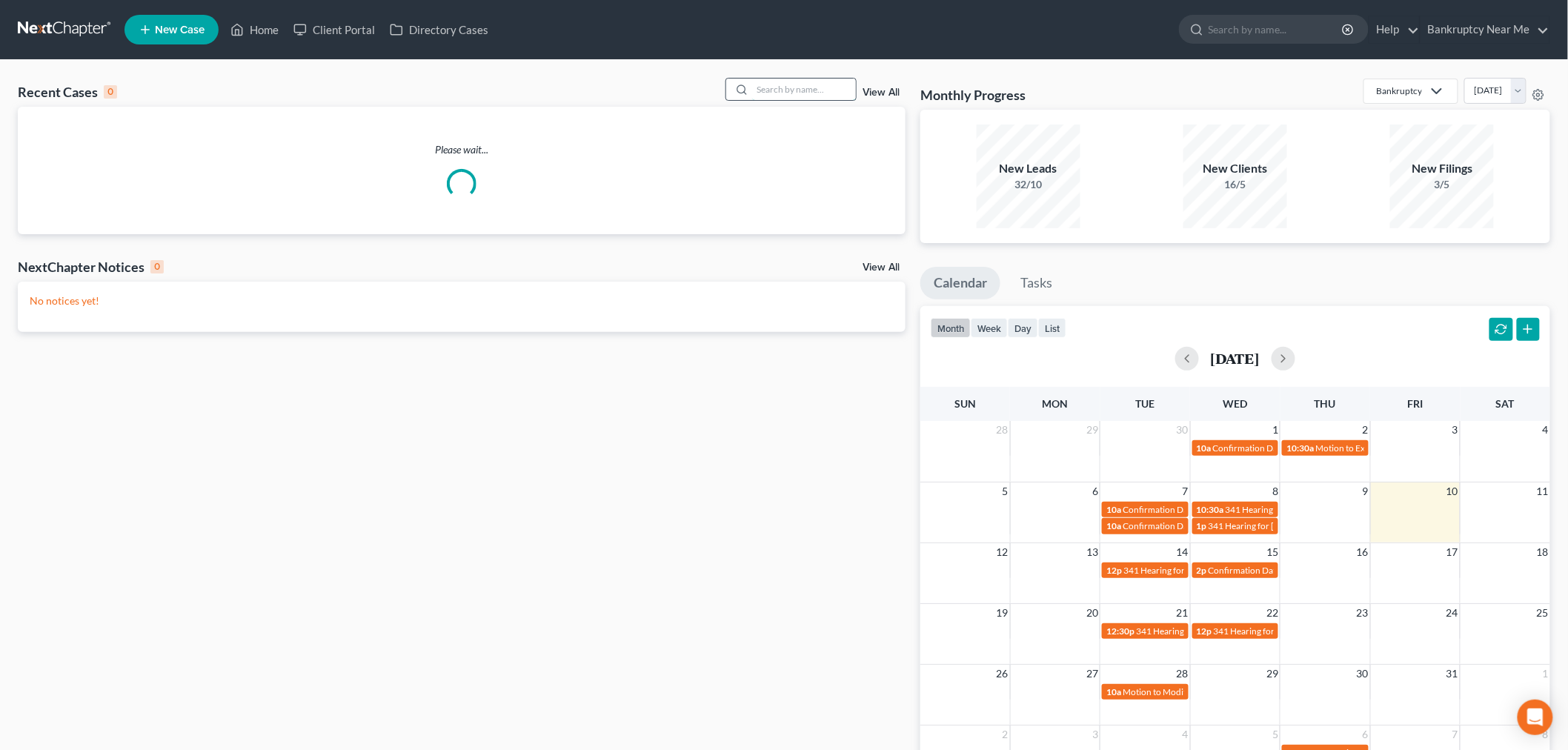
click at [794, 99] on input "search" at bounding box center [804, 89] width 104 height 22
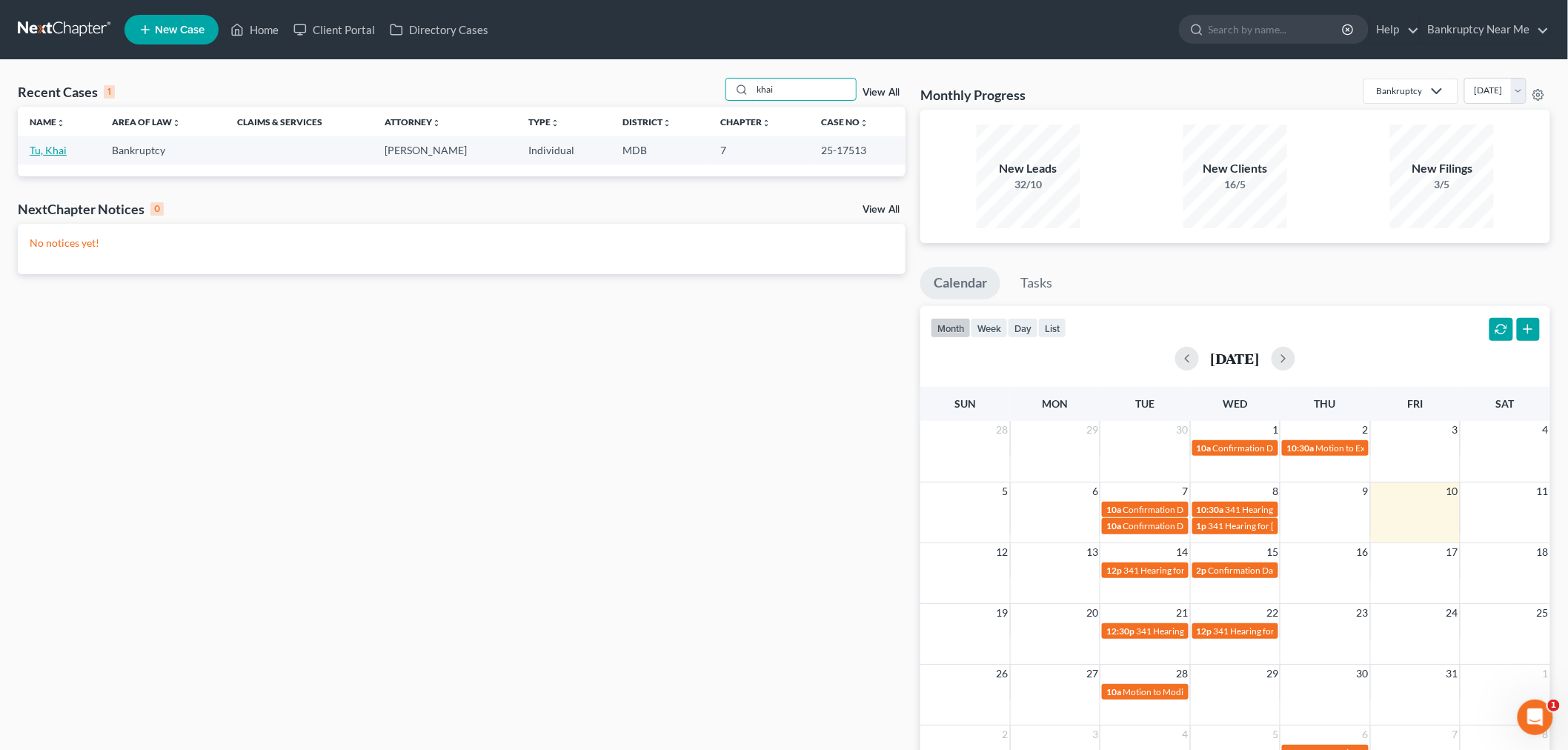
type input "khai"
click at [54, 146] on link "Tu, Khai" at bounding box center [48, 150] width 37 height 13
select select "4"
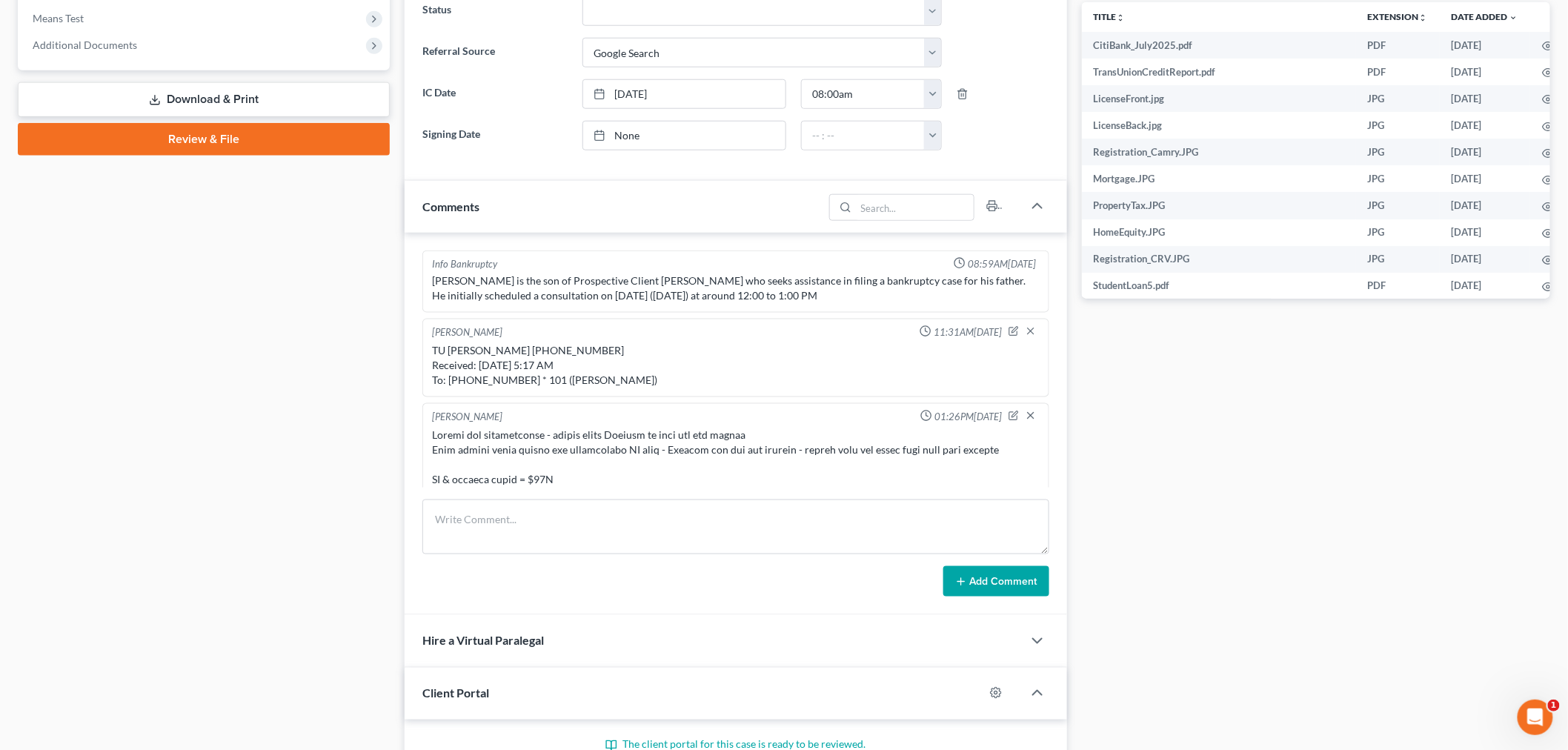
scroll to position [16449, 0]
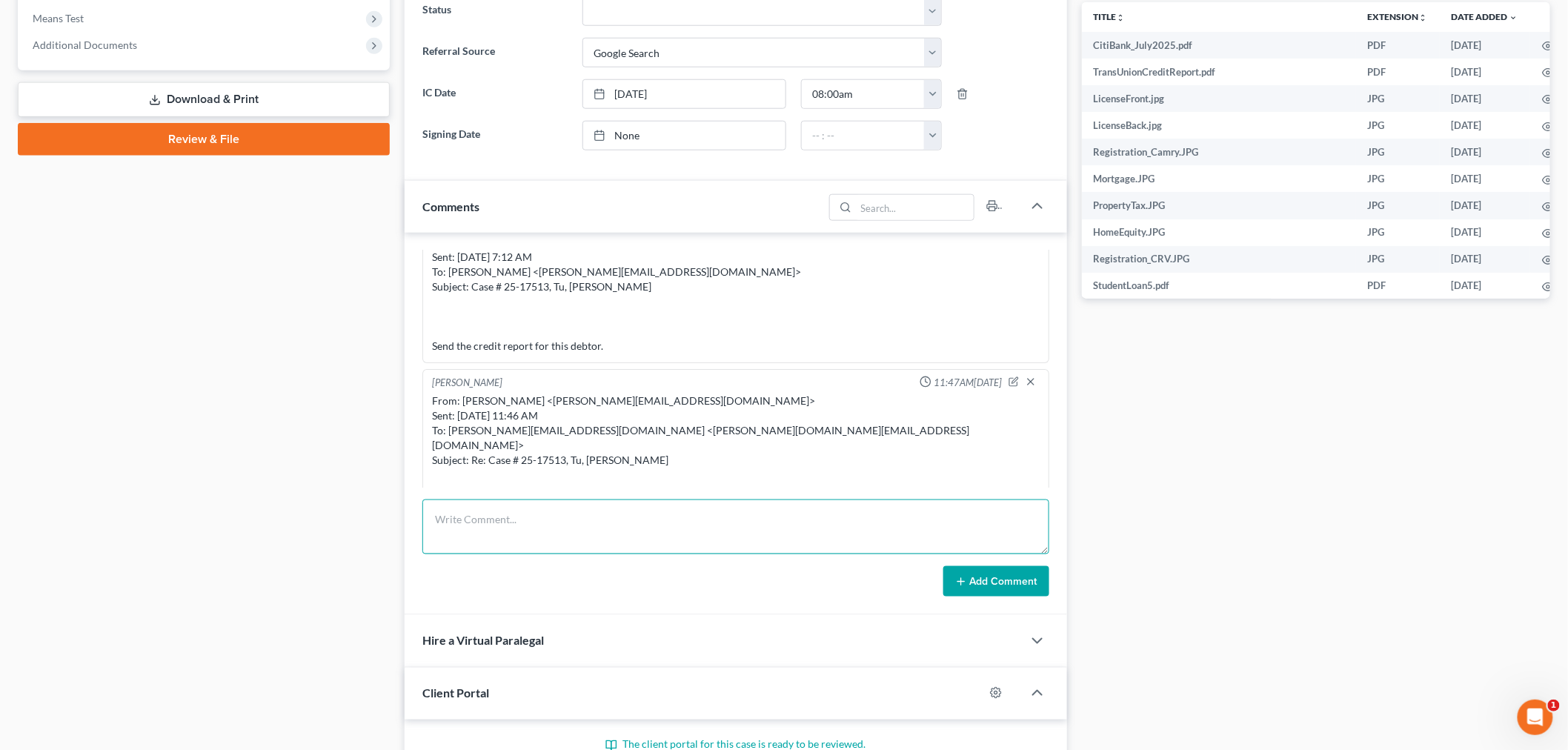
click at [772, 507] on textarea at bounding box center [735, 527] width 627 height 55
paste textarea "Chapter 7 Trustee's Report of No Distribution: I, Cheryl E. Rose, having been a…"
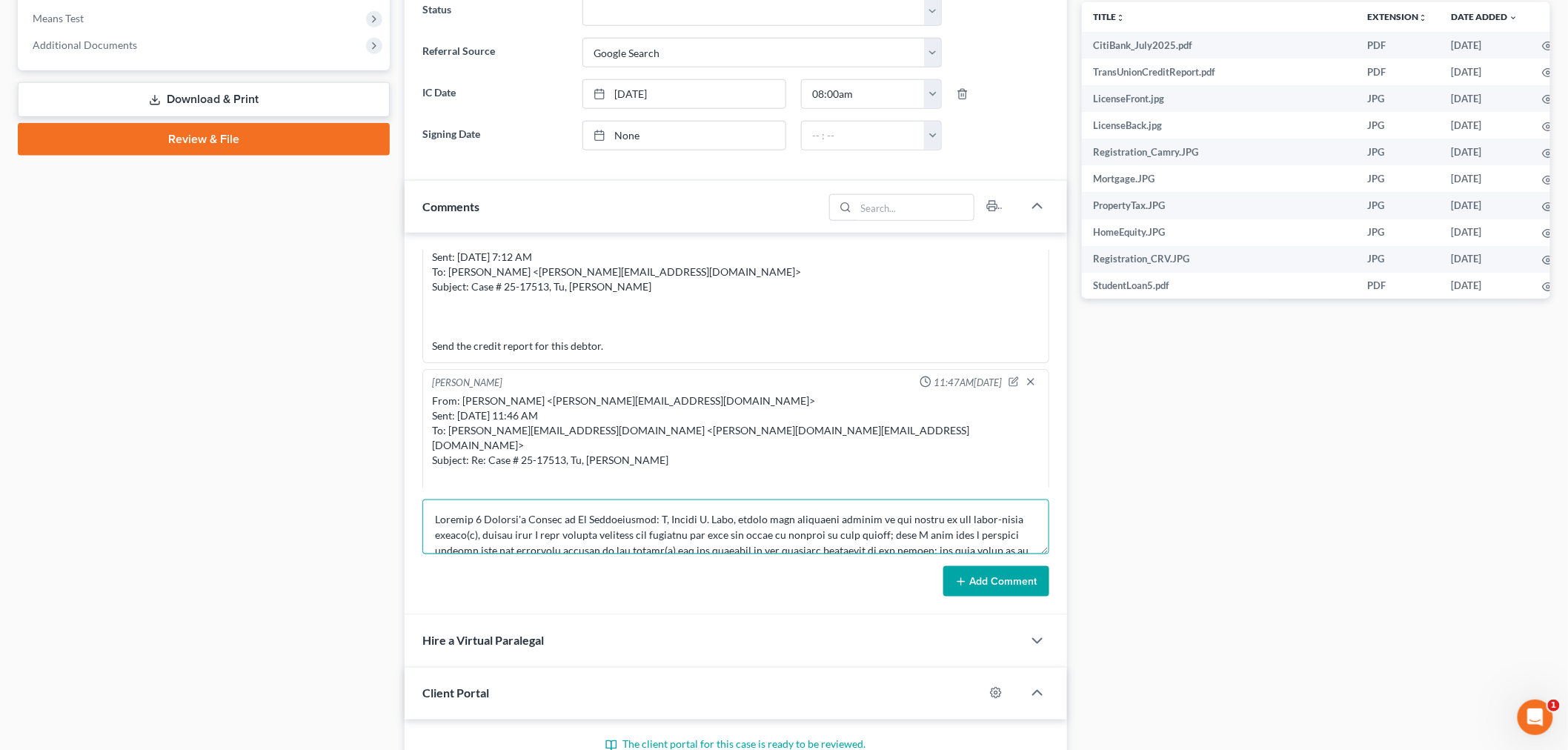
scroll to position [111, 0]
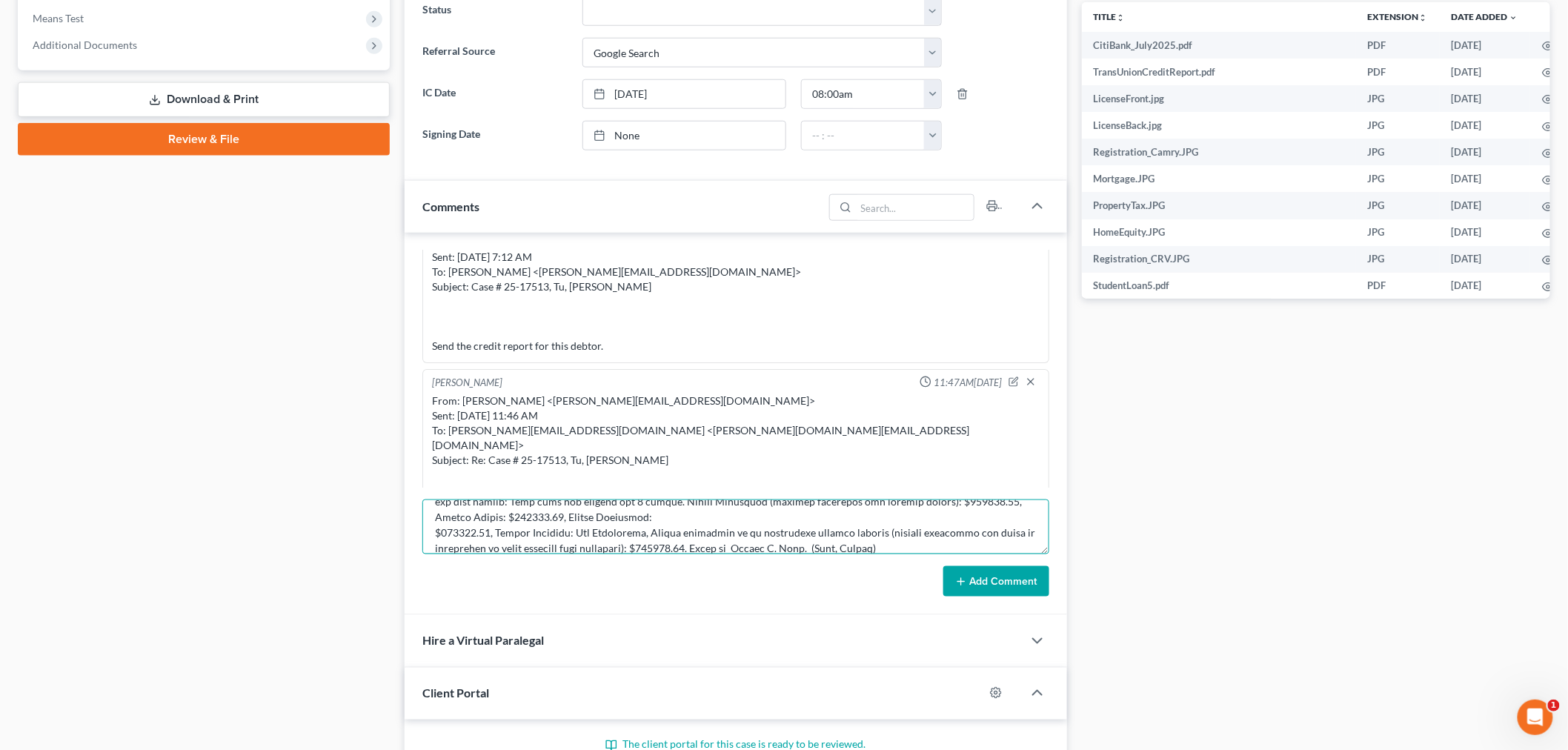
type textarea "Chapter 7 Trustee's Report of No Distribution: I, Cheryl E. Rose, having been a…"
click at [990, 595] on button "Add Comment" at bounding box center [997, 582] width 106 height 31
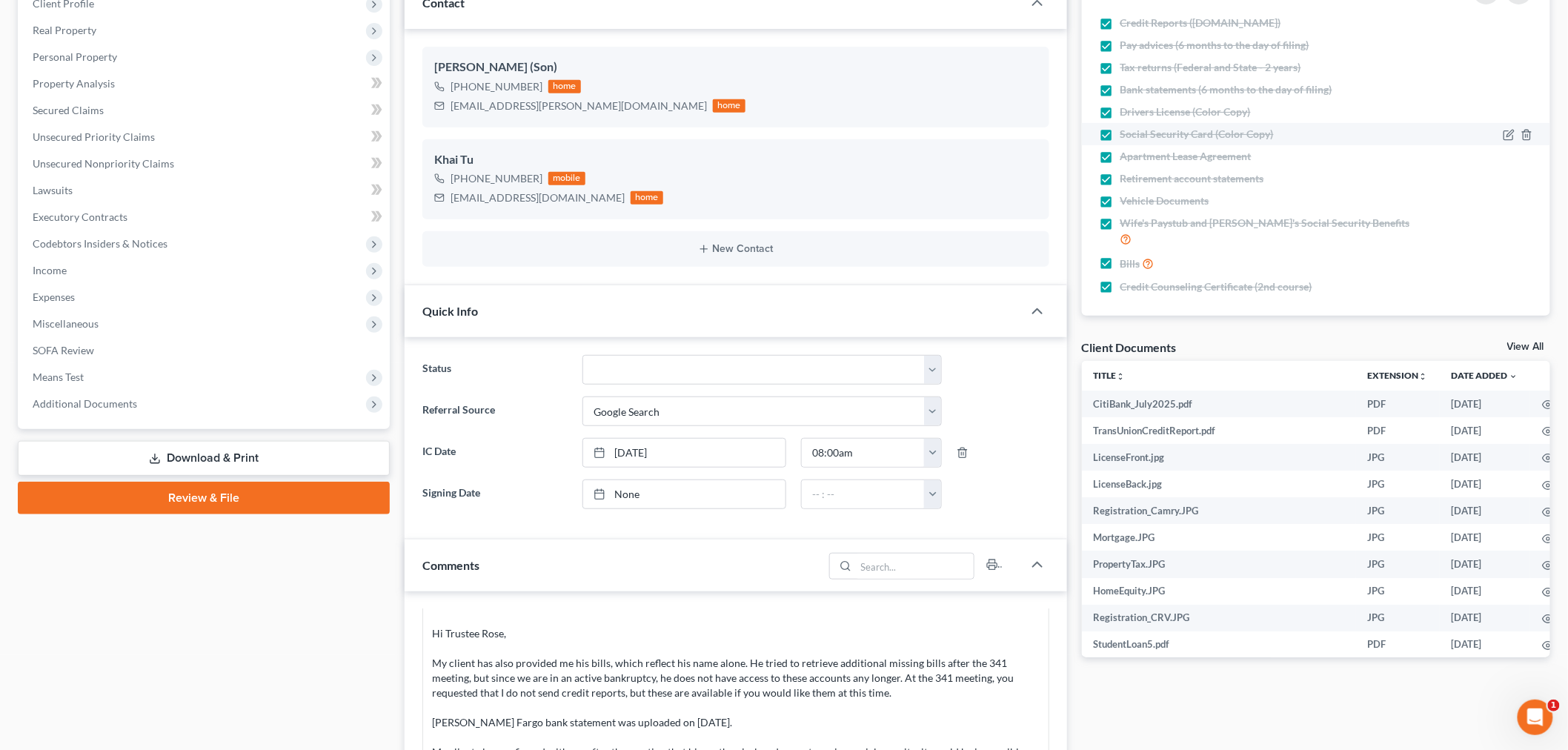
scroll to position [0, 0]
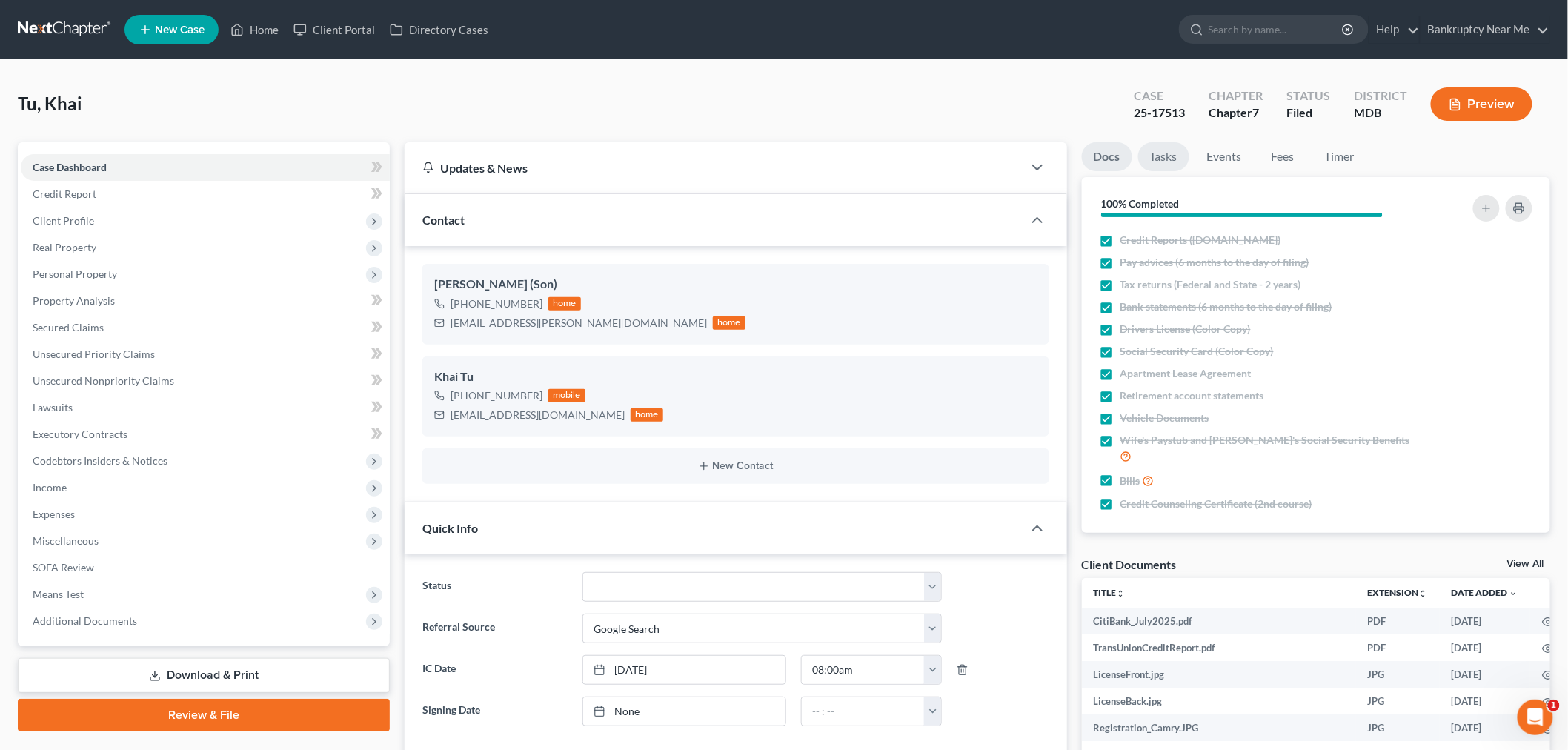
click at [1168, 154] on link "Tasks" at bounding box center [1164, 157] width 51 height 29
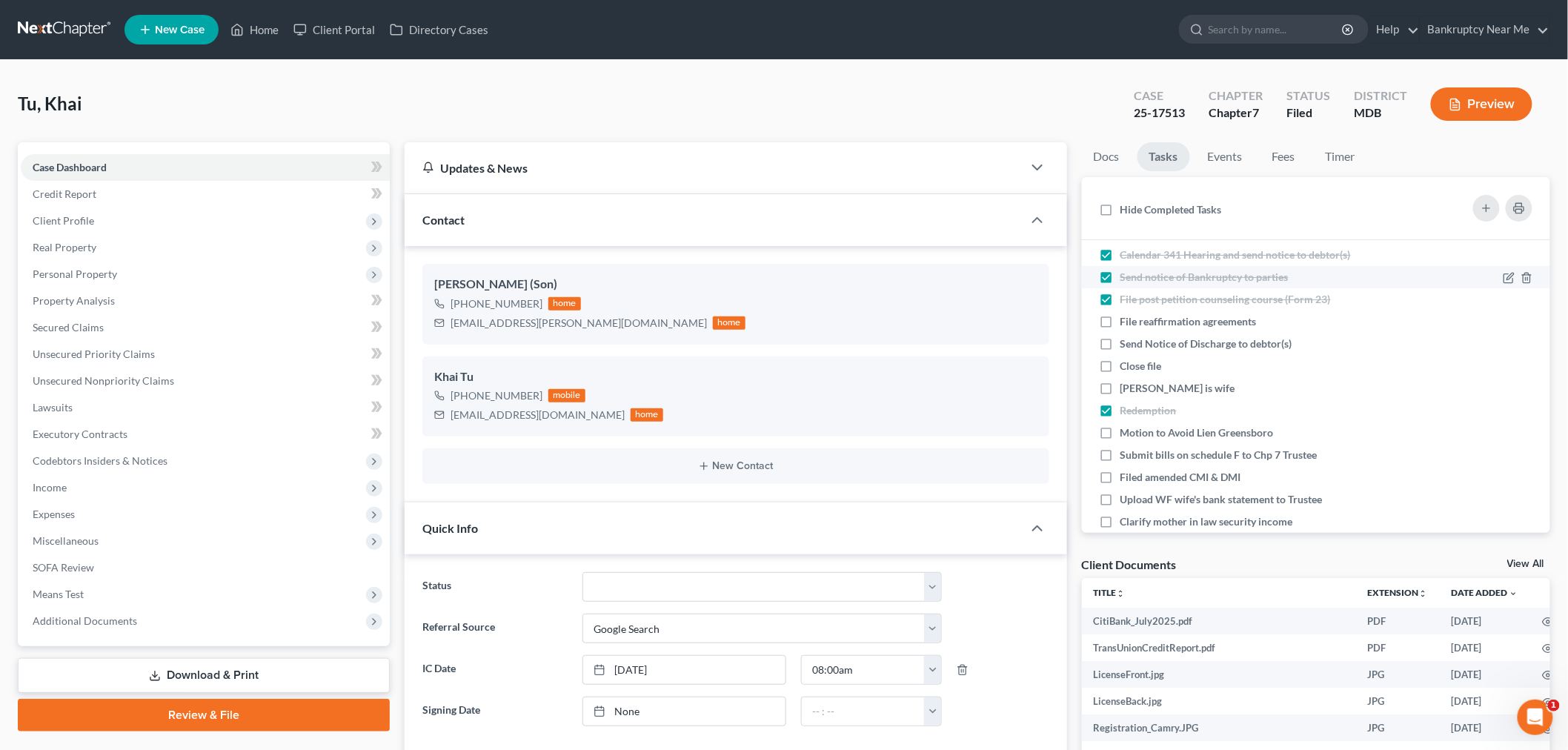
scroll to position [165, 0]
click at [1521, 322] on icon "button" at bounding box center [1526, 321] width 12 height 12
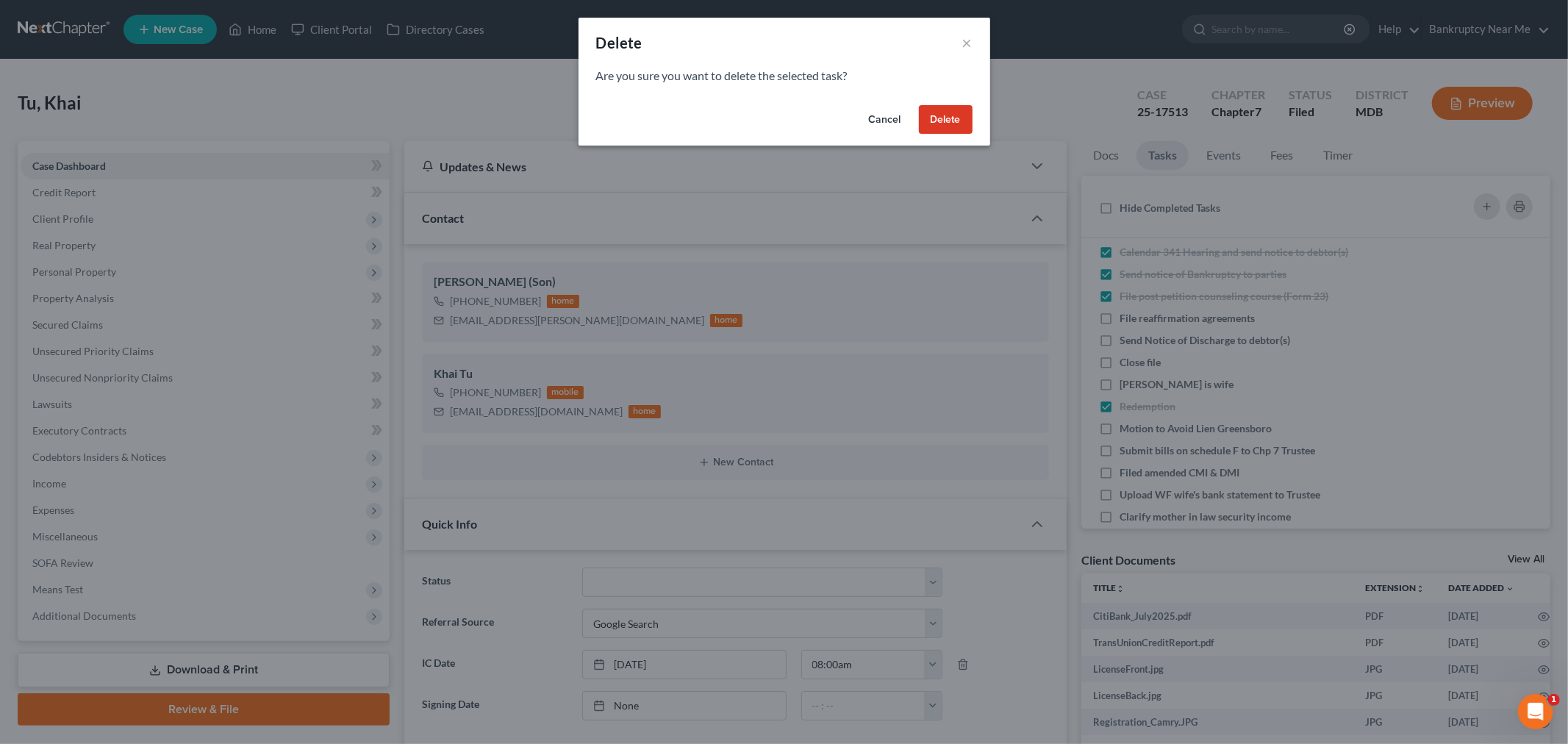
click at [944, 118] on button "Delete" at bounding box center [946, 120] width 53 height 30
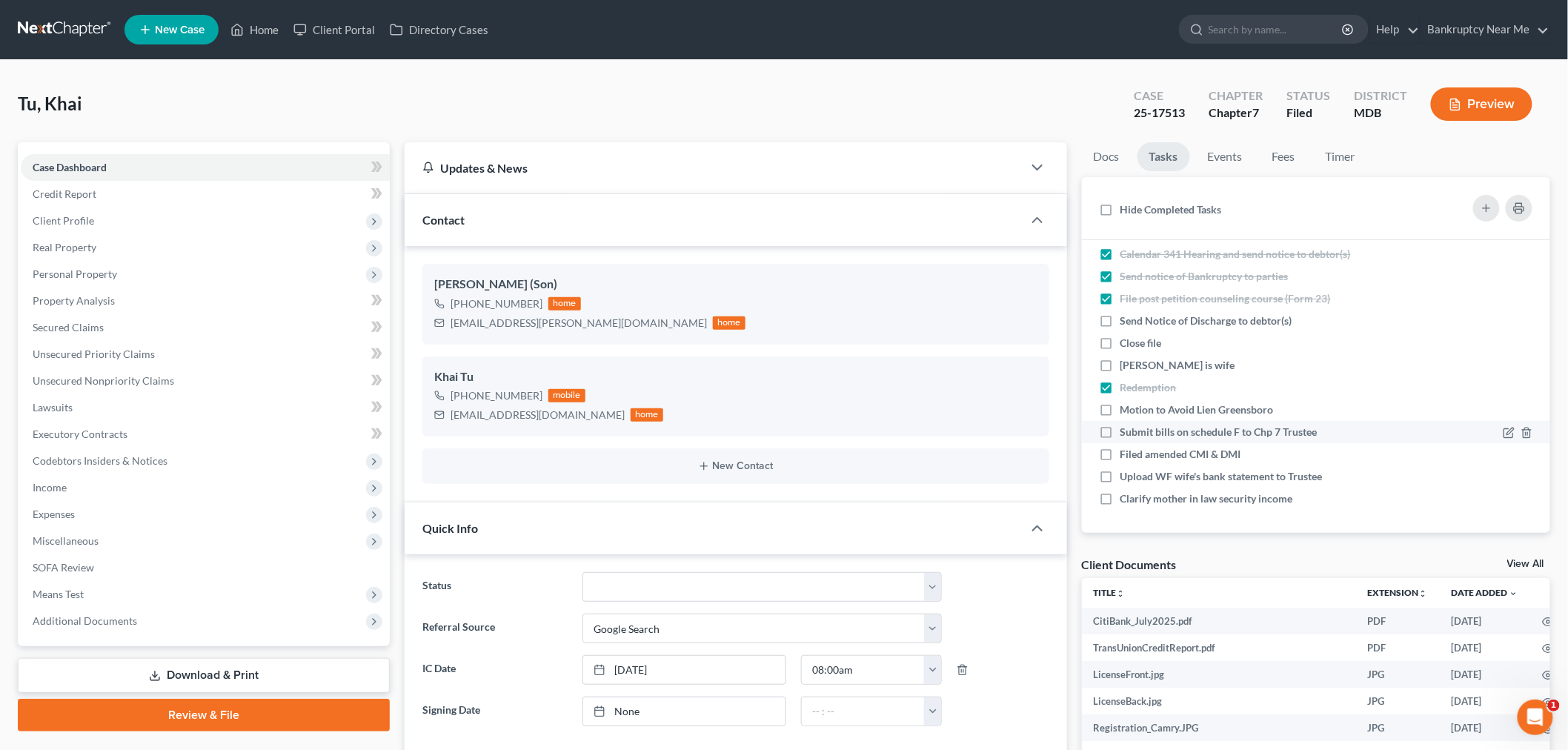
click at [1121, 431] on label "Submit bills on schedule F to Chp 7 Trustee" at bounding box center [1225, 432] width 209 height 14
click at [1126, 431] on input "Submit bills on schedule F to Chp 7 Trustee" at bounding box center [1131, 430] width 10 height 10
checkbox input "true"
click at [1121, 452] on label "Filed amended CMI & DMI" at bounding box center [1187, 455] width 133 height 14
click at [1126, 452] on input "Filed amended CMI & DMI" at bounding box center [1131, 452] width 10 height 10
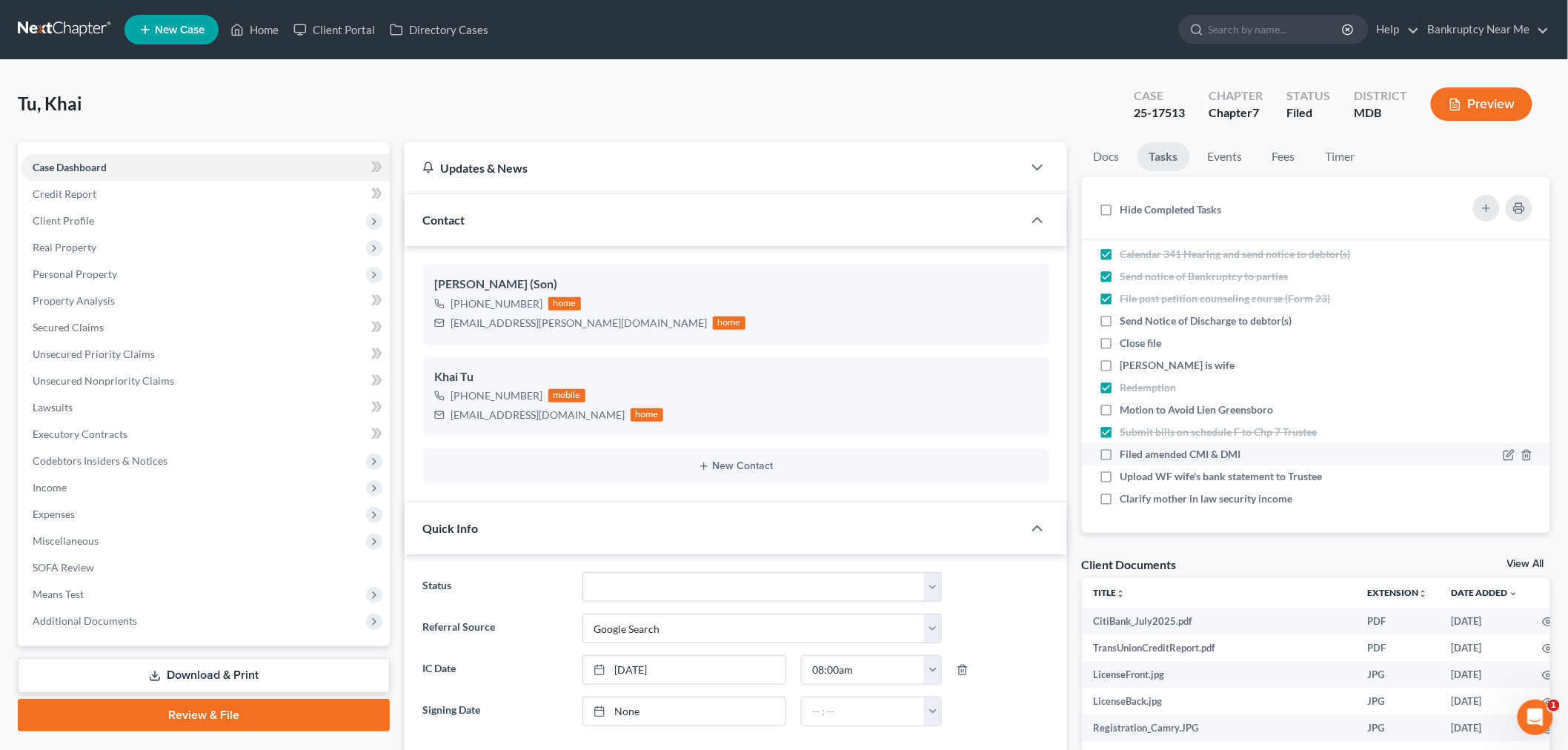
checkbox input "true"
click at [1121, 478] on label "Upload WF wife's bank statement to Trustee" at bounding box center [1228, 476] width 214 height 14
click at [1126, 478] on input "Upload WF wife's bank statement to Trustee" at bounding box center [1131, 474] width 10 height 10
checkbox input "true"
click at [1290, 162] on link "Fees" at bounding box center [1284, 157] width 47 height 29
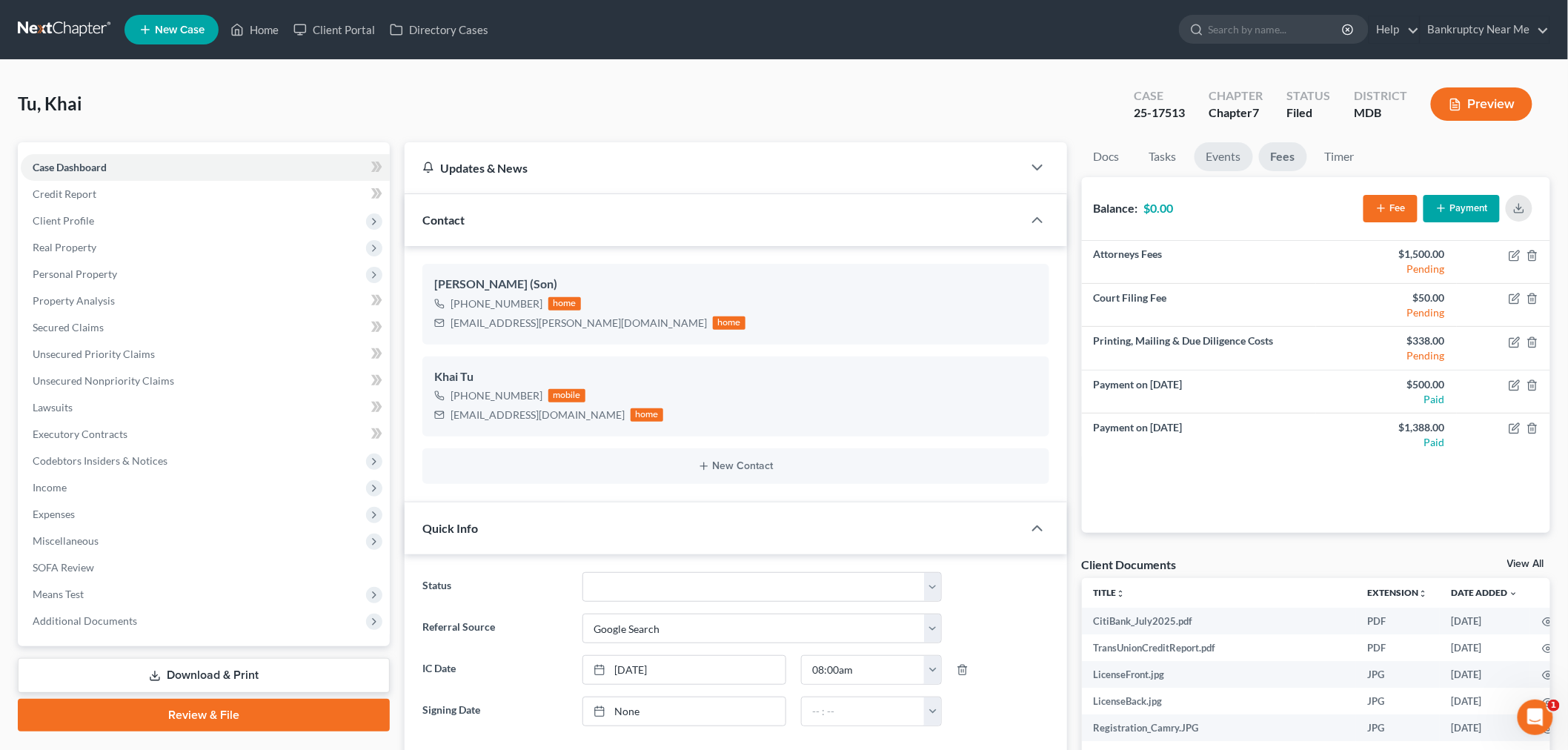
click at [1210, 152] on link "Events" at bounding box center [1224, 157] width 59 height 29
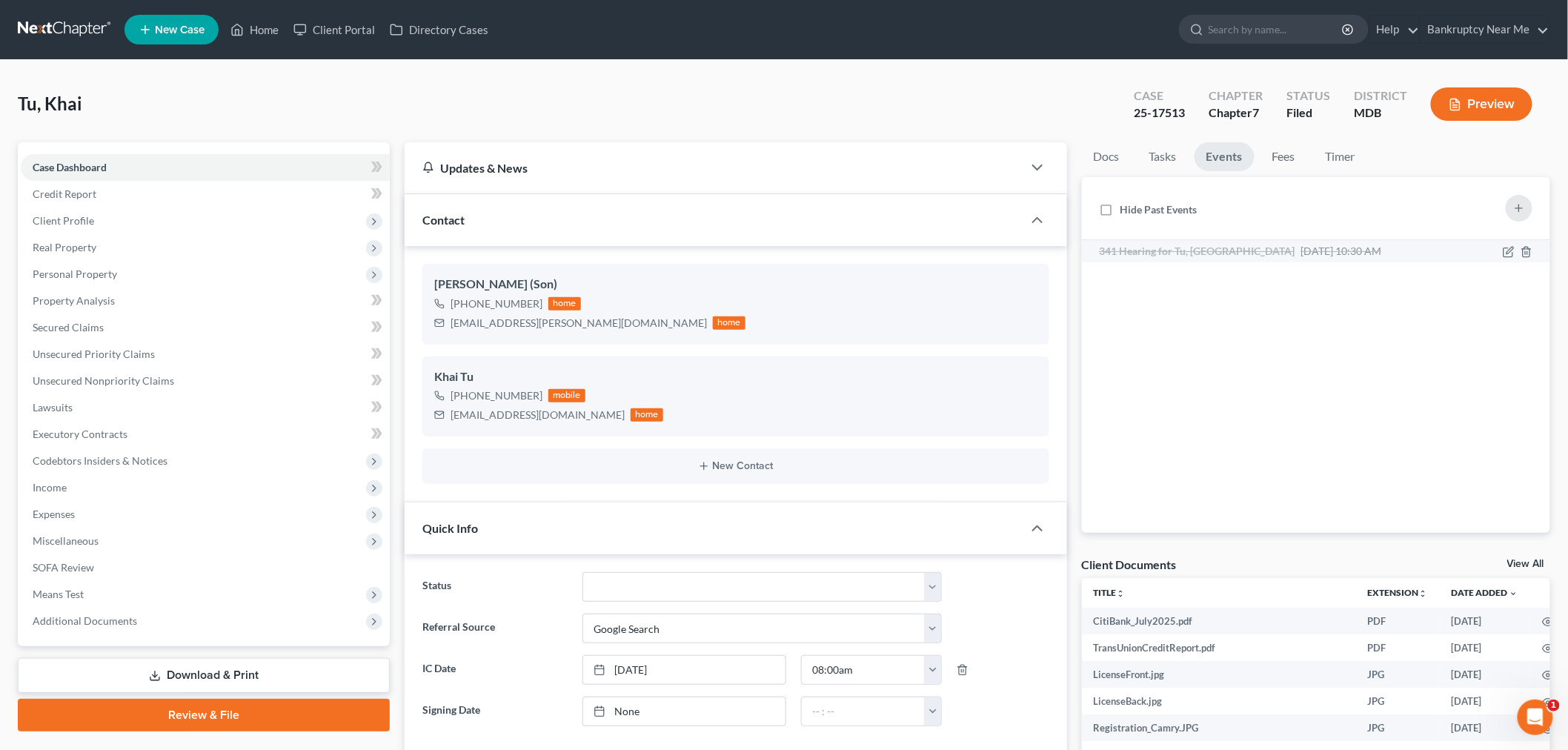
click at [1336, 249] on div "341 Hearing for Tu, Khai Sep 23, 2025 10:30 AM Notice of Chapter 7 Bankruptcy C…" at bounding box center [1260, 251] width 335 height 14
click at [1302, 245] on span "Sep 23, 2025 10:30 AM" at bounding box center [1342, 251] width 80 height 13
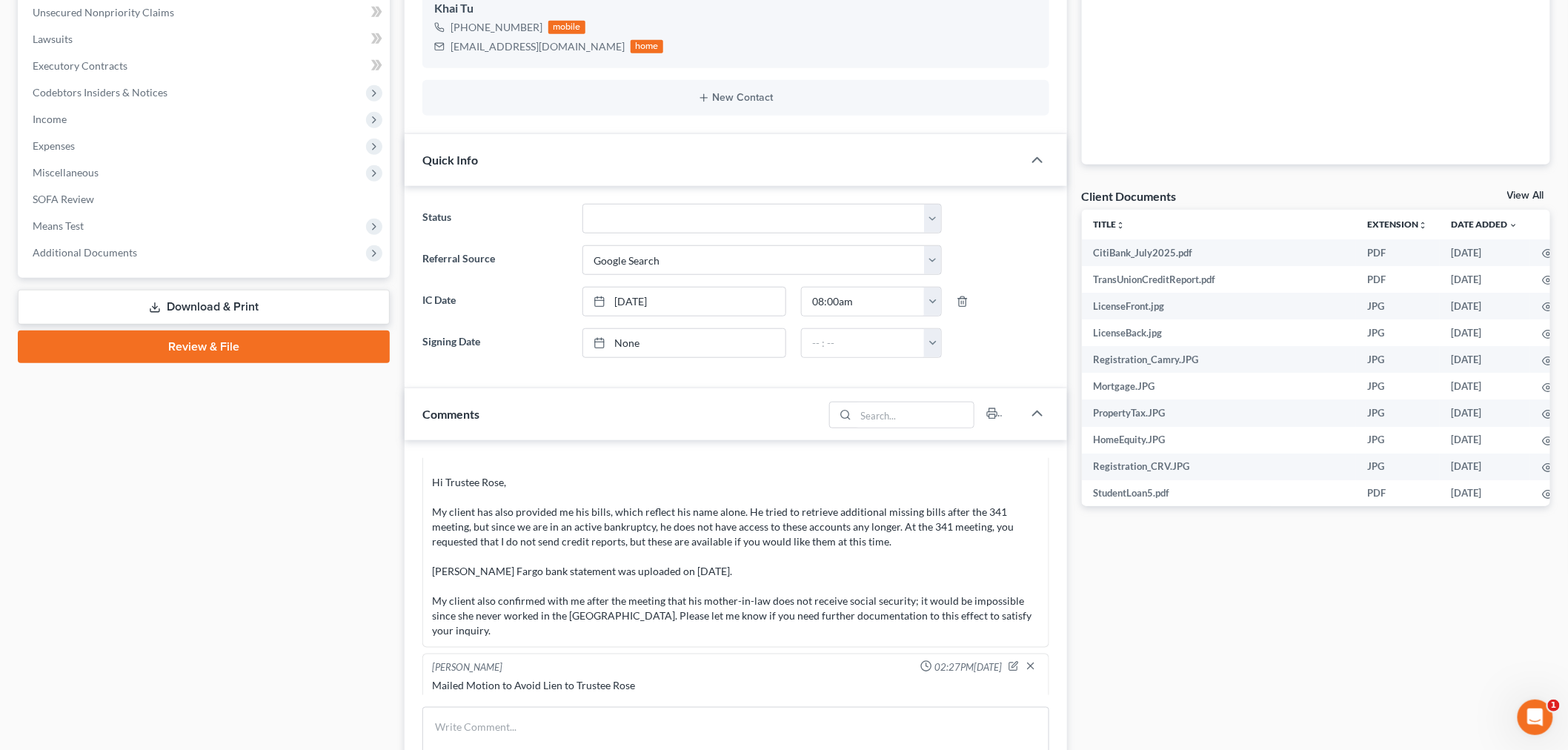
scroll to position [576, 0]
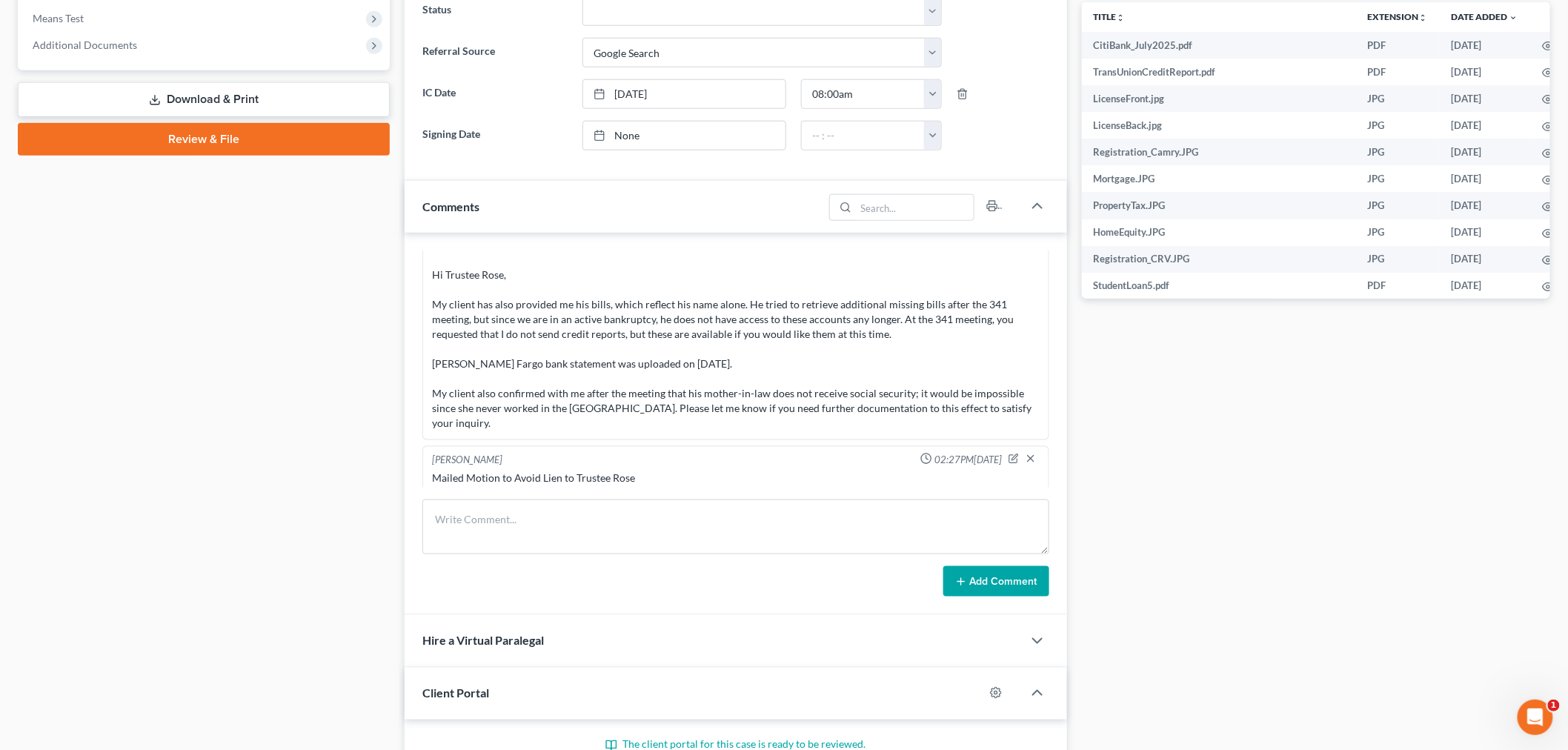
drag, startPoint x: 743, startPoint y: 562, endPoint x: 743, endPoint y: 554, distance: 8.0
click at [743, 562] on form "Add Comment" at bounding box center [735, 549] width 627 height 98
click at [752, 538] on textarea at bounding box center [735, 527] width 627 height 55
paste textarea "From: Iris Kwon <iris@bankruptcynearme.org> Sent: Friday, October 10, 2025 10:5…"
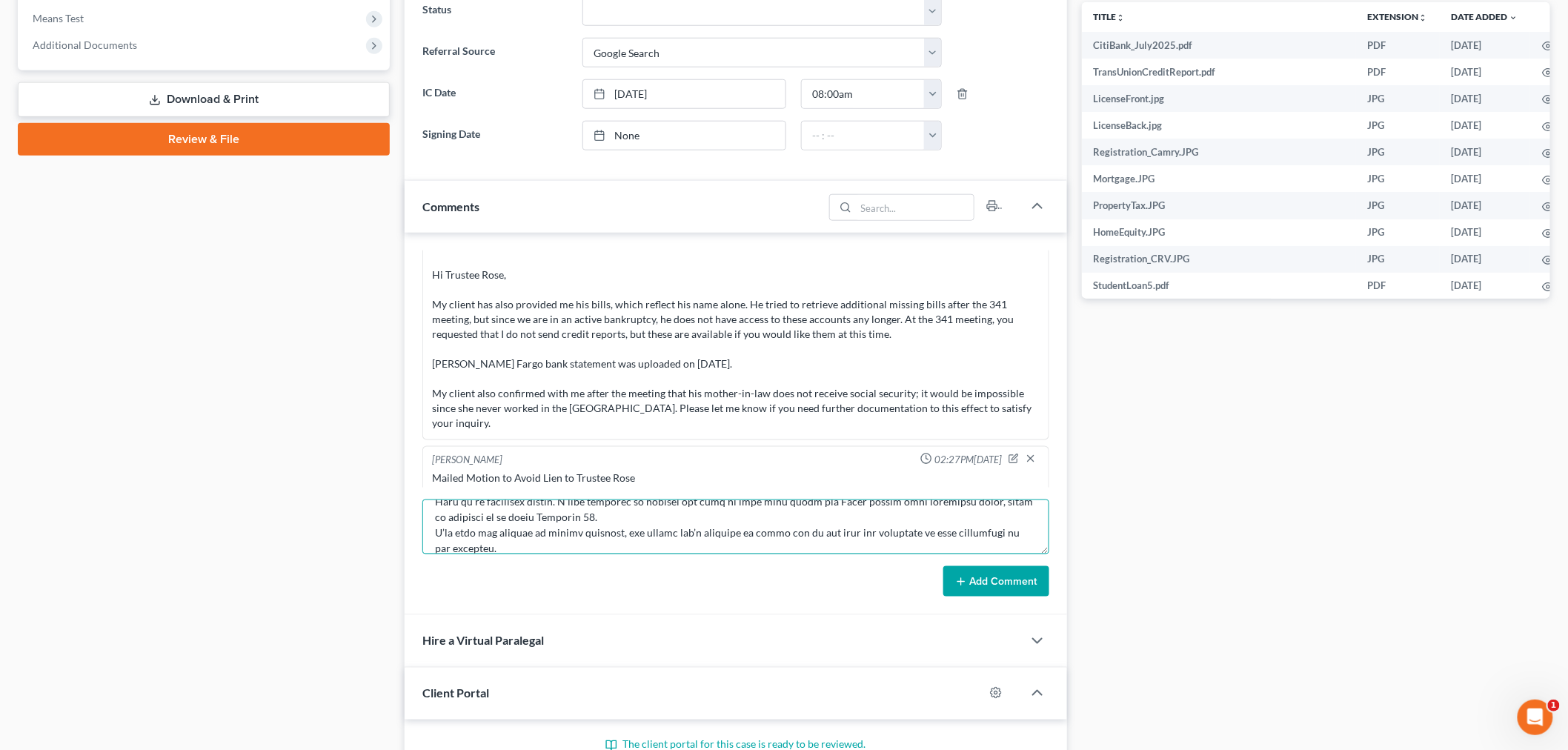
type textarea "From: Iris Kwon <iris@bankruptcynearme.org> Sent: Friday, October 10, 2025 10:5…"
click at [969, 588] on button "Add Comment" at bounding box center [997, 582] width 106 height 31
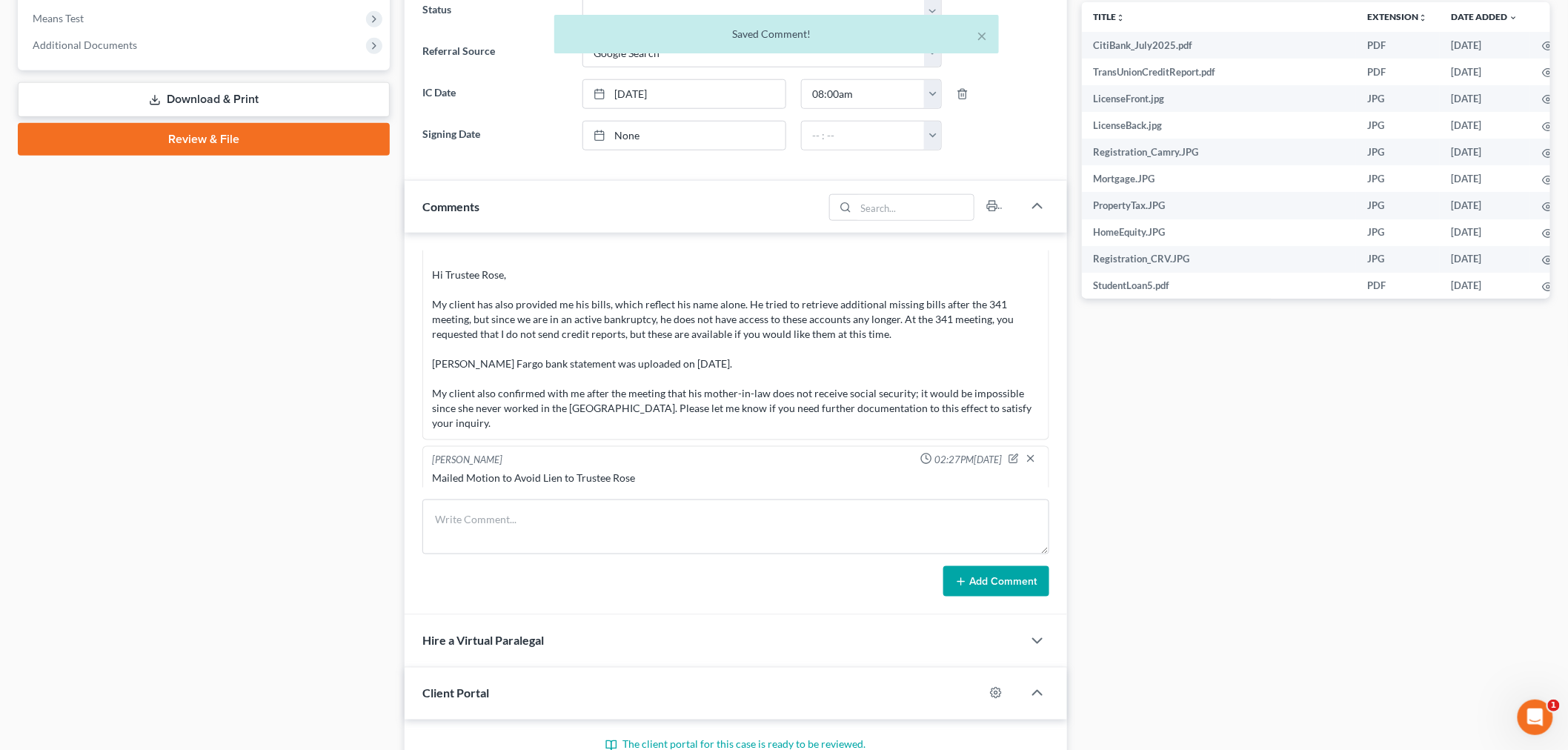
scroll to position [16930, 0]
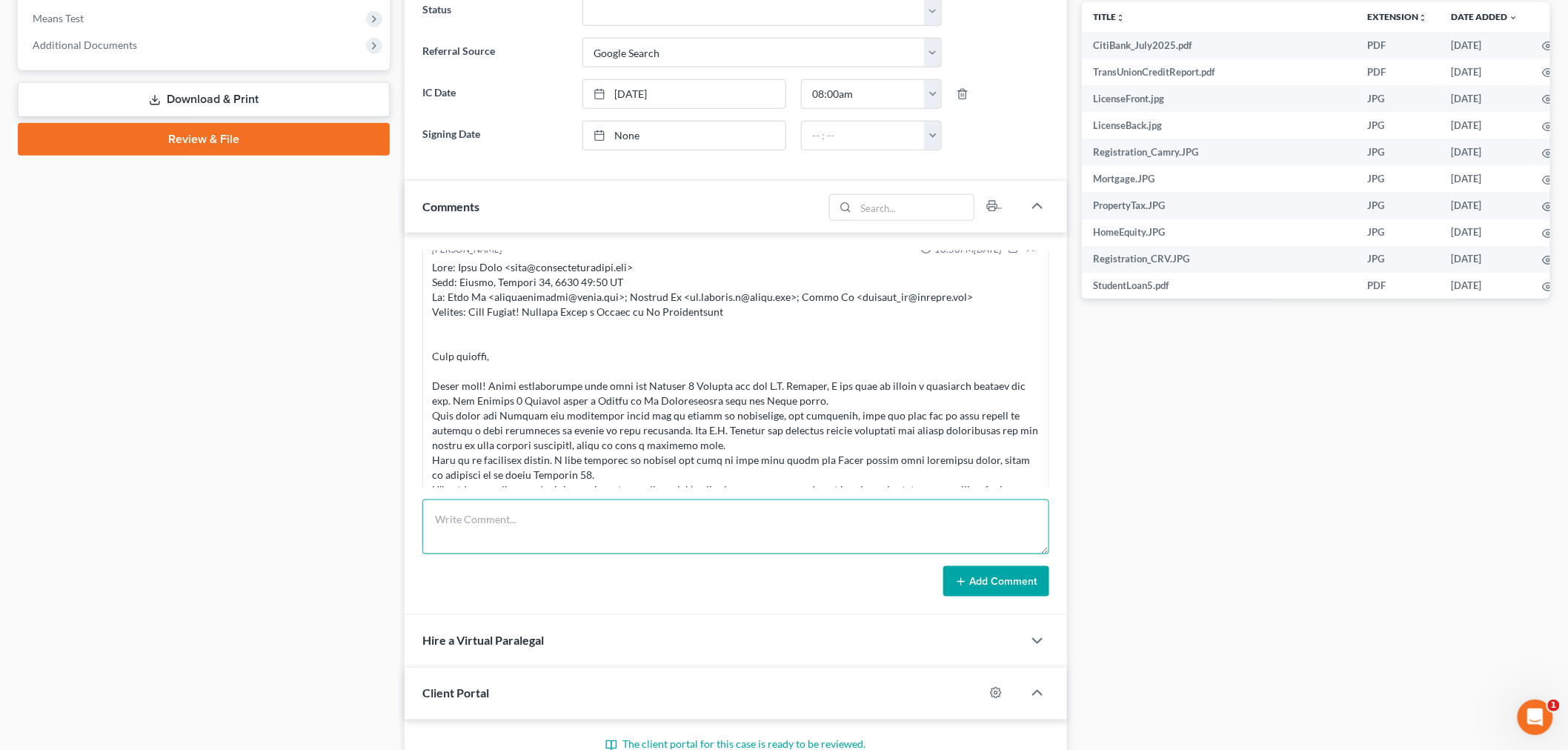
drag, startPoint x: 946, startPoint y: 519, endPoint x: 960, endPoint y: 517, distance: 14.1
click at [945, 519] on textarea at bounding box center [735, 527] width 627 height 55
paste textarea "From: Iris Kwon <iris@bankruptcynearme.org> Sent: Friday, October 10, 2025 10:5…"
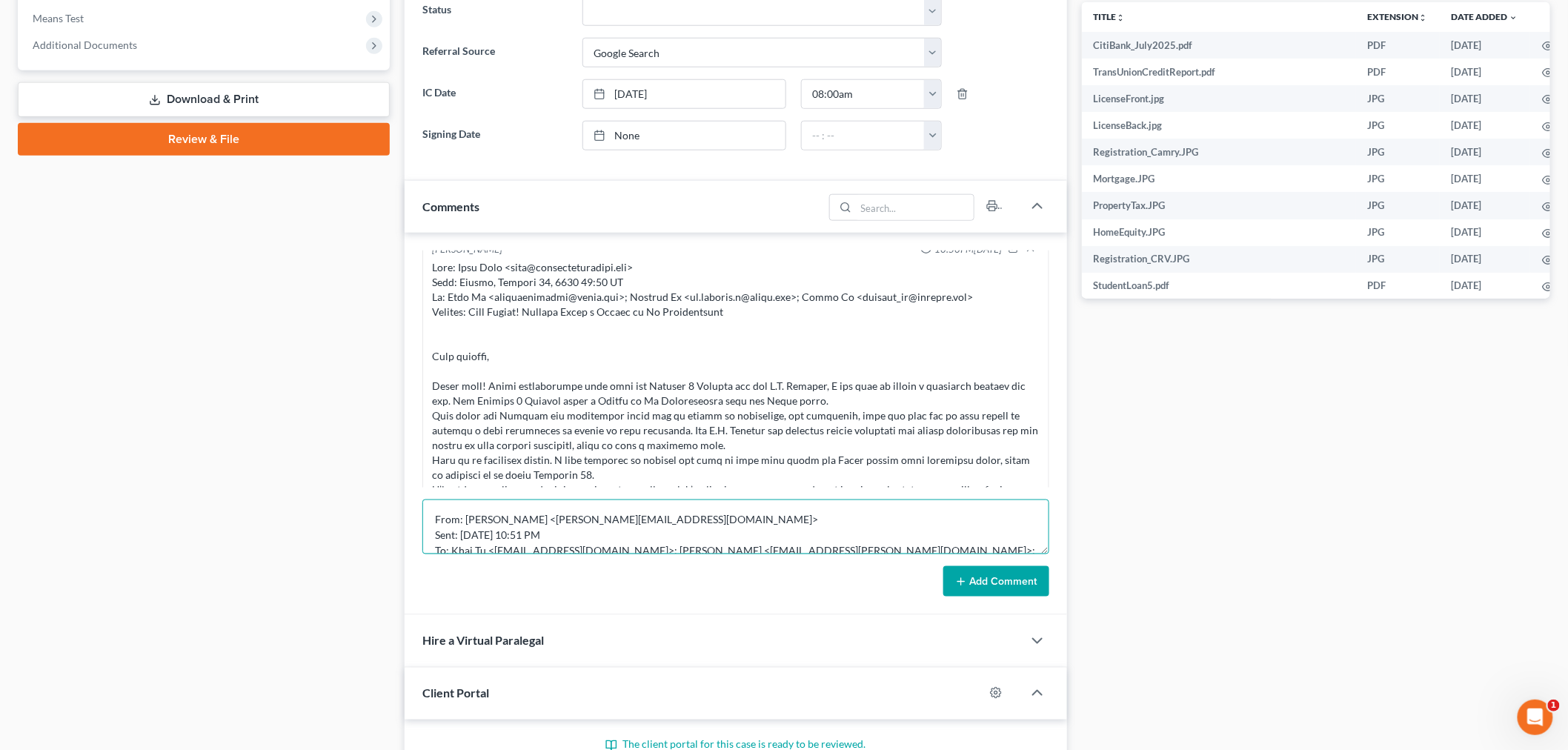
scroll to position [80, 0]
type textarea "From: Iris Kwon <iris@bankruptcynearme.org> Sent: Friday, October 10, 2025 10:5…"
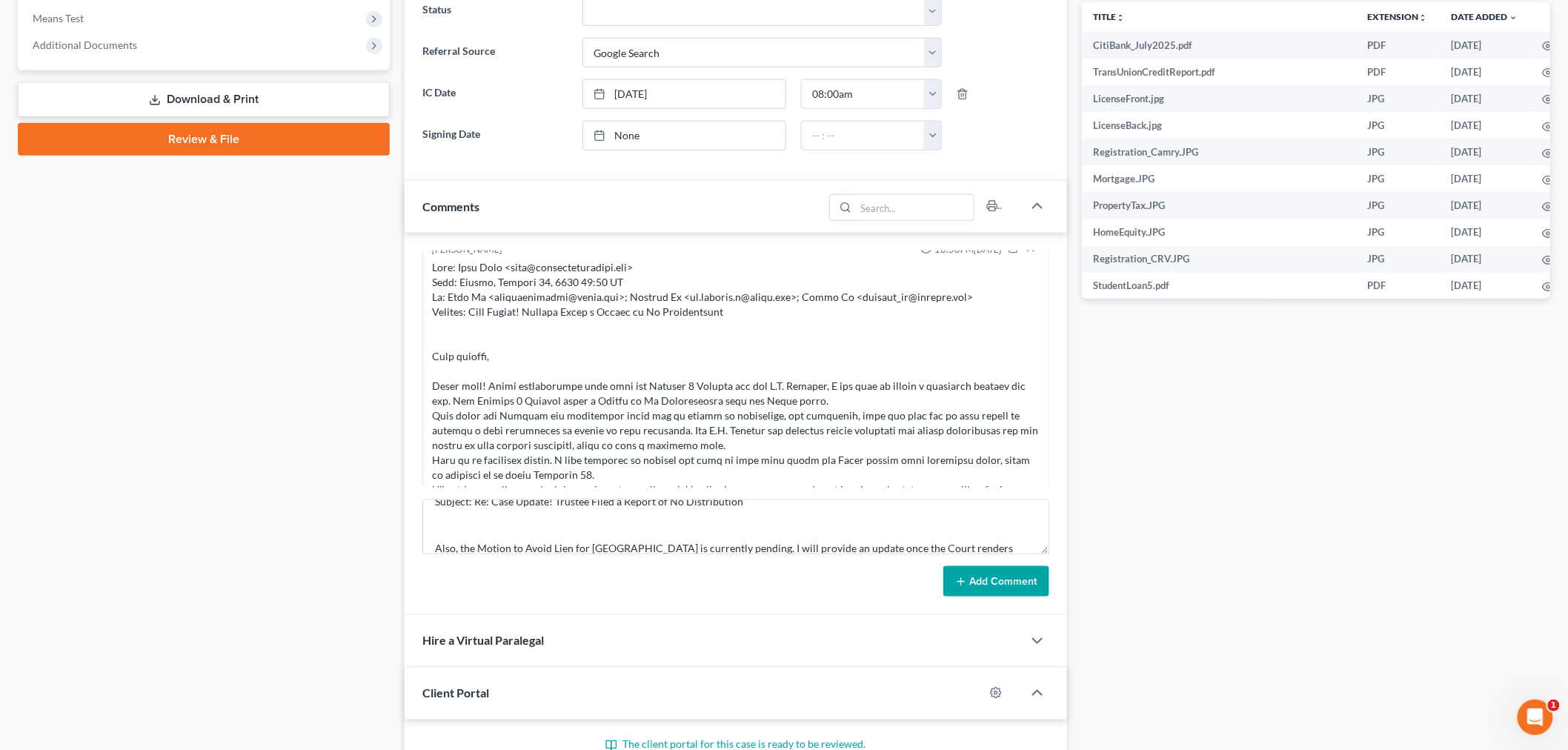
click at [999, 570] on button "Add Comment" at bounding box center [997, 582] width 106 height 31
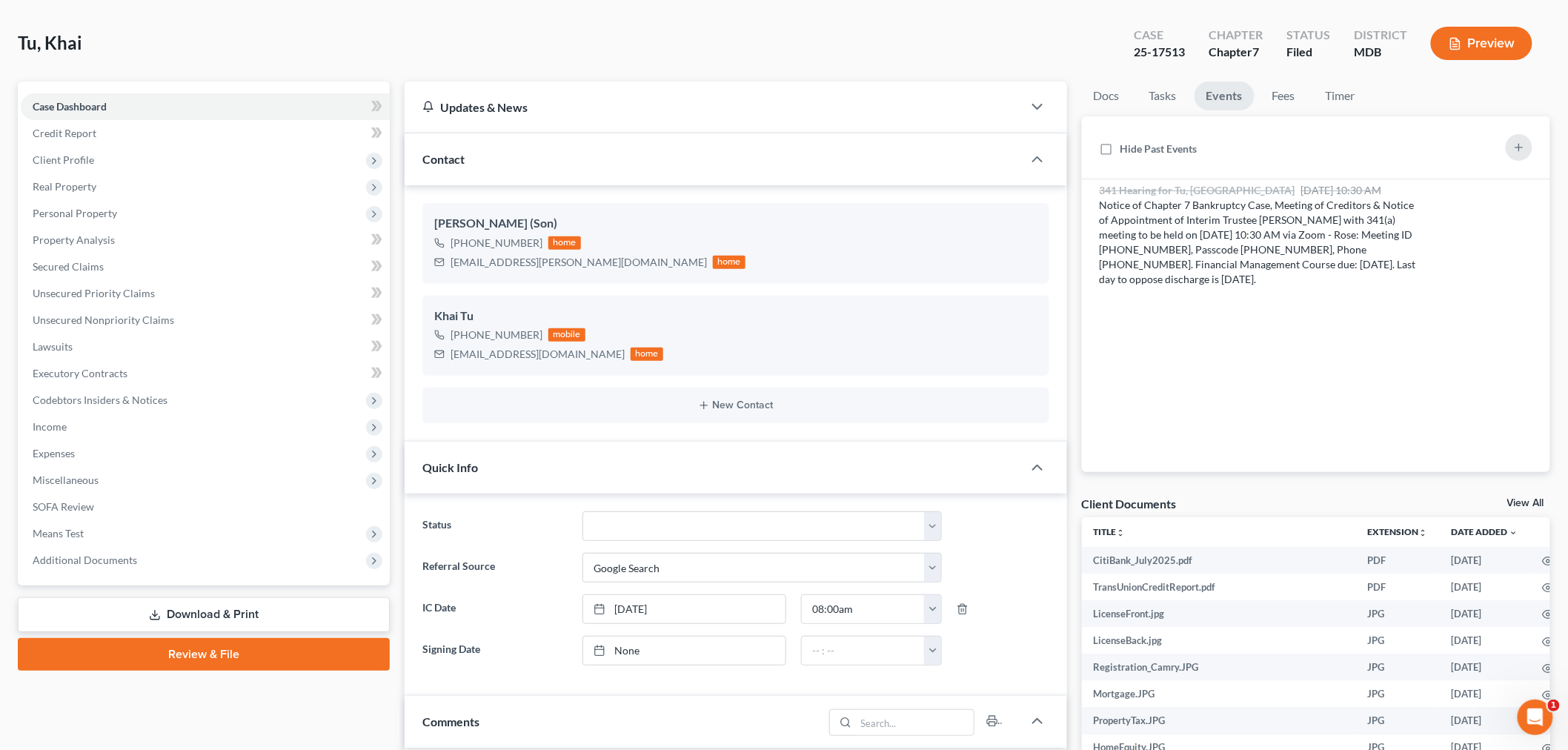
scroll to position [0, 0]
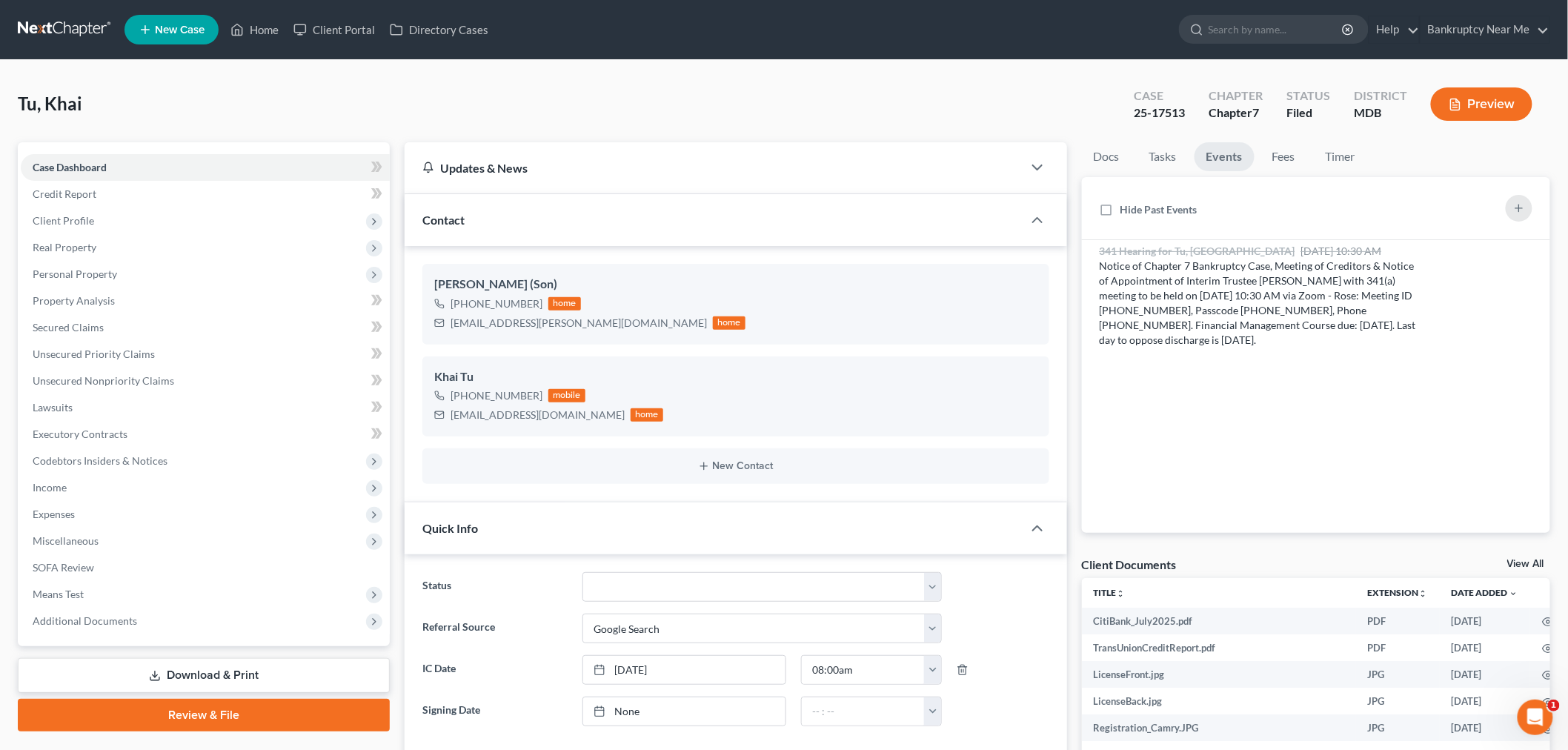
drag, startPoint x: 37, startPoint y: 10, endPoint x: 37, endPoint y: 20, distance: 10.0
click at [37, 10] on nav "Home New Case Client Portal Directory Cases Bankruptcy Near Me iris@bankruptcyn…" at bounding box center [784, 30] width 1568 height 60
click at [39, 20] on link at bounding box center [65, 29] width 95 height 27
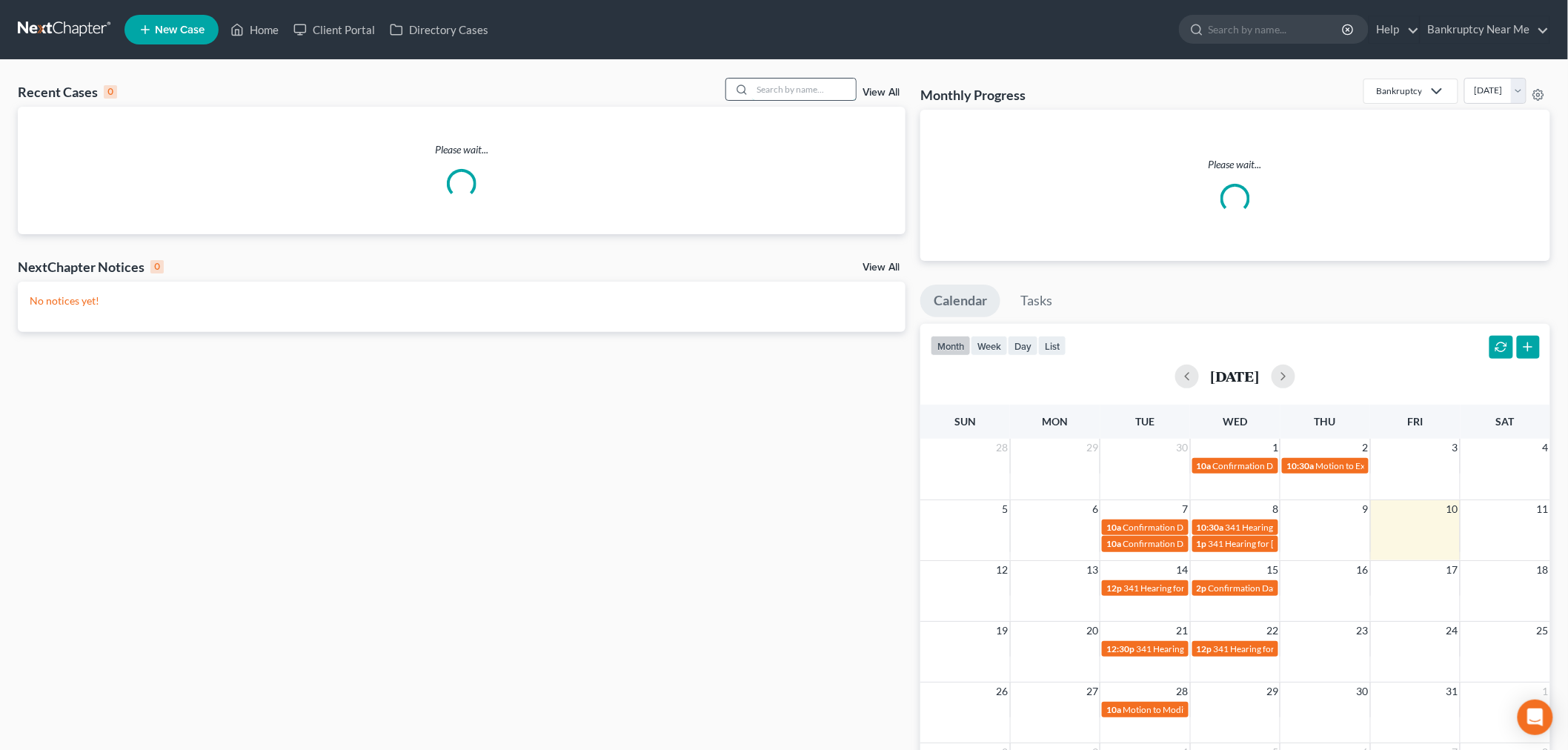
click at [818, 92] on input "search" at bounding box center [804, 89] width 104 height 22
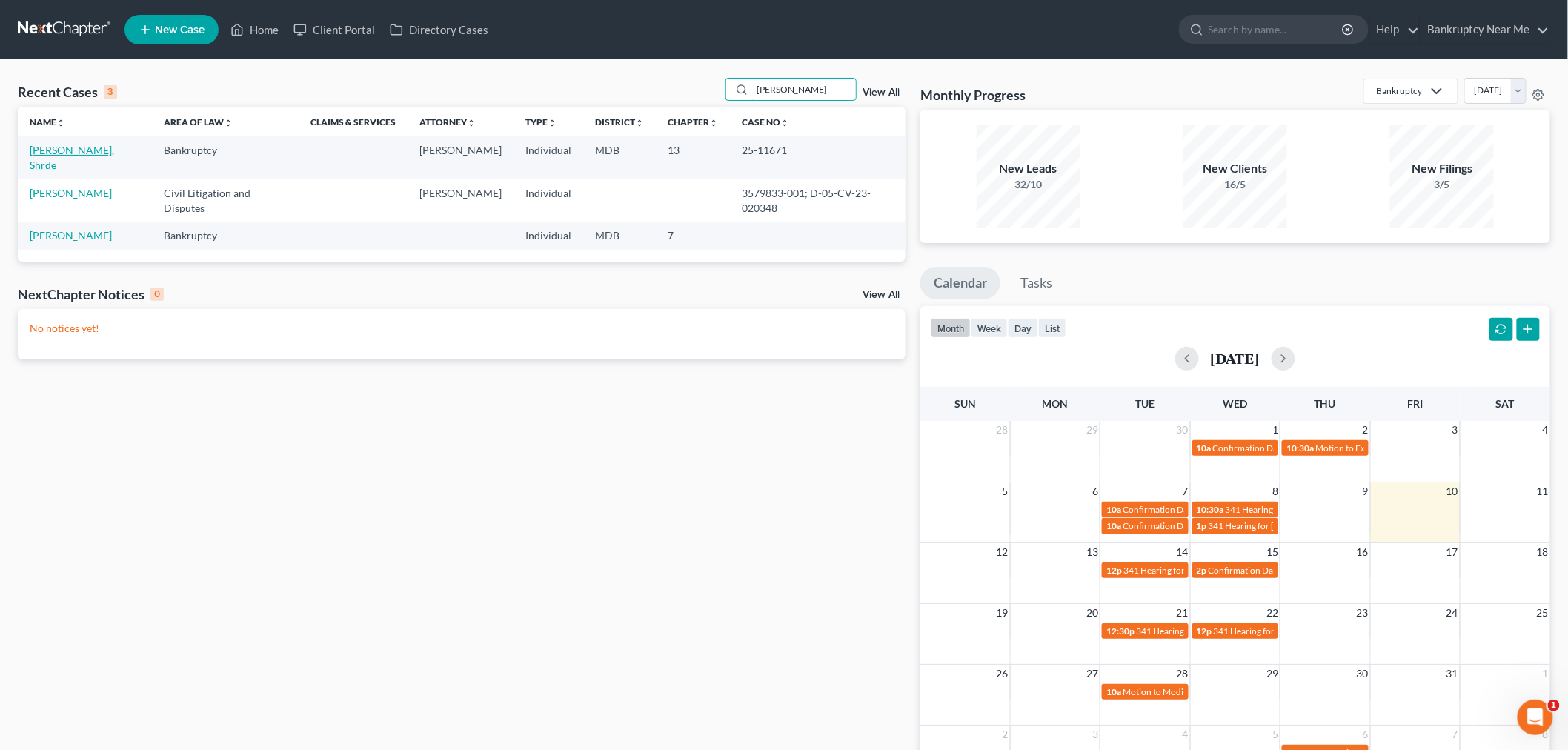
type input "nelson"
click at [75, 154] on link "Nelson, Shrde" at bounding box center [72, 158] width 84 height 27
select select "6"
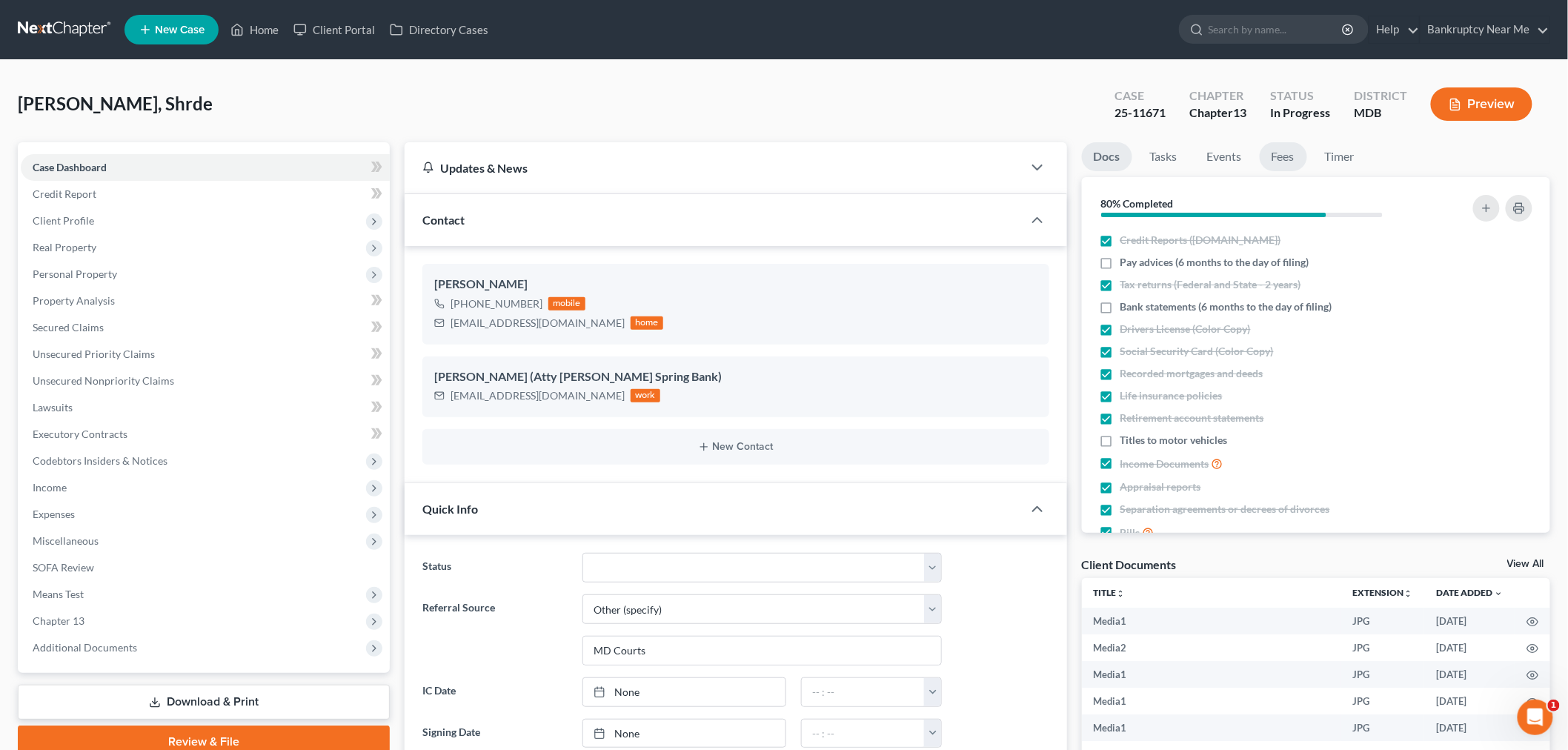
click at [1279, 159] on link "Fees" at bounding box center [1283, 157] width 47 height 29
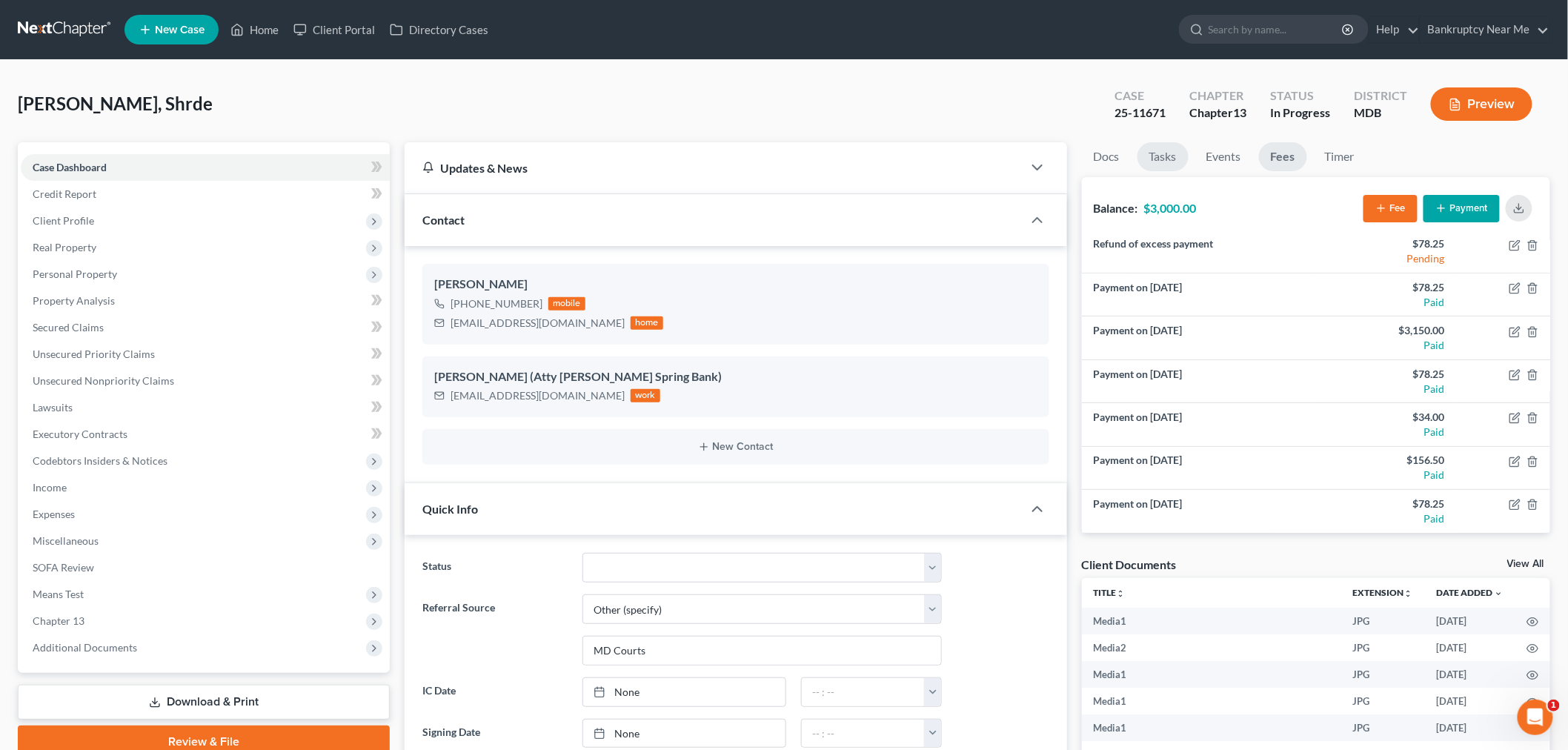
click at [1167, 169] on link "Tasks" at bounding box center [1163, 157] width 51 height 29
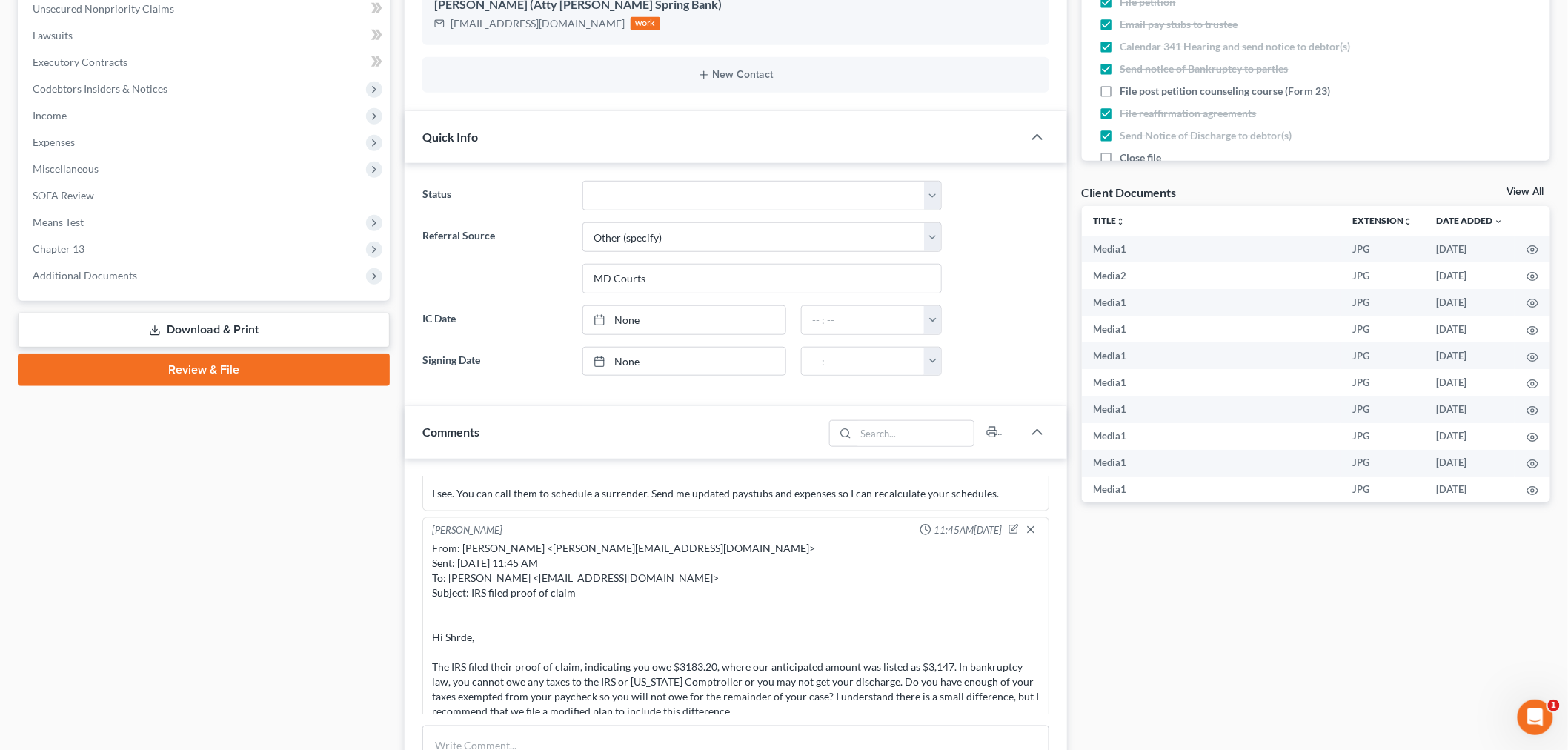
scroll to position [658, 0]
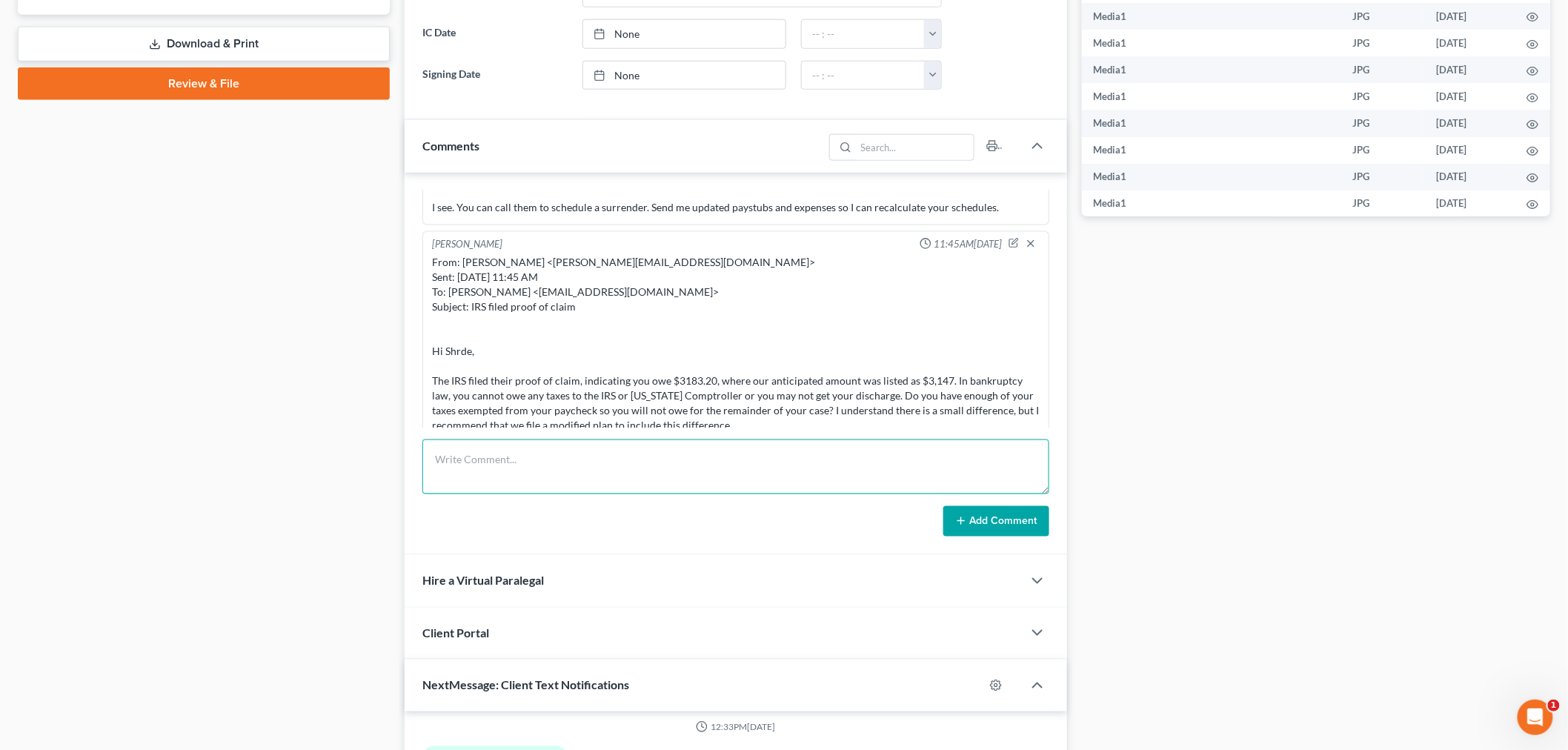
paste textarea "From: Iris Kwon <iris@bankruptcynearme.org> Sent: Friday, October 10, 2025 11:1…"
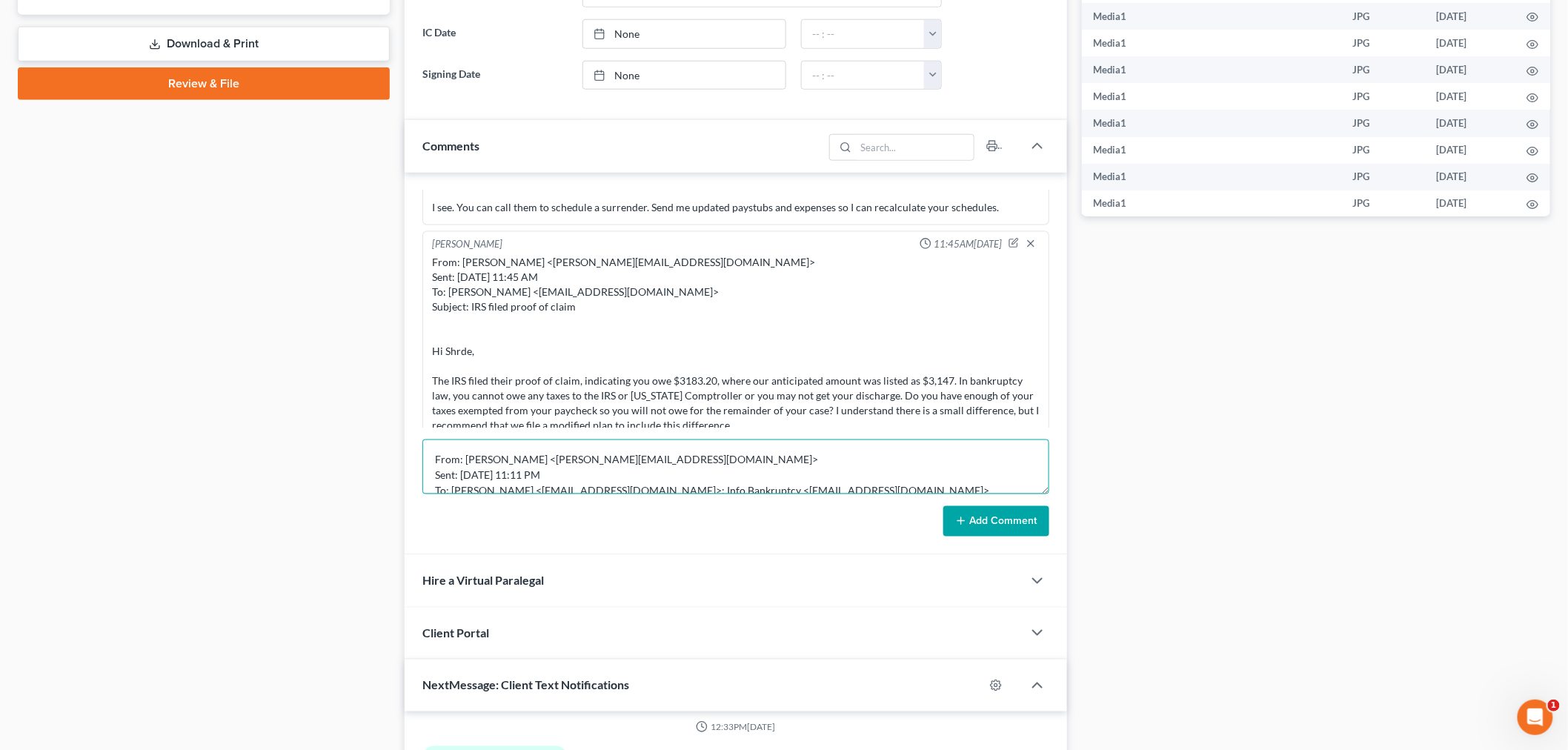
scroll to position [127, 0]
type textarea "From: Iris Kwon <iris@bankruptcynearme.org> Sent: Friday, October 10, 2025 11:1…"
click at [973, 515] on button "Add Comment" at bounding box center [997, 521] width 106 height 31
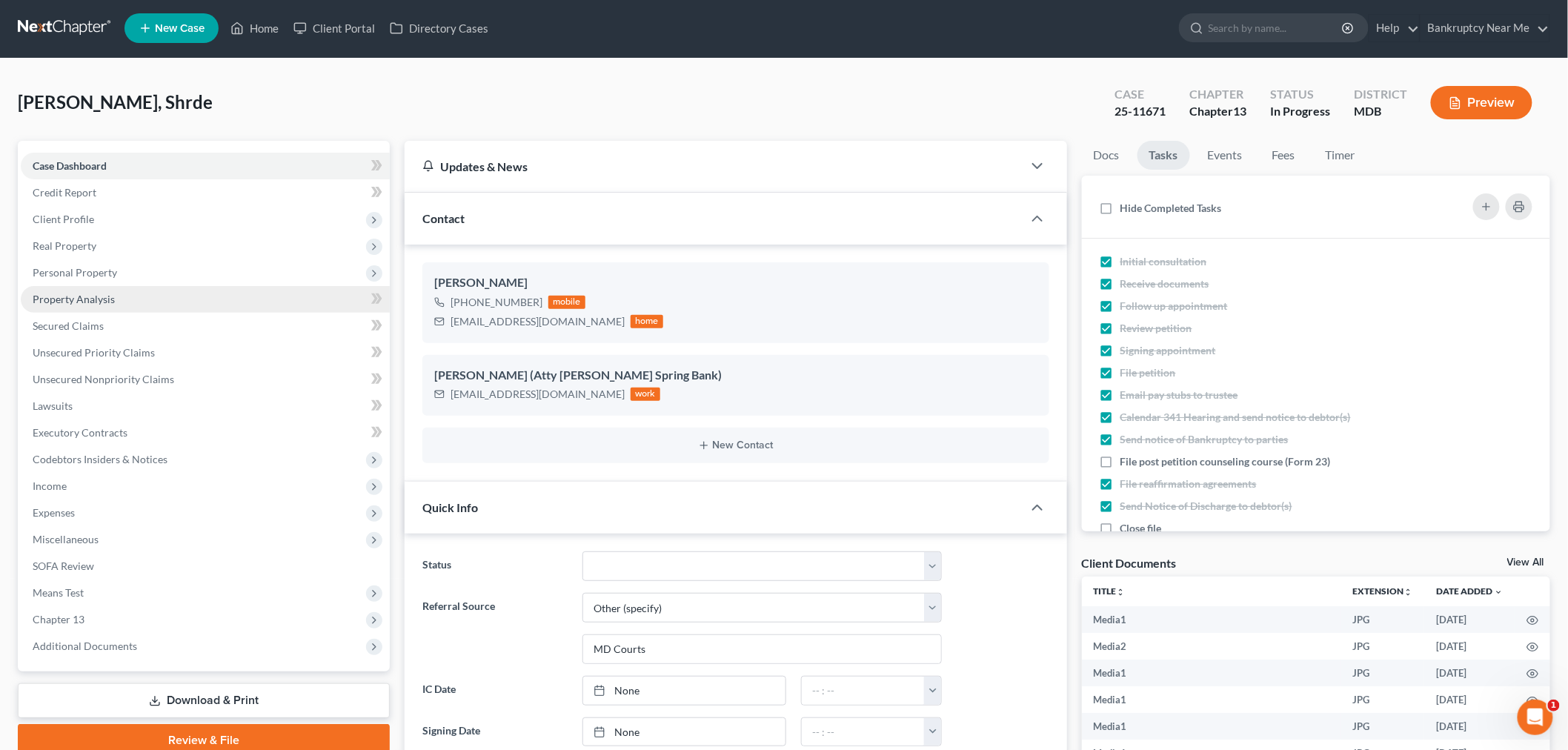
scroll to position [0, 0]
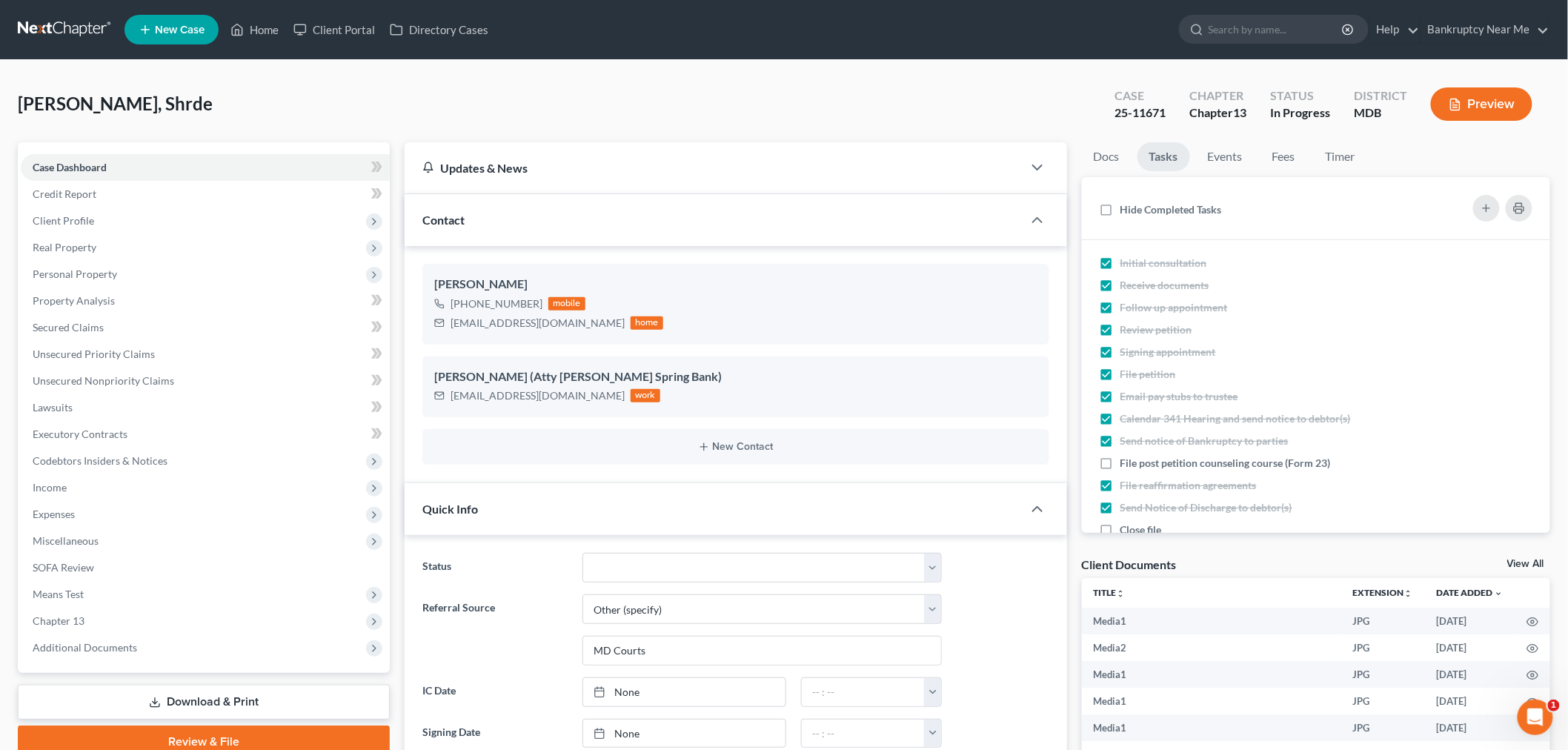
click at [61, 16] on link at bounding box center [65, 29] width 95 height 27
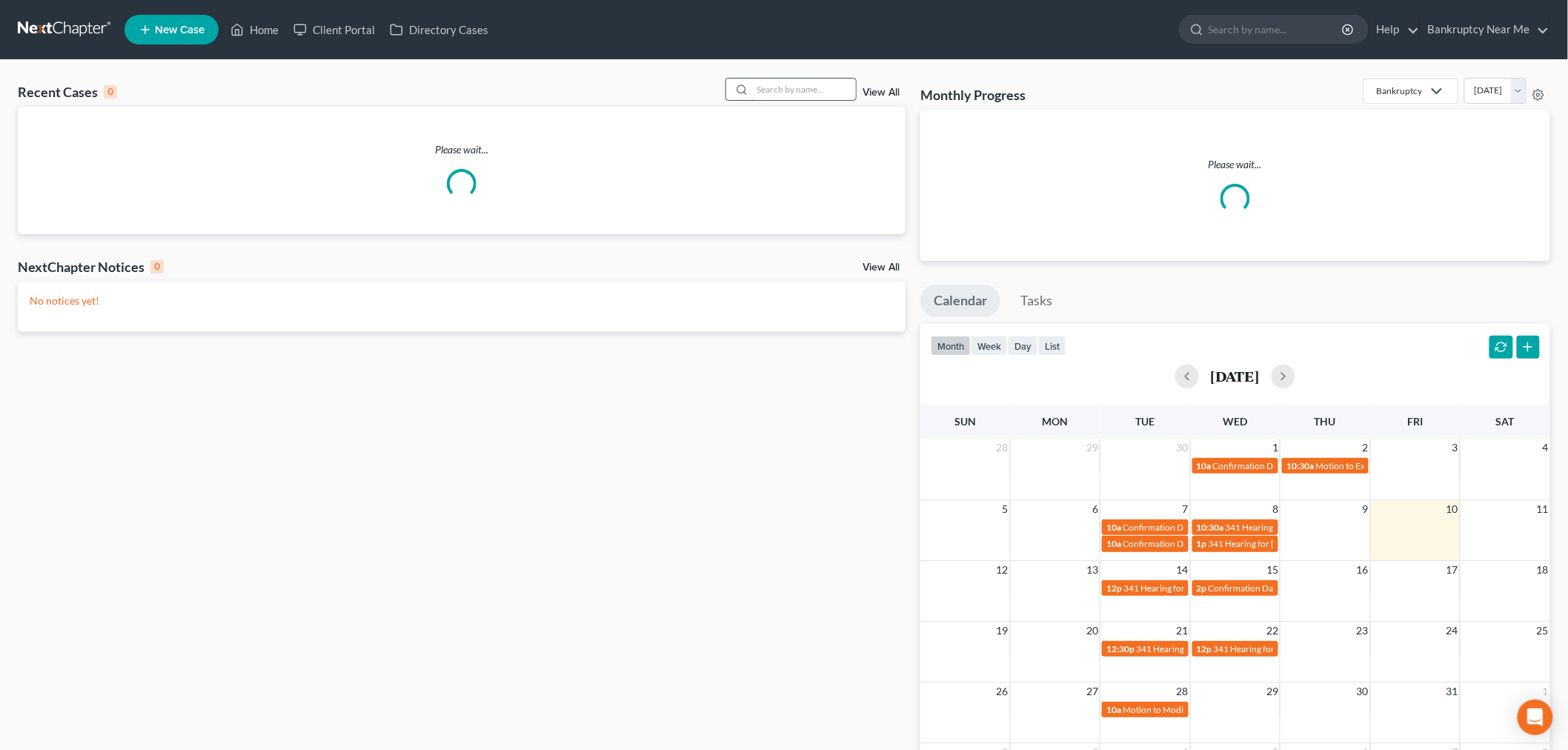
click at [799, 88] on input "search" at bounding box center [804, 89] width 104 height 22
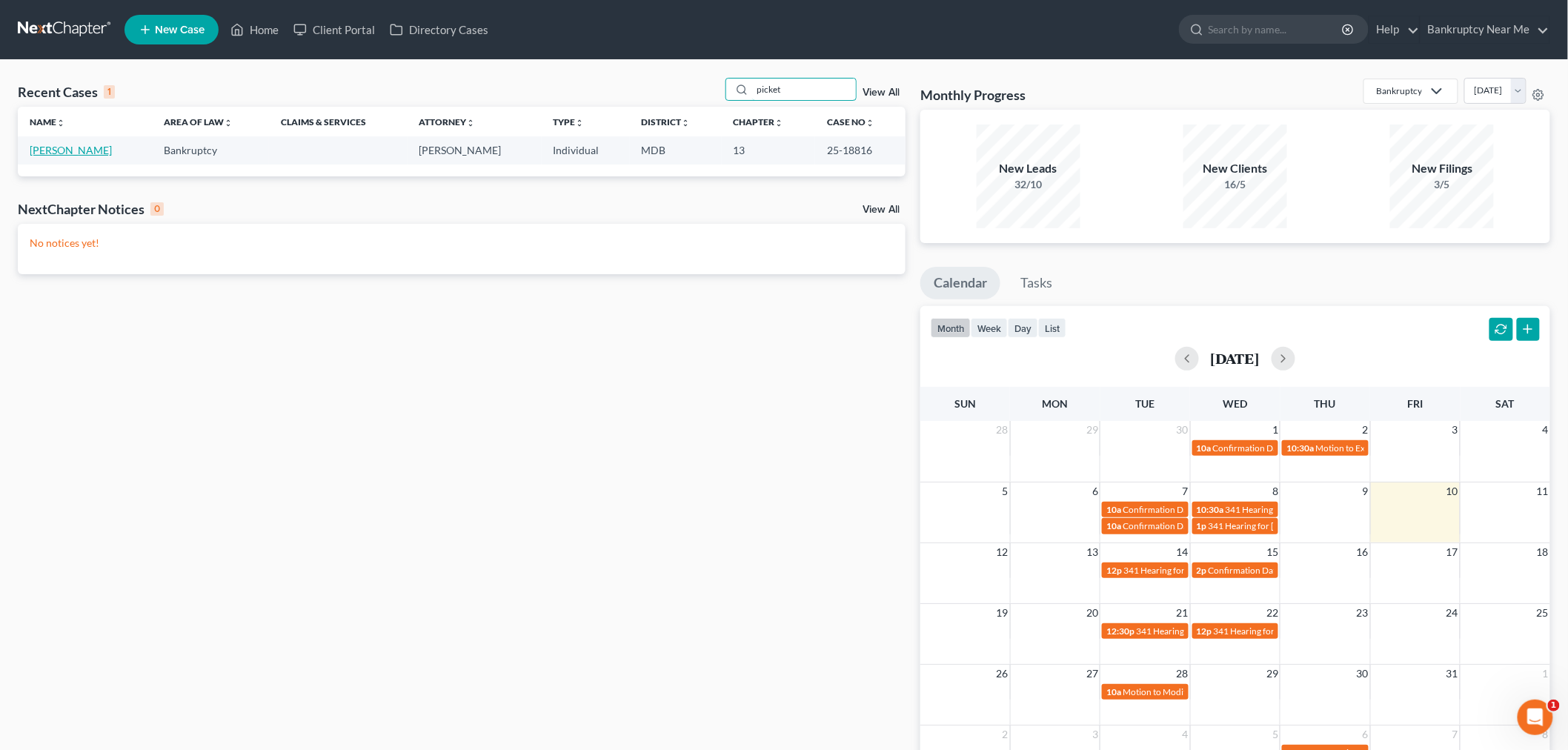
type input "picket"
click at [57, 155] on link "[PERSON_NAME]" at bounding box center [71, 150] width 82 height 13
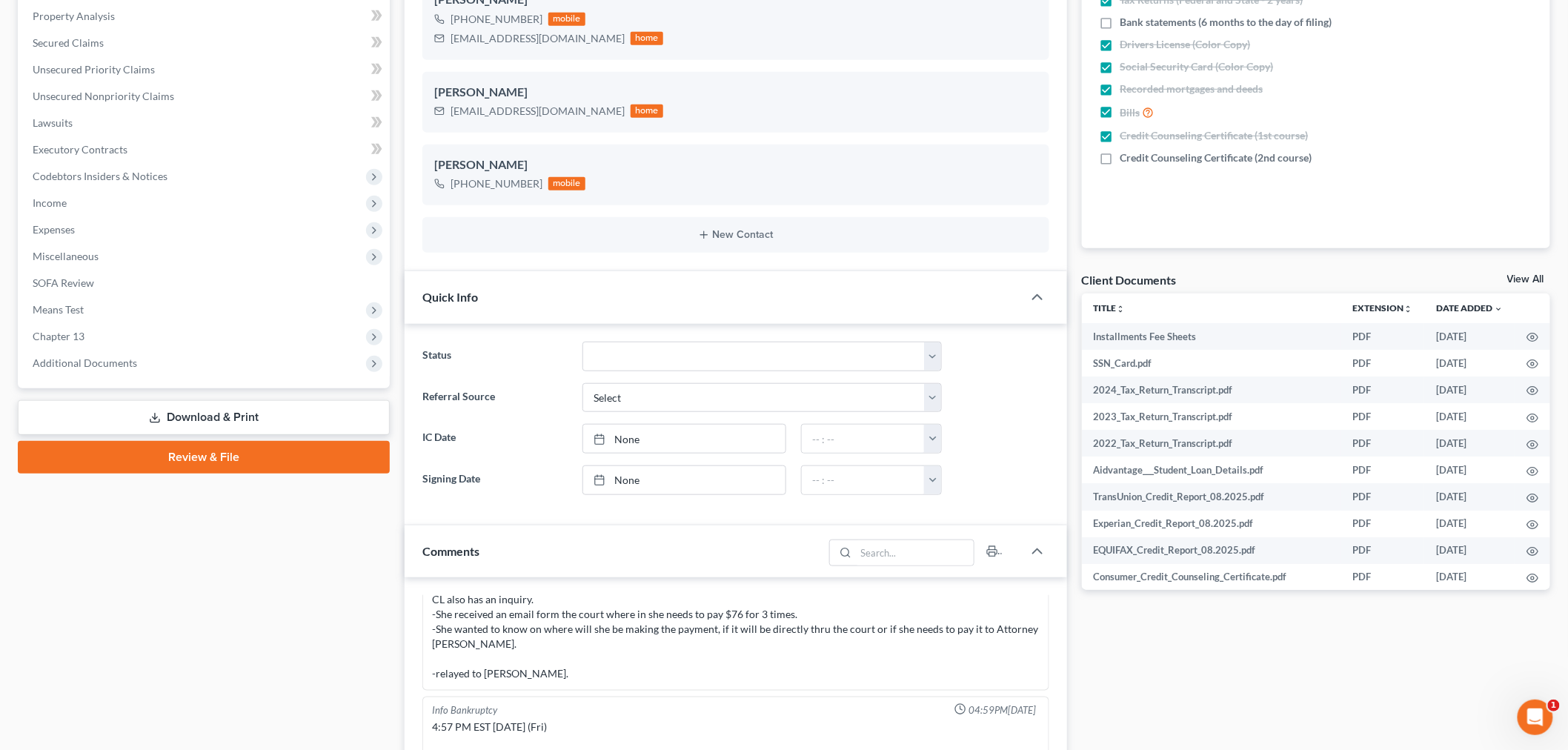
scroll to position [658, 0]
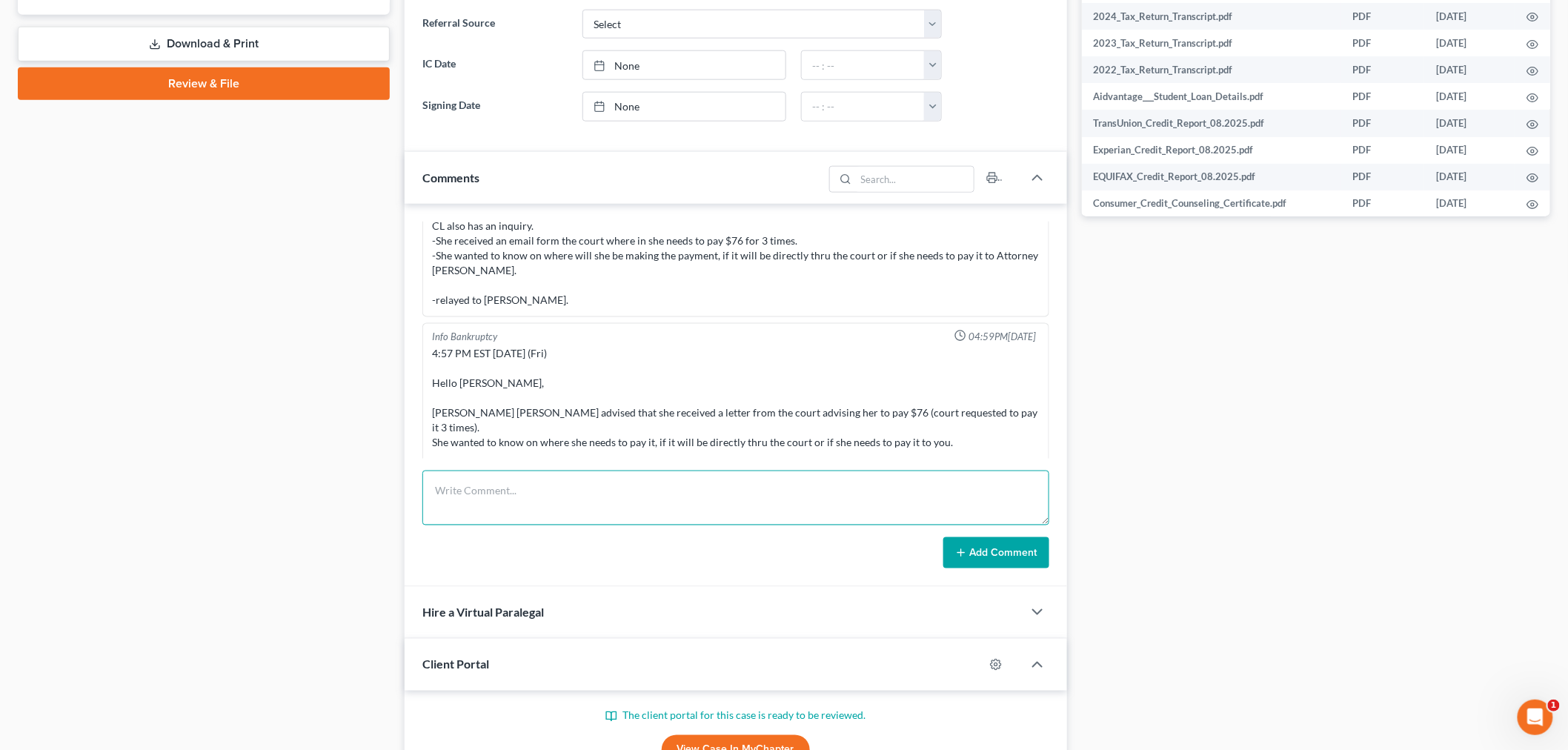
click at [818, 500] on textarea at bounding box center [735, 498] width 627 height 55
type textarea "Previously advised client of due dates, amounts and where to make payment (link…"
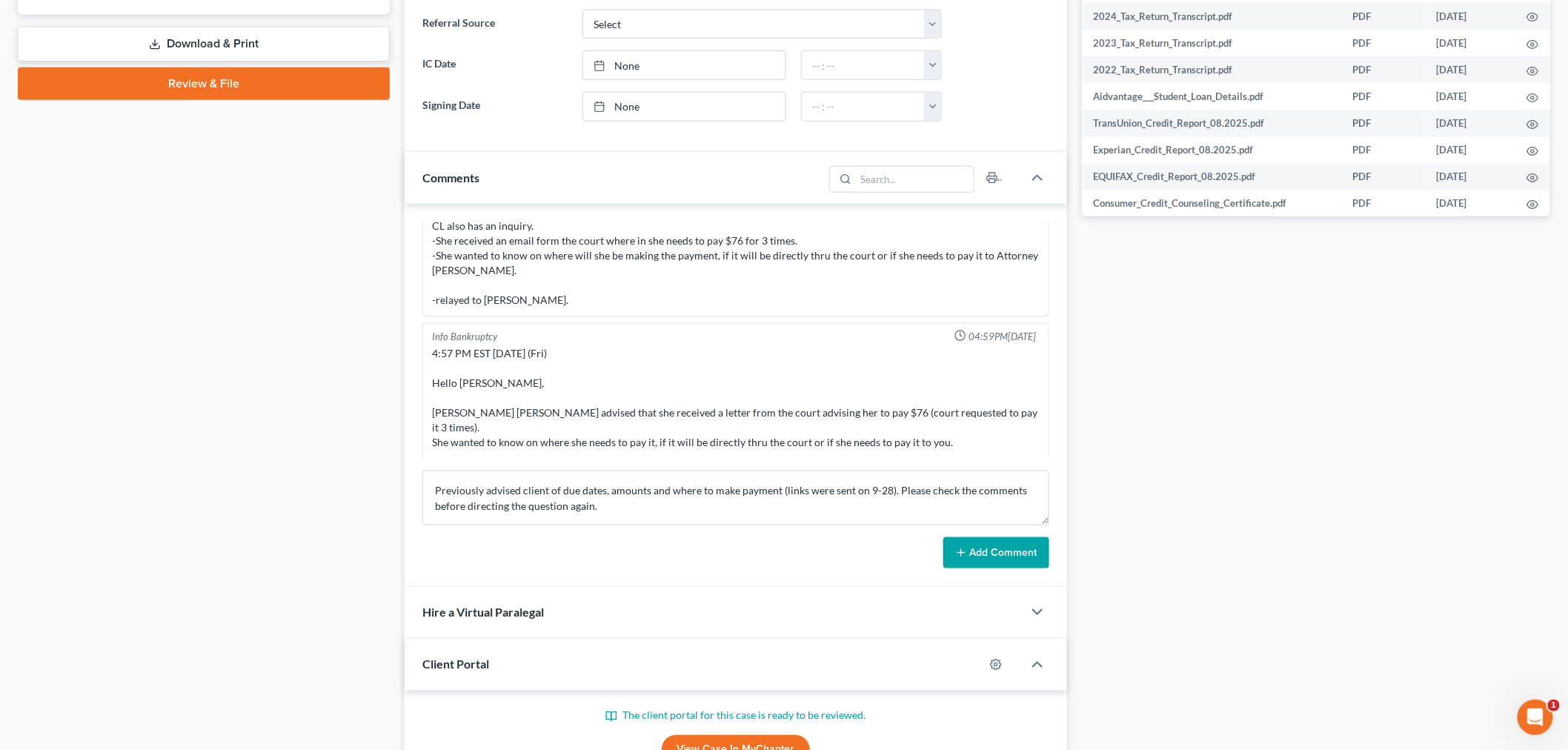
click at [1005, 538] on button "Add Comment" at bounding box center [997, 553] width 106 height 31
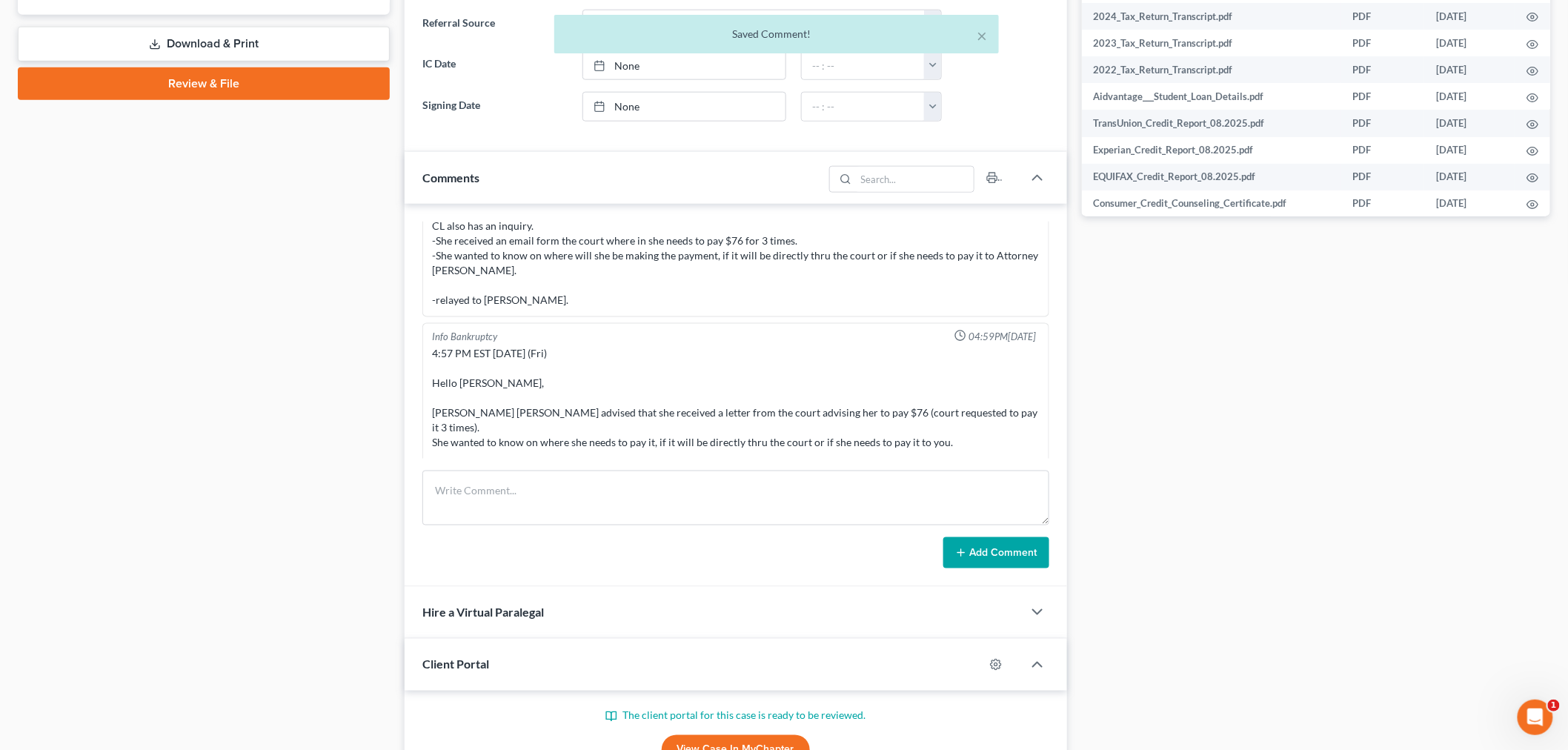
scroll to position [6930, 0]
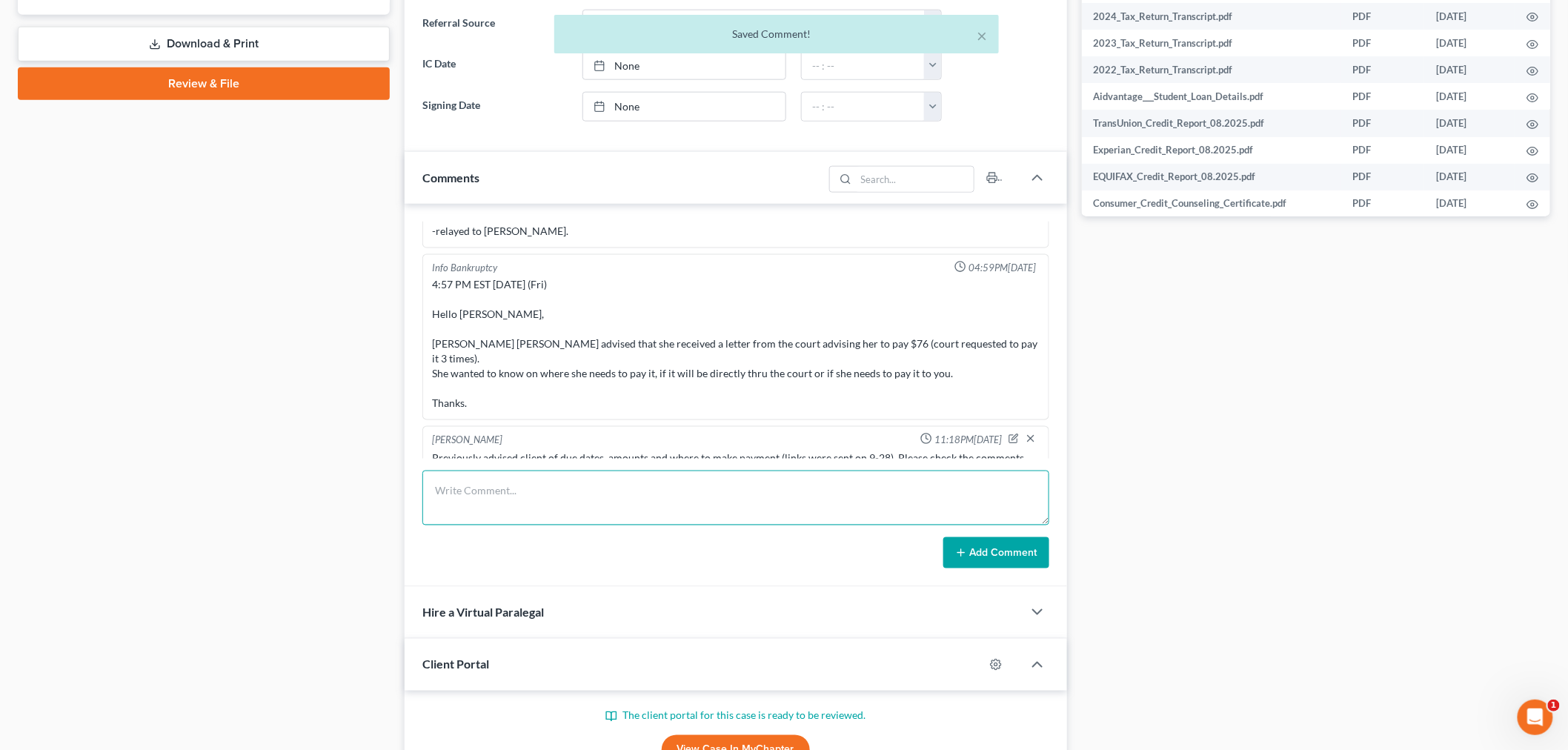
drag, startPoint x: 957, startPoint y: 476, endPoint x: 965, endPoint y: 505, distance: 30.1
click at [957, 477] on textarea at bounding box center [735, 498] width 627 height 55
paste textarea "________________________________________ From: [PERSON_NAME] <[PERSON_NAME][EMA…"
type textarea "________________________________________ From: [PERSON_NAME] <[PERSON_NAME][EMA…"
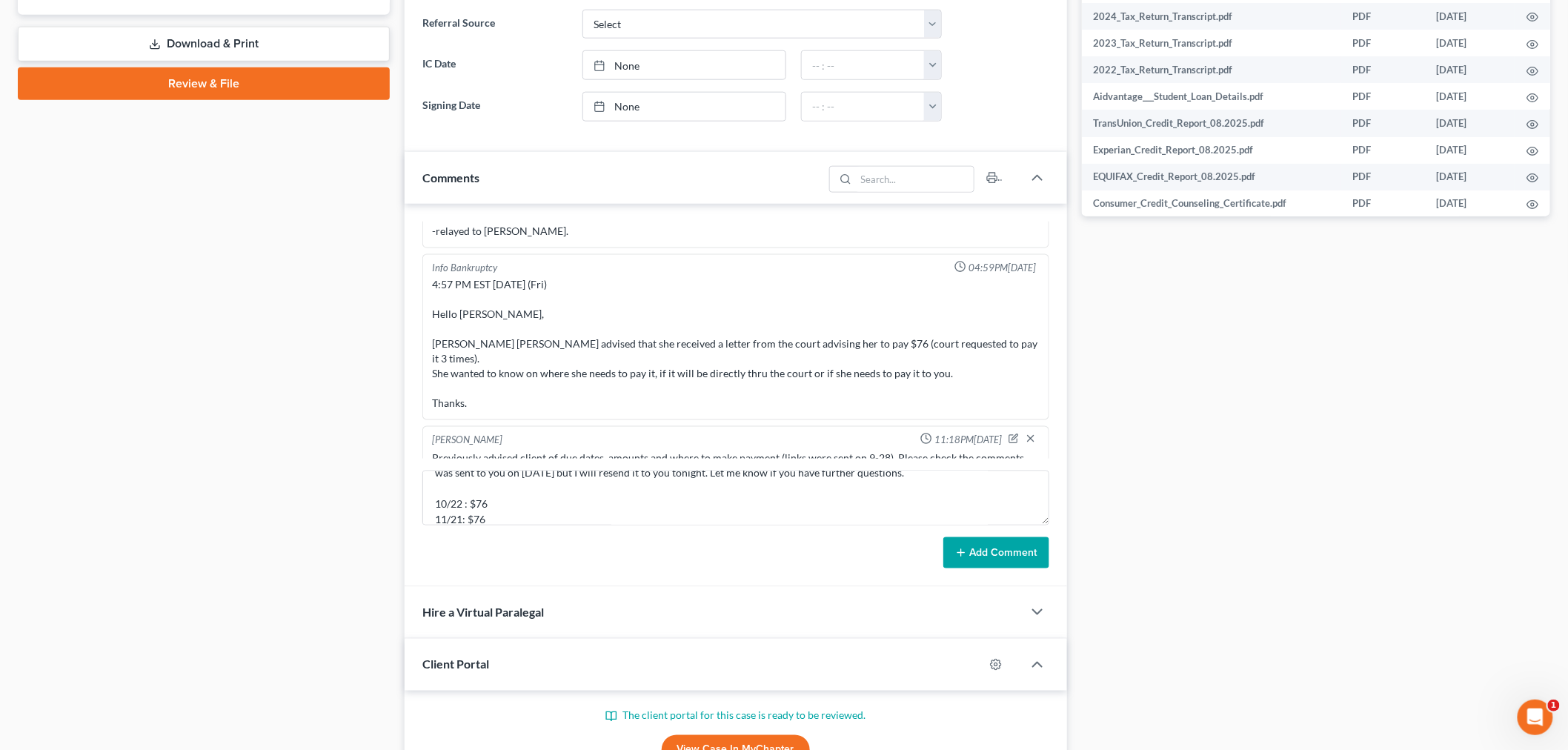
click at [984, 551] on button "Add Comment" at bounding box center [997, 553] width 106 height 31
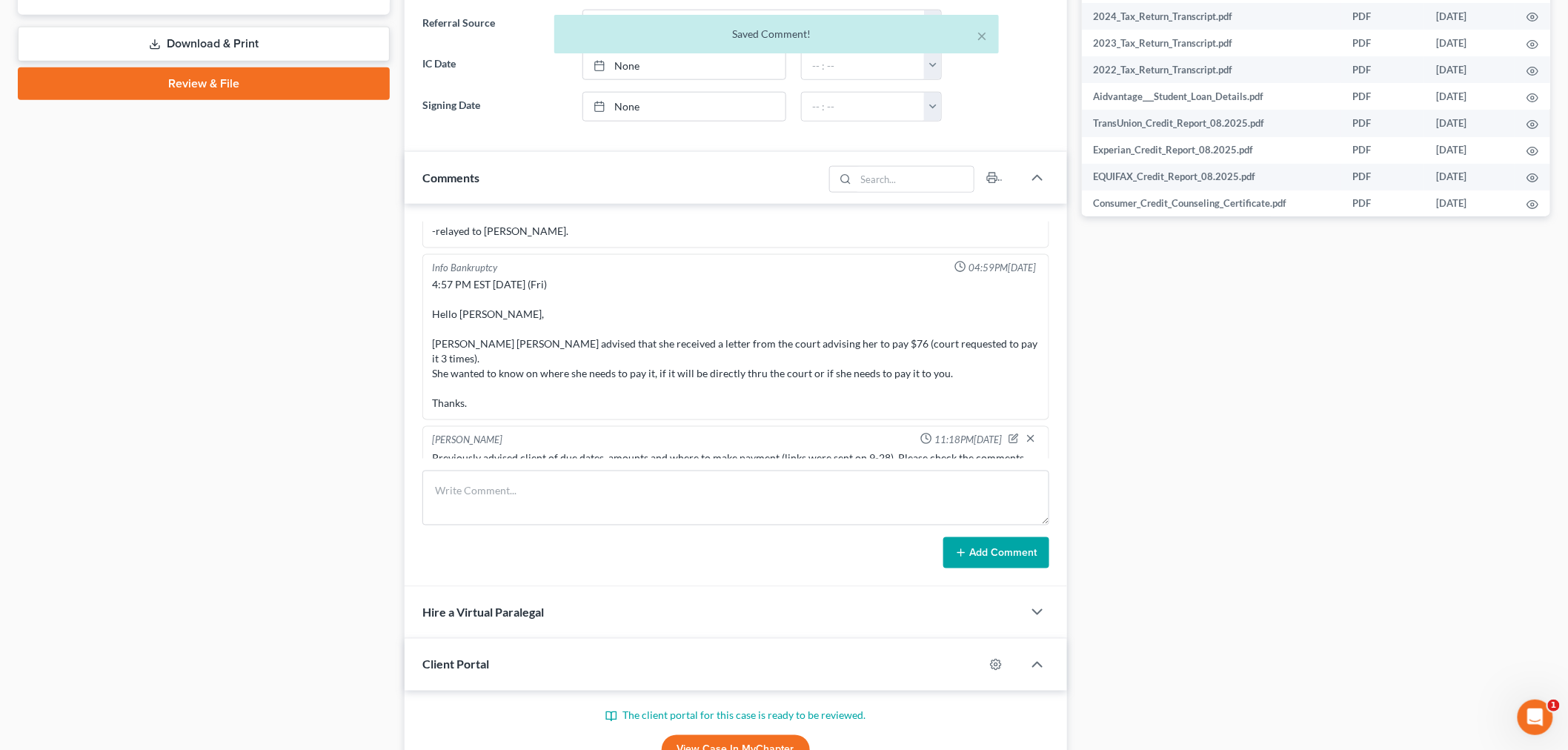
scroll to position [7209, 0]
